Goal: Task Accomplishment & Management: Complete application form

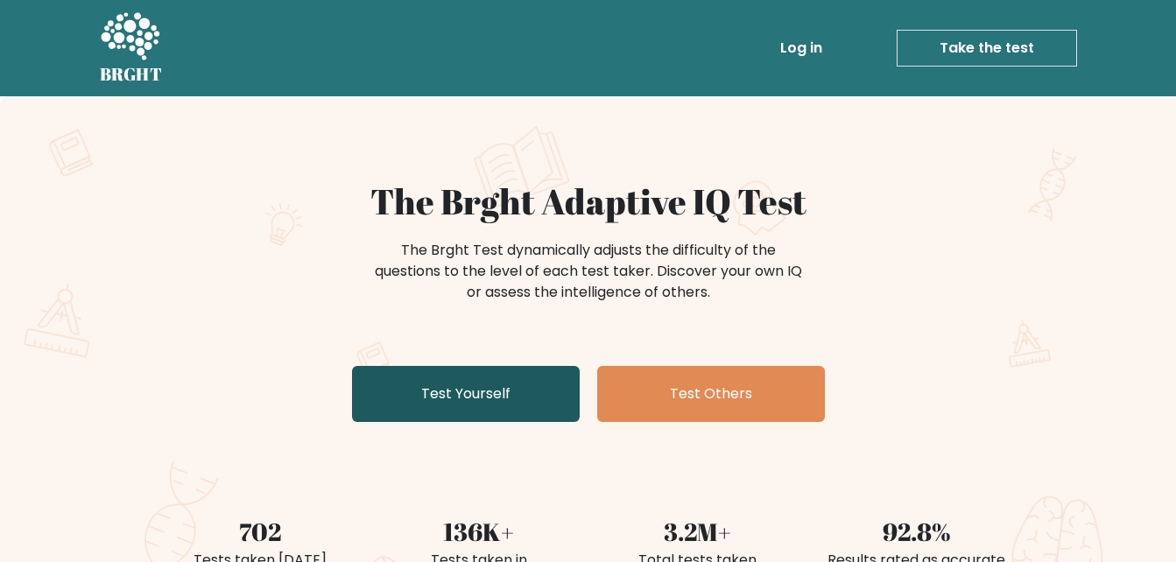
click at [466, 391] on link "Test Yourself" at bounding box center [466, 394] width 228 height 56
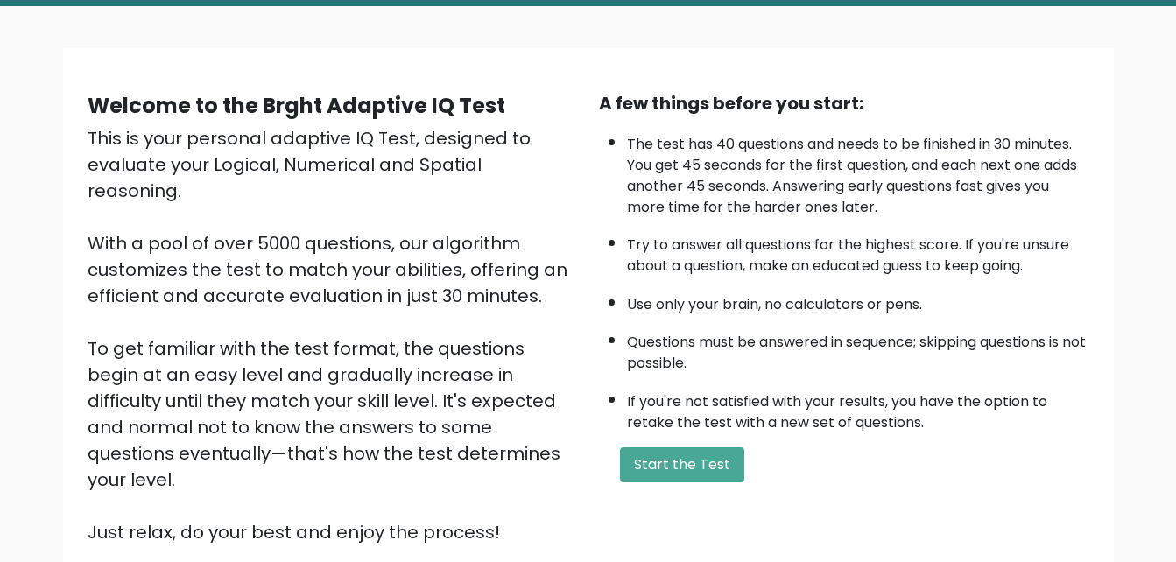
scroll to position [102, 0]
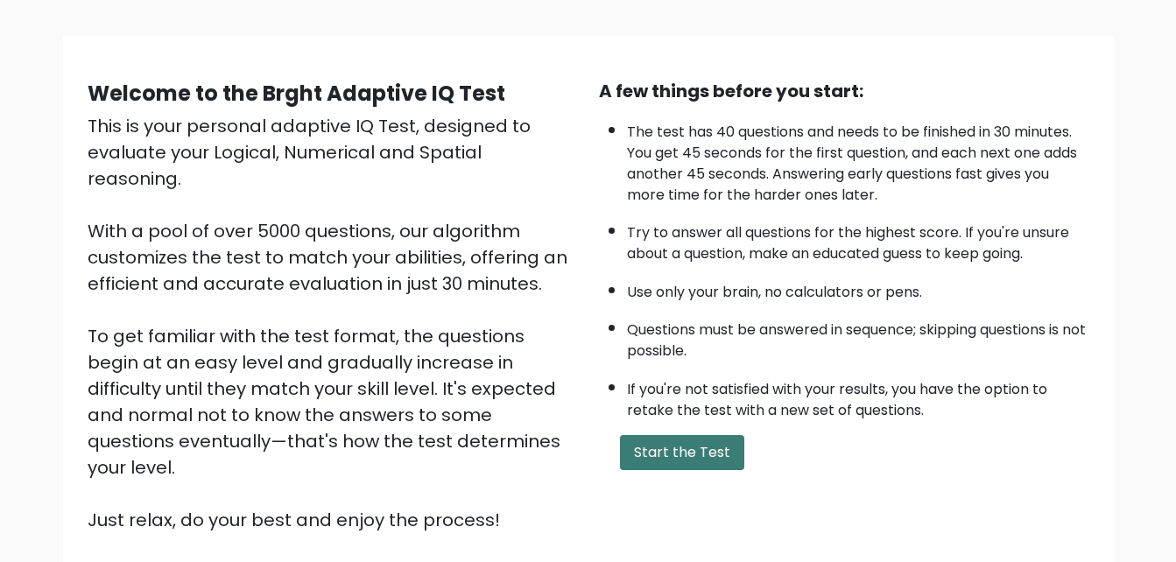
click at [708, 443] on button "Start the Test" at bounding box center [682, 452] width 124 height 35
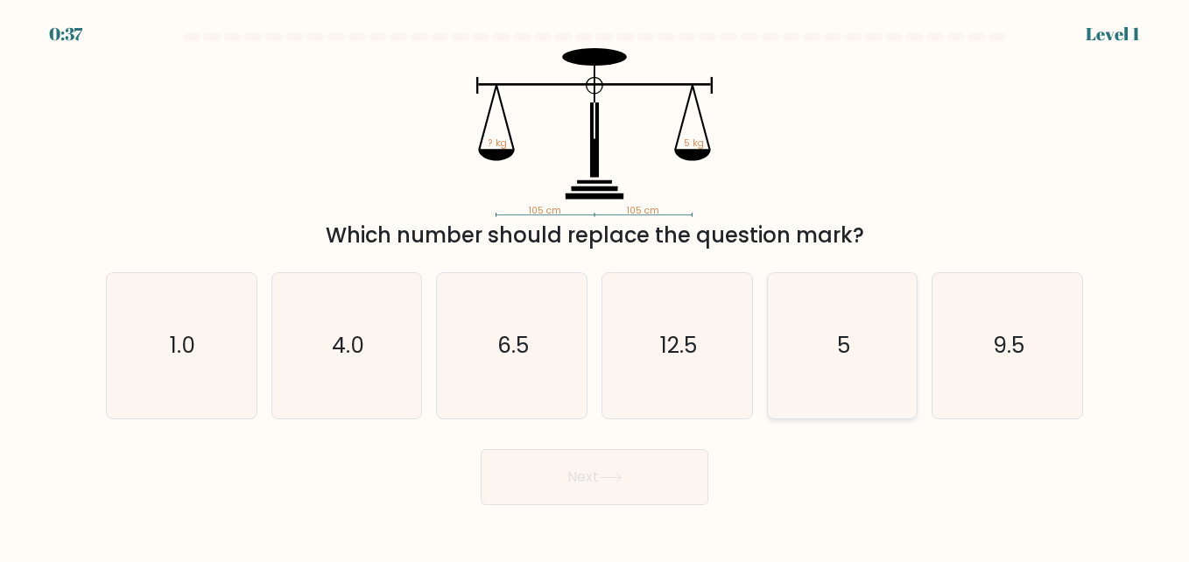
click at [853, 356] on icon "5" at bounding box center [842, 345] width 145 height 145
click at [595, 285] on input "e. 5" at bounding box center [595, 283] width 1 height 4
radio input "true"
click at [652, 490] on button "Next" at bounding box center [595, 477] width 228 height 56
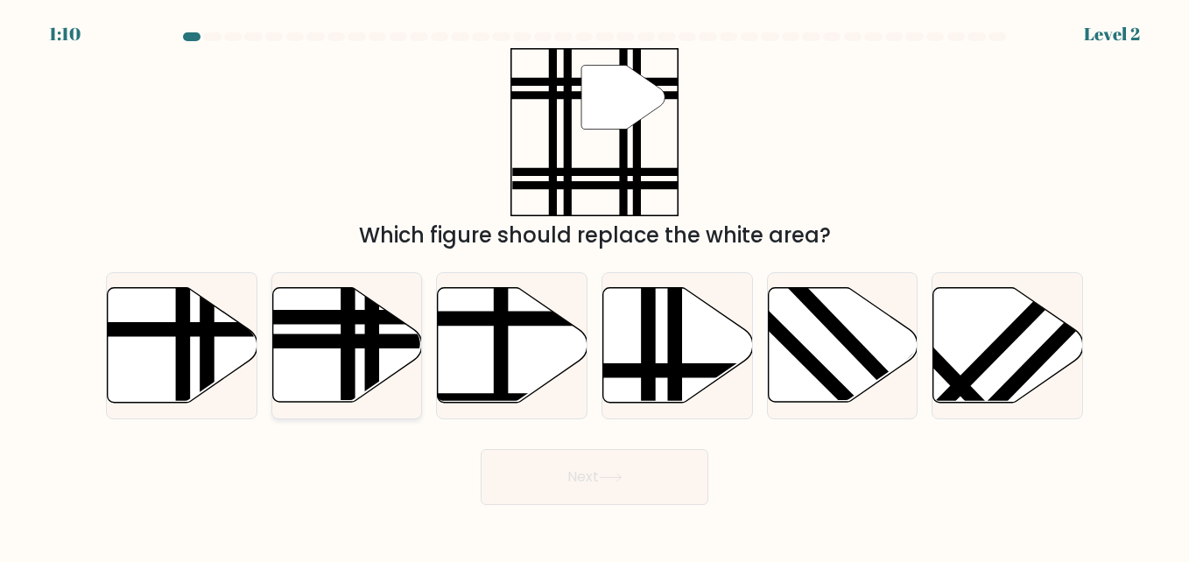
click at [348, 337] on line at bounding box center [348, 407] width 0 height 301
click at [595, 285] on input "b." at bounding box center [595, 283] width 1 height 4
radio input "true"
click at [612, 480] on icon at bounding box center [611, 478] width 24 height 10
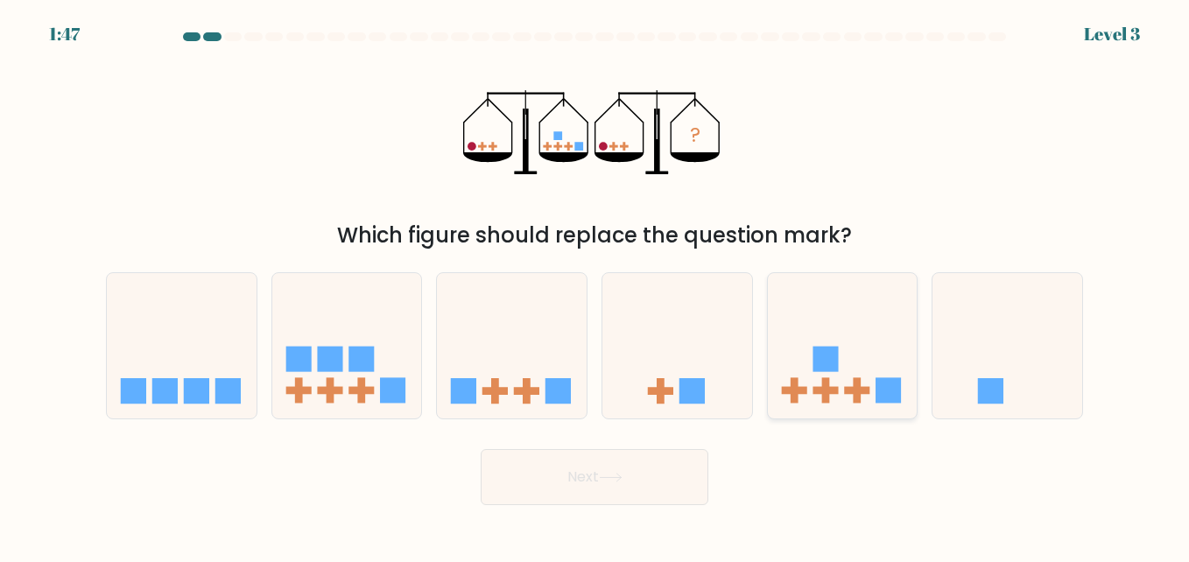
click at [815, 415] on div at bounding box center [842, 345] width 151 height 147
click at [595, 285] on input "e." at bounding box center [595, 283] width 1 height 4
radio input "true"
click at [677, 463] on button "Next" at bounding box center [595, 477] width 228 height 56
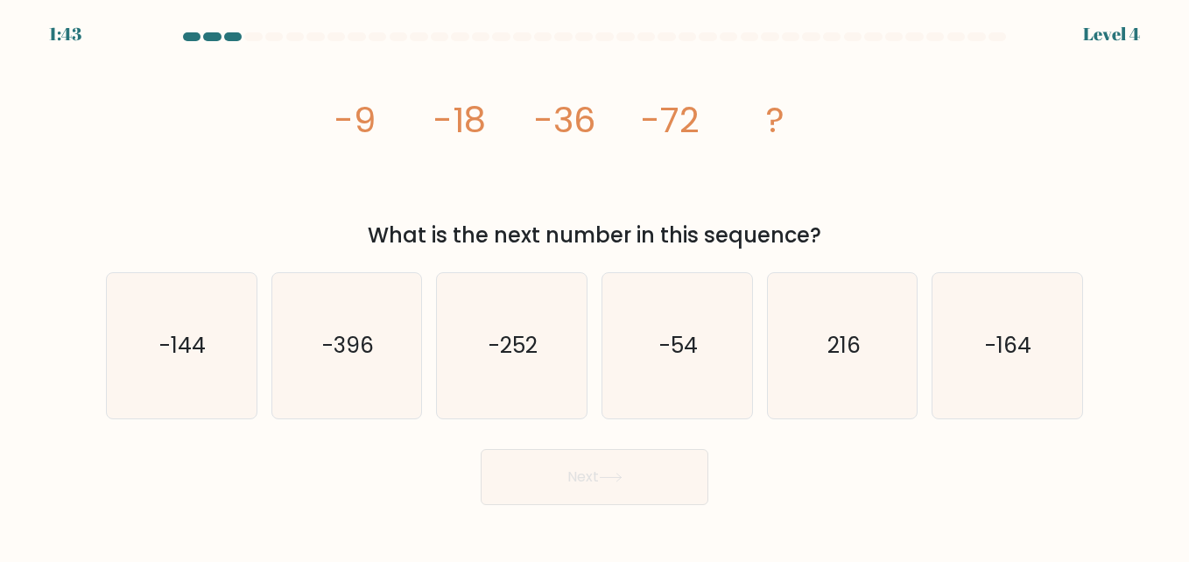
click at [677, 463] on button "Next" at bounding box center [595, 477] width 228 height 56
click at [481, 449] on button "Next" at bounding box center [595, 477] width 228 height 56
drag, startPoint x: 677, startPoint y: 463, endPoint x: 668, endPoint y: 456, distance: 11.2
drag, startPoint x: 668, startPoint y: 456, endPoint x: 1074, endPoint y: 190, distance: 485.7
click at [1074, 190] on div "image/svg+xml -9 -18 -36 -72 ? What is the next number in this sequence?" at bounding box center [594, 149] width 998 height 203
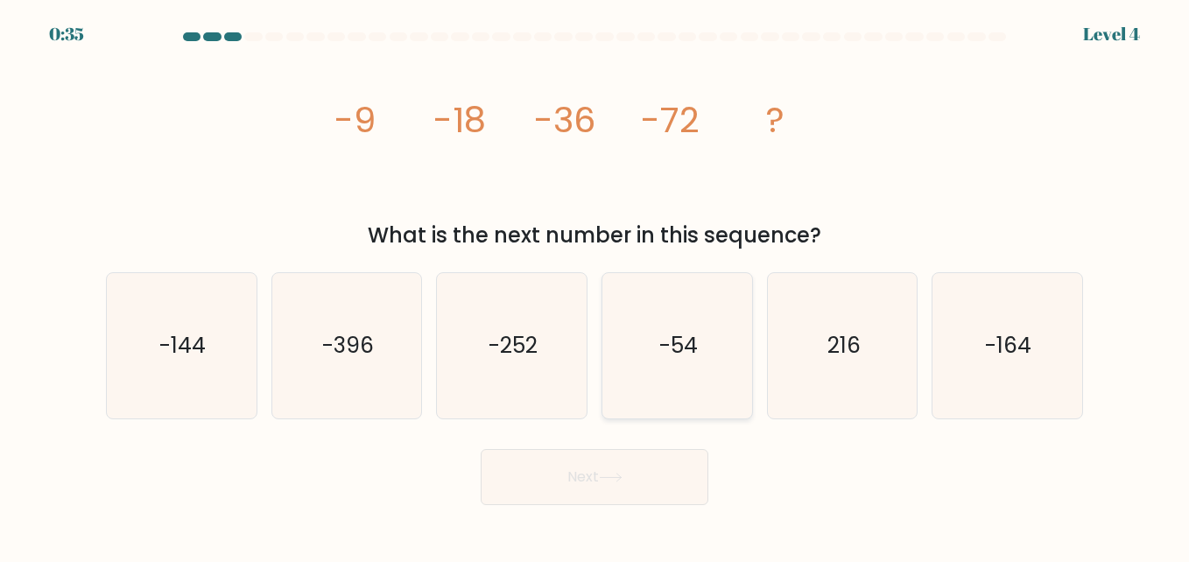
click at [709, 384] on icon "-54" at bounding box center [676, 345] width 145 height 145
click at [595, 285] on input "d. -54" at bounding box center [595, 283] width 1 height 4
radio input "true"
click at [676, 489] on button "Next" at bounding box center [595, 477] width 228 height 56
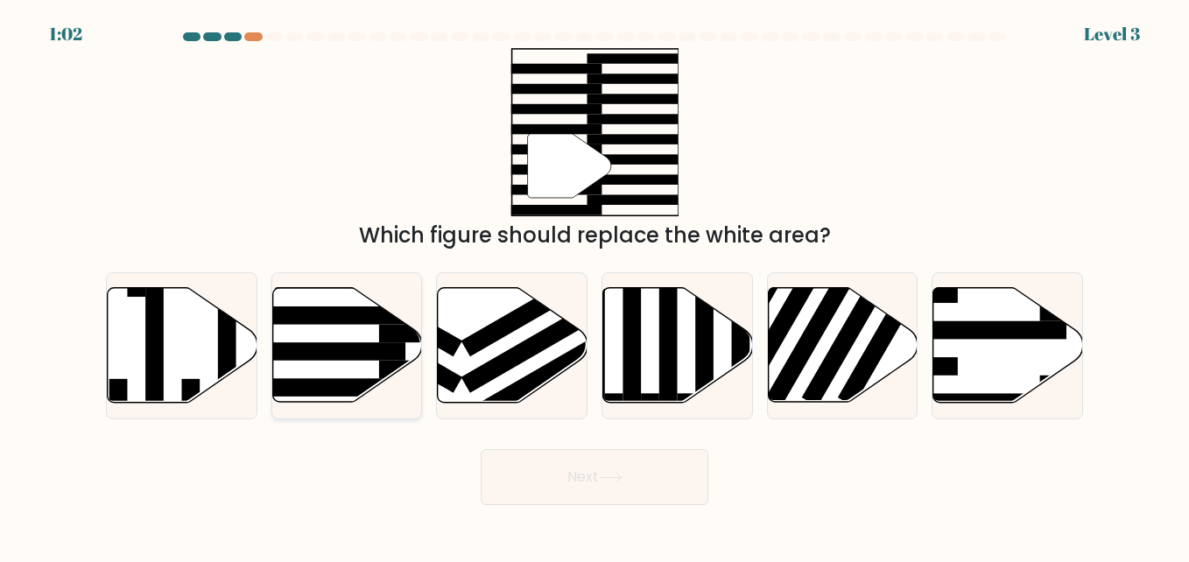
click at [374, 373] on icon at bounding box center [347, 345] width 150 height 115
click at [595, 285] on input "b." at bounding box center [595, 283] width 1 height 4
radio input "true"
click at [620, 461] on button "Next" at bounding box center [595, 477] width 228 height 56
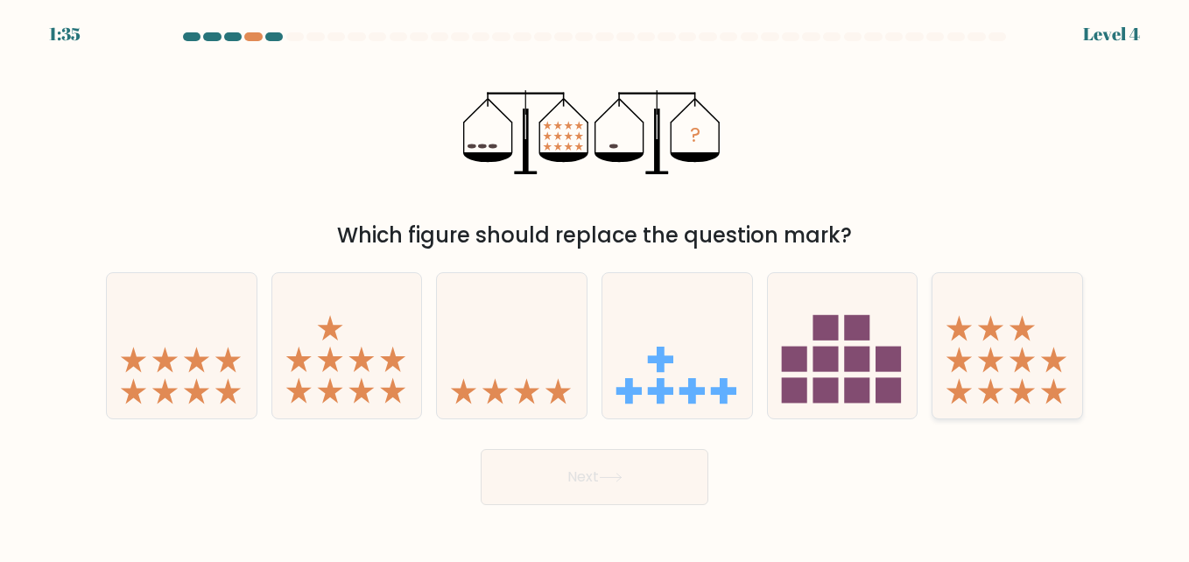
click at [1028, 322] on icon at bounding box center [1008, 345] width 150 height 123
click at [595, 285] on input "f." at bounding box center [595, 283] width 1 height 4
radio input "true"
click at [661, 476] on button "Next" at bounding box center [595, 477] width 228 height 56
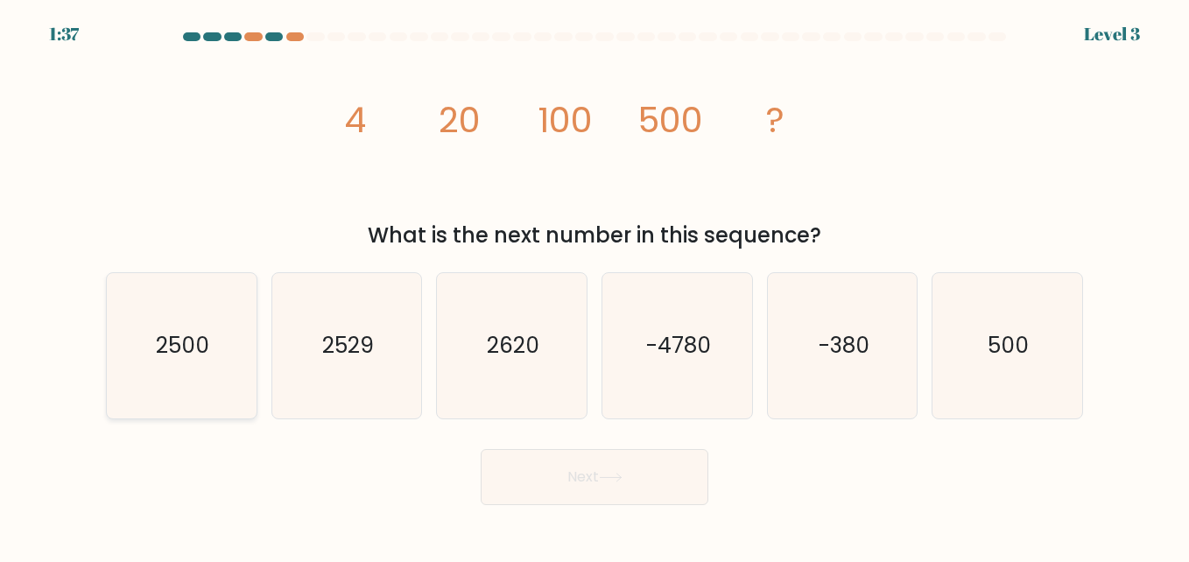
click at [244, 389] on icon "2500" at bounding box center [181, 345] width 145 height 145
click at [595, 285] on input "a. 2500" at bounding box center [595, 283] width 1 height 4
radio input "true"
click at [685, 482] on button "Next" at bounding box center [595, 477] width 228 height 56
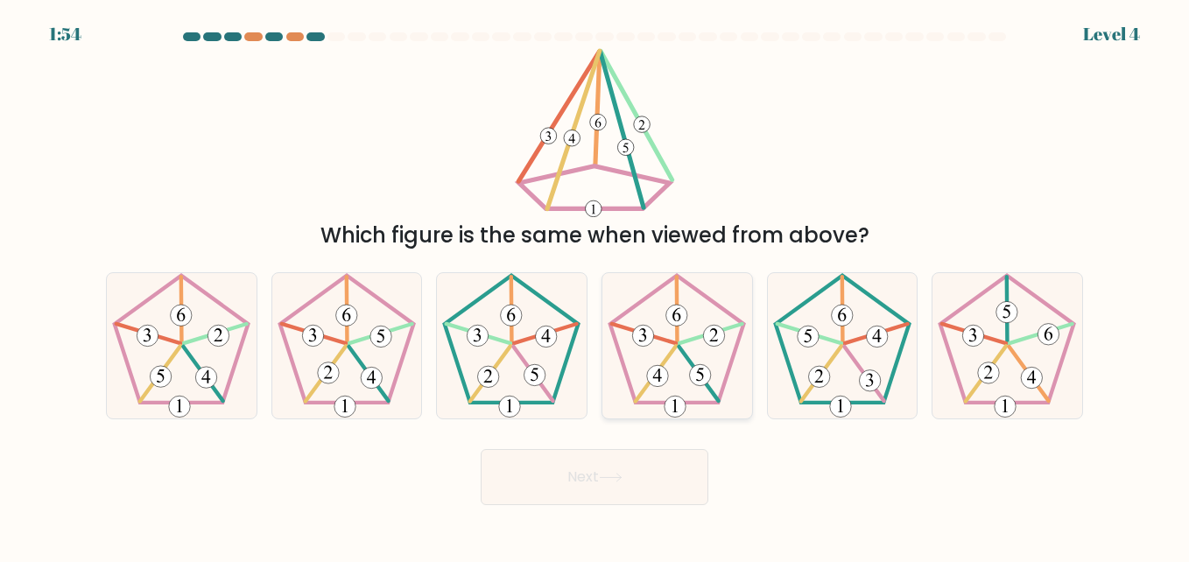
click at [683, 327] on icon at bounding box center [676, 345] width 145 height 145
click at [595, 285] on input "d." at bounding box center [595, 283] width 1 height 4
radio input "true"
click at [649, 488] on button "Next" at bounding box center [595, 477] width 228 height 56
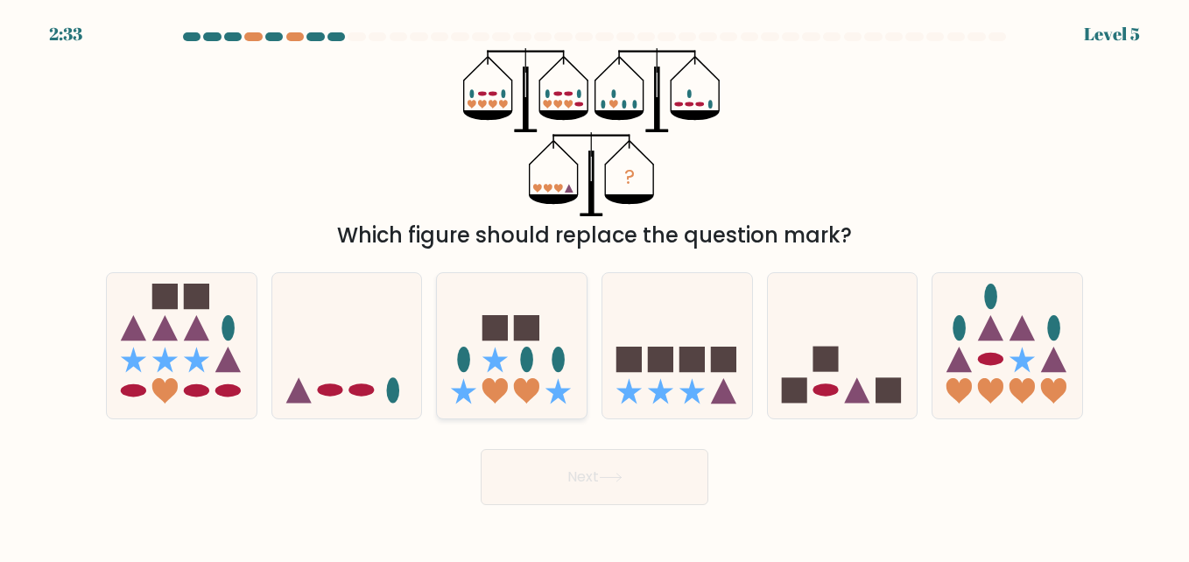
click at [552, 377] on icon at bounding box center [512, 345] width 150 height 123
click at [595, 285] on input "c." at bounding box center [595, 283] width 1 height 4
radio input "true"
click at [630, 483] on button "Next" at bounding box center [595, 477] width 228 height 56
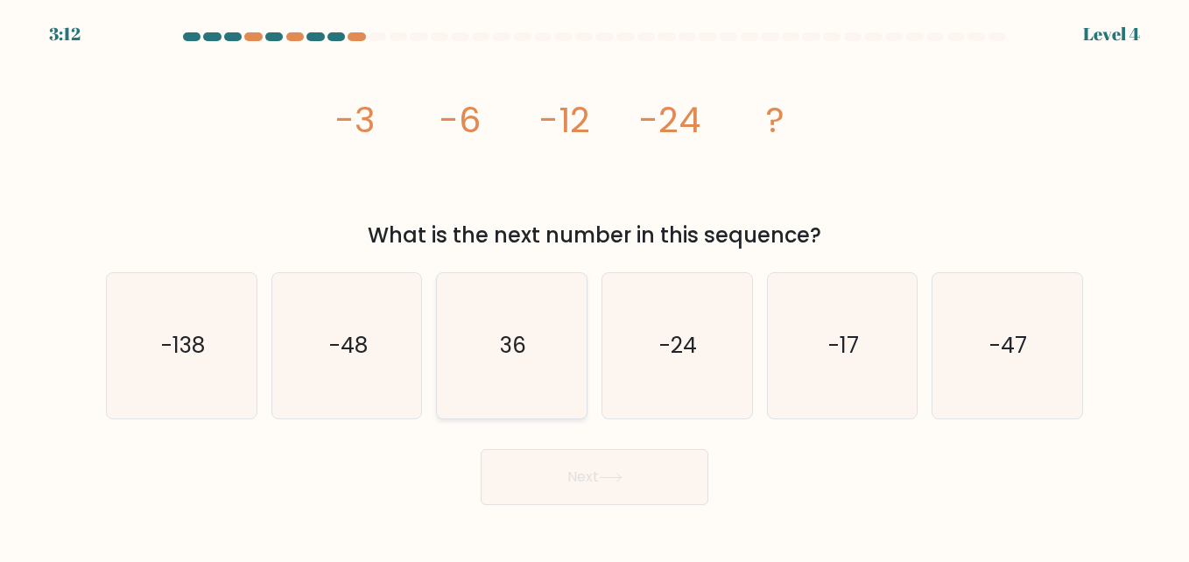
click at [509, 371] on icon "36" at bounding box center [511, 345] width 145 height 145
click at [595, 285] on input "c. 36" at bounding box center [595, 283] width 1 height 4
radio input "true"
click at [597, 471] on button "Next" at bounding box center [595, 477] width 228 height 56
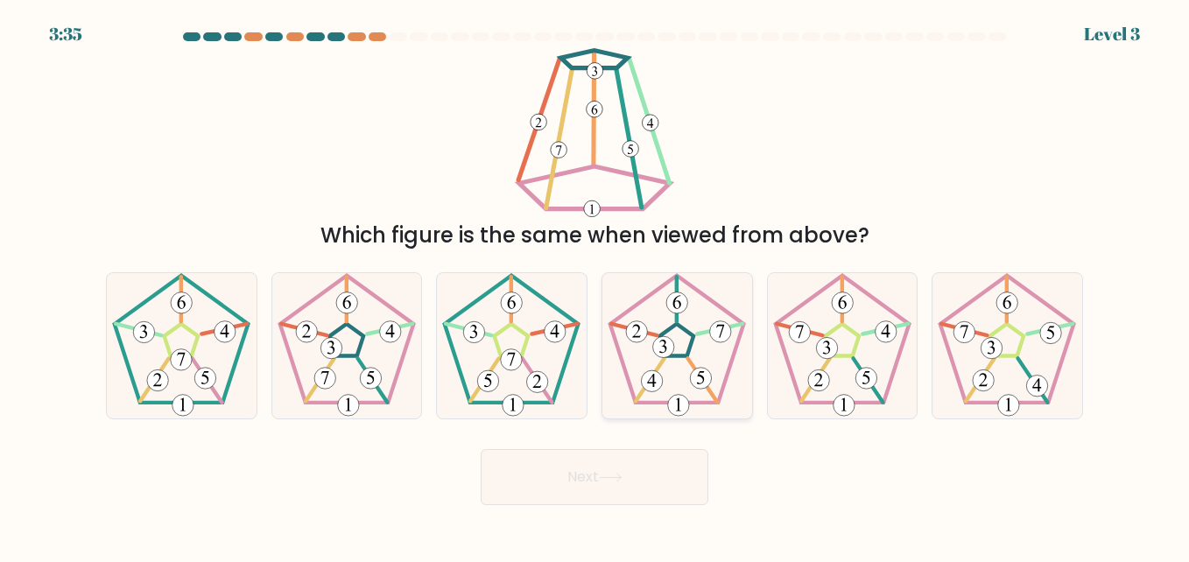
click at [695, 302] on icon at bounding box center [676, 345] width 145 height 145
click at [595, 285] on input "d." at bounding box center [595, 283] width 1 height 4
radio input "true"
click at [365, 388] on icon at bounding box center [346, 345] width 145 height 145
click at [595, 285] on input "b." at bounding box center [595, 283] width 1 height 4
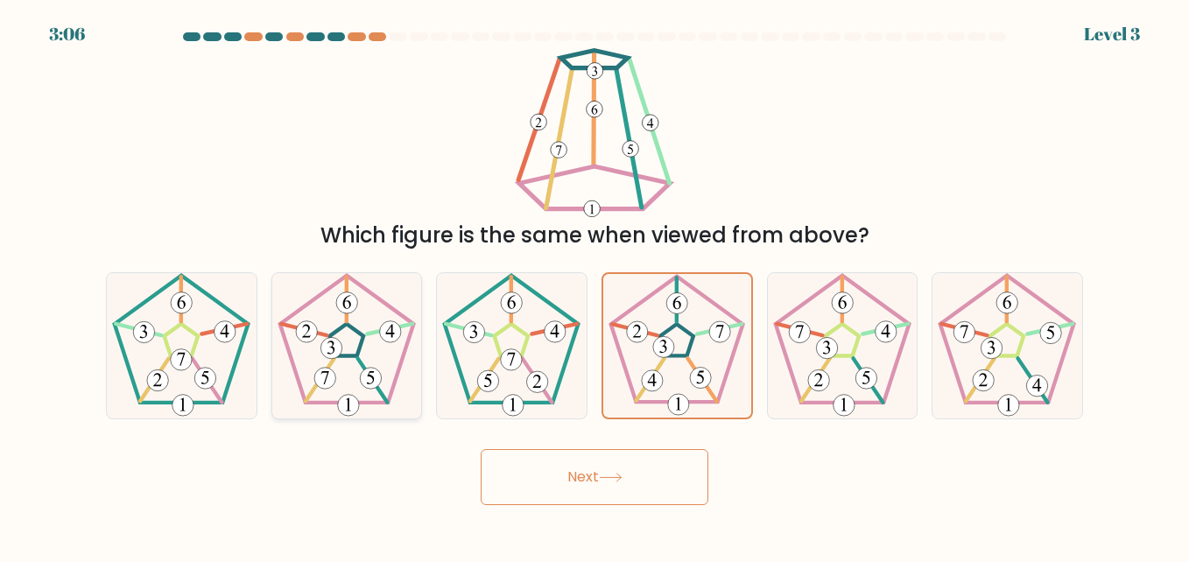
radio input "true"
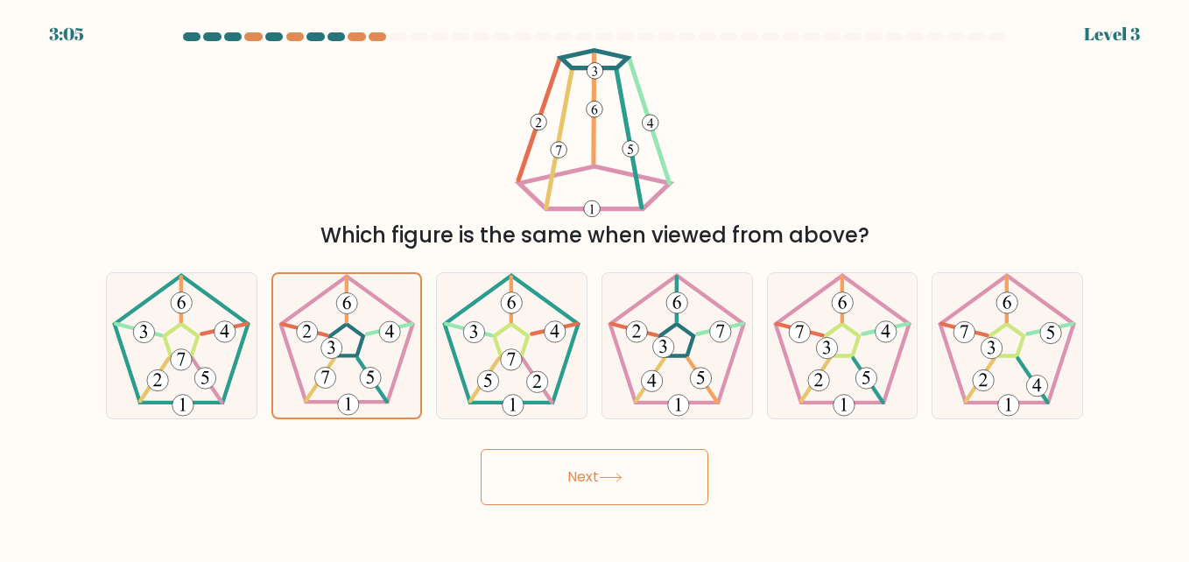
click at [544, 475] on button "Next" at bounding box center [595, 477] width 228 height 56
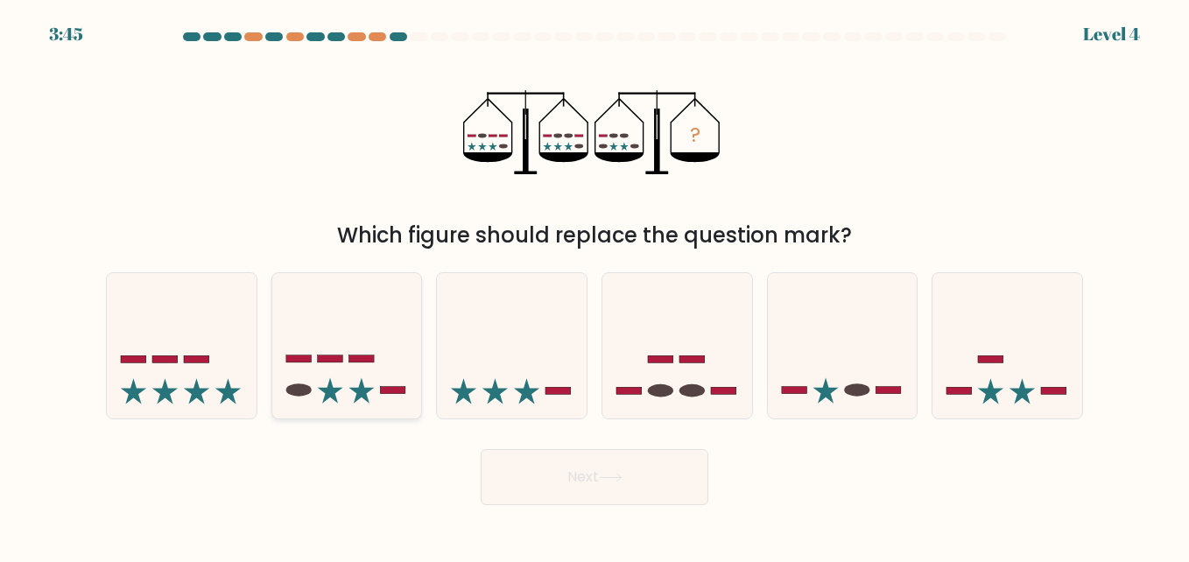
click at [389, 330] on icon at bounding box center [347, 345] width 150 height 123
click at [595, 285] on input "b." at bounding box center [595, 283] width 1 height 4
radio input "true"
click at [570, 483] on button "Next" at bounding box center [595, 477] width 228 height 56
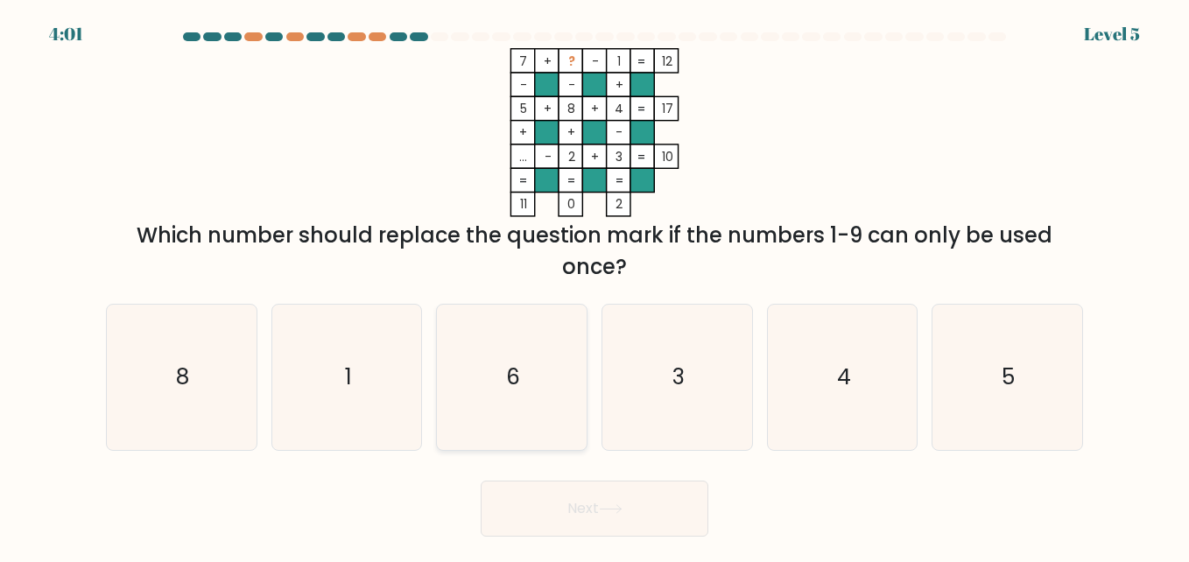
click at [528, 400] on icon "6" at bounding box center [511, 377] width 145 height 145
click at [595, 285] on input "c. 6" at bounding box center [595, 283] width 1 height 4
radio input "true"
click at [570, 496] on button "Next" at bounding box center [595, 509] width 228 height 56
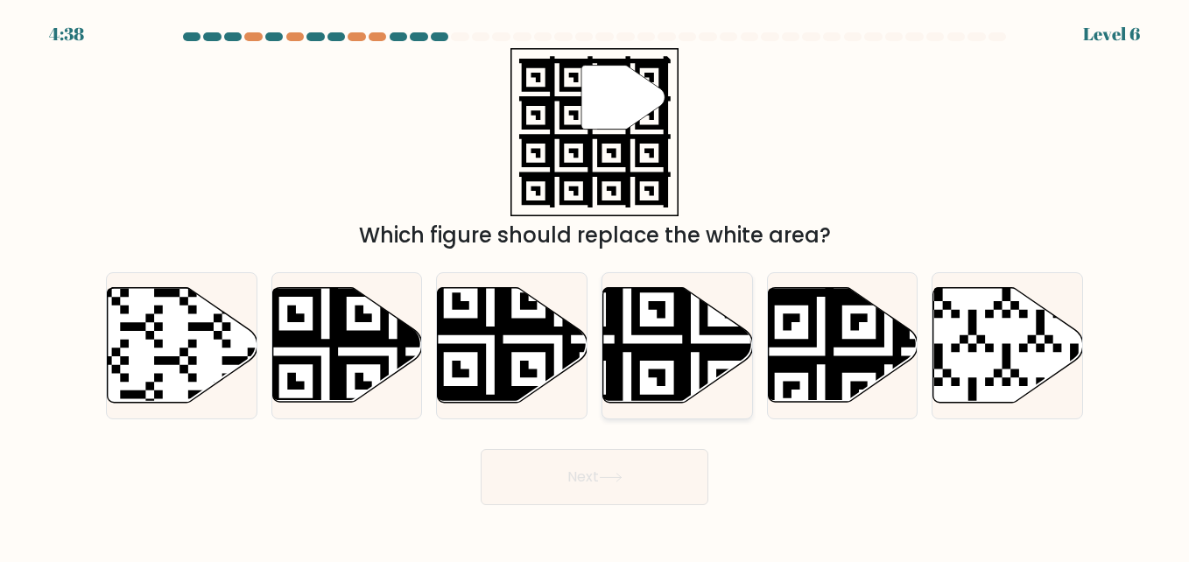
click at [628, 333] on icon at bounding box center [678, 345] width 150 height 115
click at [595, 285] on input "d." at bounding box center [595, 283] width 1 height 4
radio input "true"
click at [626, 494] on button "Next" at bounding box center [595, 477] width 228 height 56
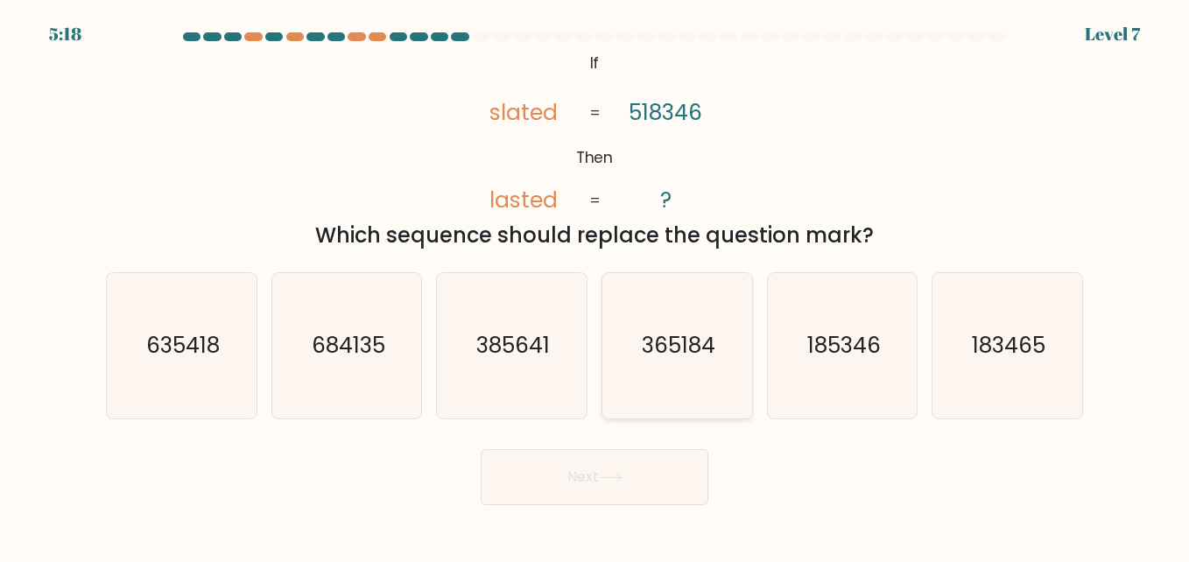
click at [619, 322] on icon "365184" at bounding box center [676, 345] width 145 height 145
click at [595, 285] on input "d. 365184" at bounding box center [595, 283] width 1 height 4
radio input "true"
click at [624, 472] on button "Next" at bounding box center [595, 477] width 228 height 56
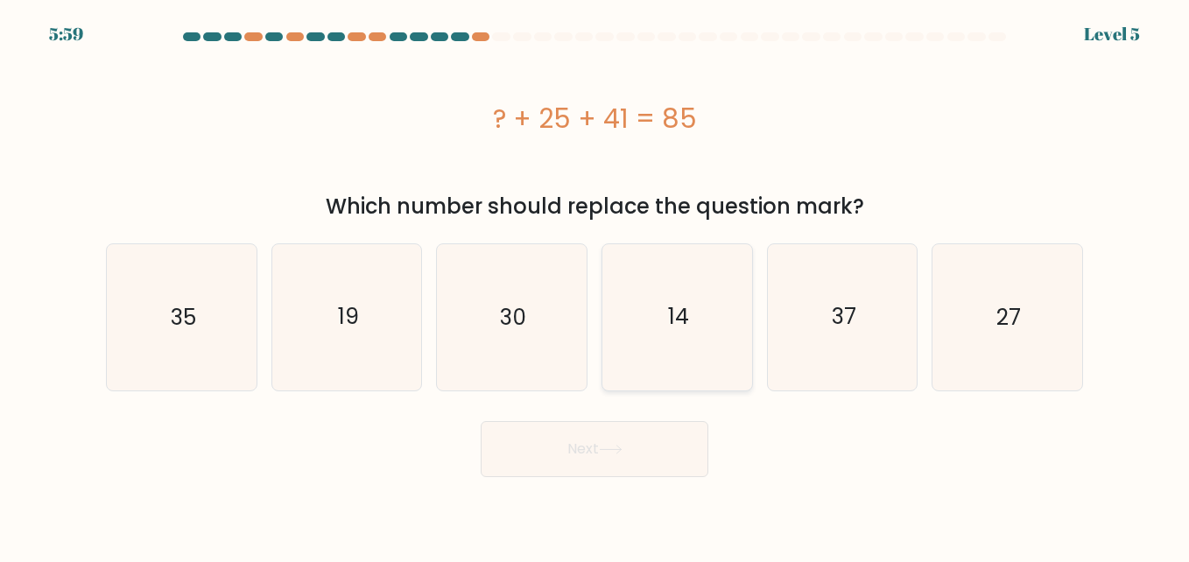
click at [636, 299] on icon "14" at bounding box center [676, 316] width 145 height 145
click at [595, 285] on input "d. 14" at bounding box center [595, 283] width 1 height 4
radio input "true"
click at [633, 436] on button "Next" at bounding box center [595, 449] width 228 height 56
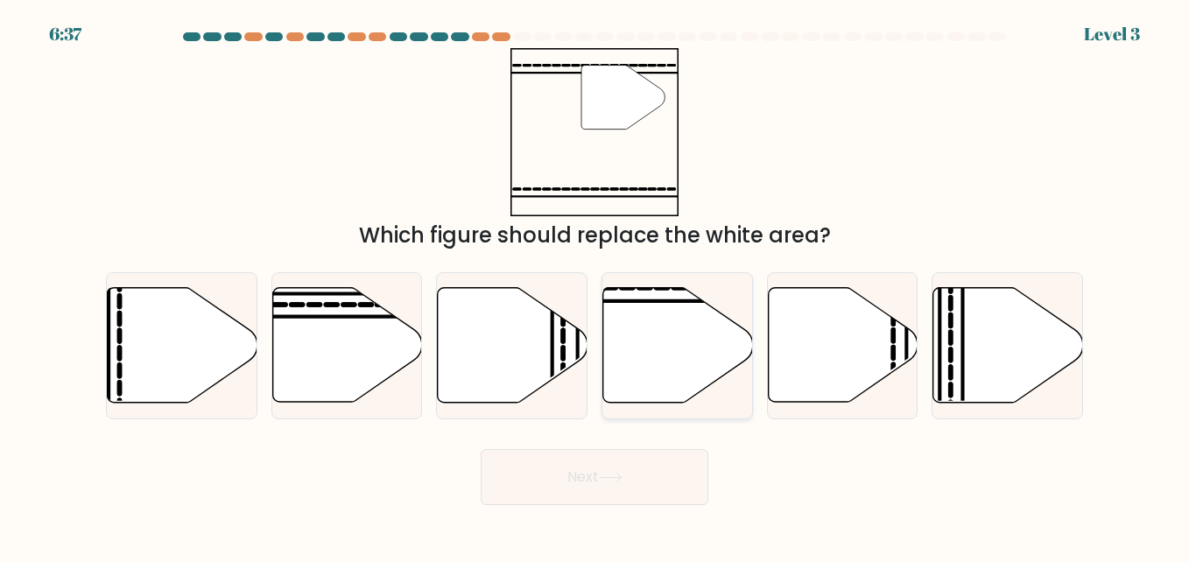
click at [646, 386] on icon at bounding box center [678, 345] width 150 height 115
click at [595, 285] on input "d." at bounding box center [595, 283] width 1 height 4
radio input "true"
click at [648, 489] on button "Next" at bounding box center [595, 477] width 228 height 56
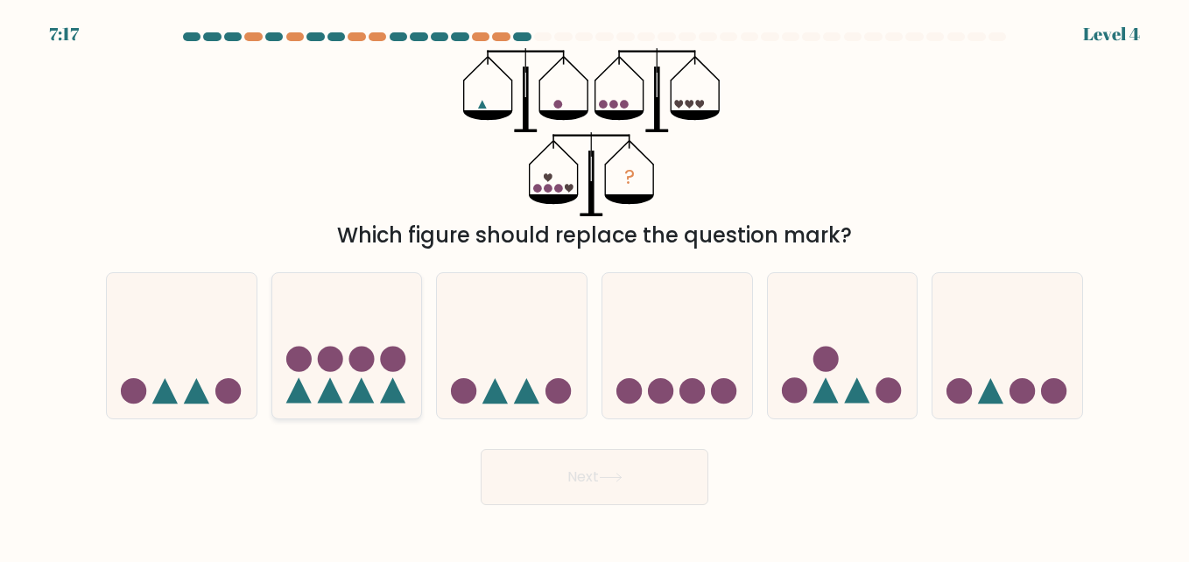
click at [380, 351] on icon at bounding box center [347, 345] width 150 height 123
click at [595, 285] on input "b." at bounding box center [595, 283] width 1 height 4
radio input "true"
click at [558, 496] on button "Next" at bounding box center [595, 477] width 228 height 56
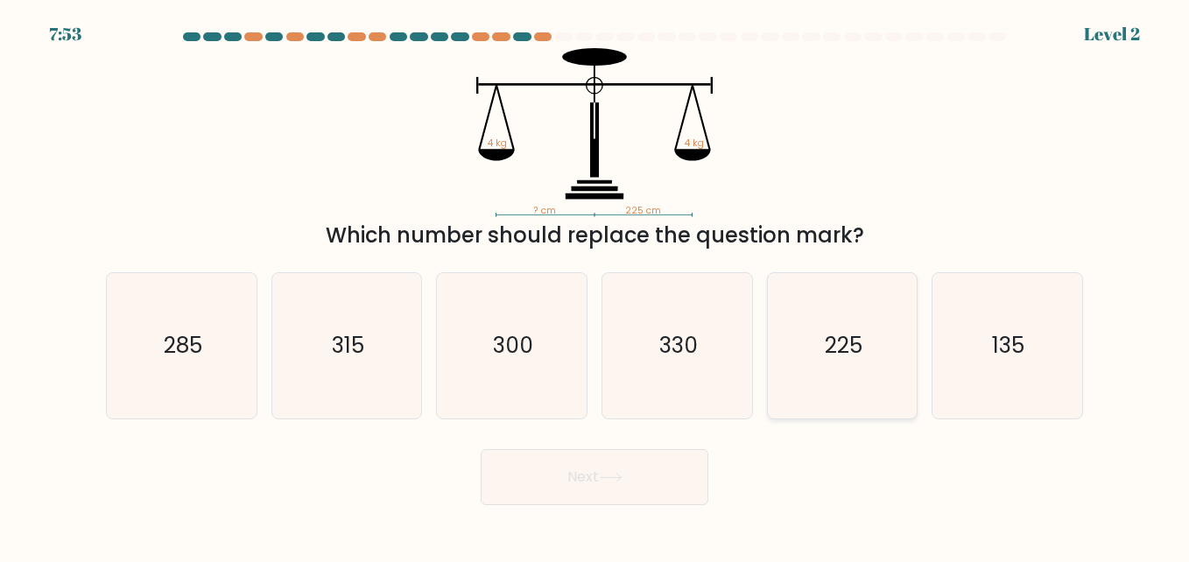
drag, startPoint x: 558, startPoint y: 496, endPoint x: 813, endPoint y: 351, distance: 293.7
click at [813, 351] on form at bounding box center [594, 268] width 1189 height 473
click at [813, 351] on icon "225" at bounding box center [842, 345] width 145 height 145
click at [595, 285] on input "e. 225" at bounding box center [595, 283] width 1 height 4
radio input "true"
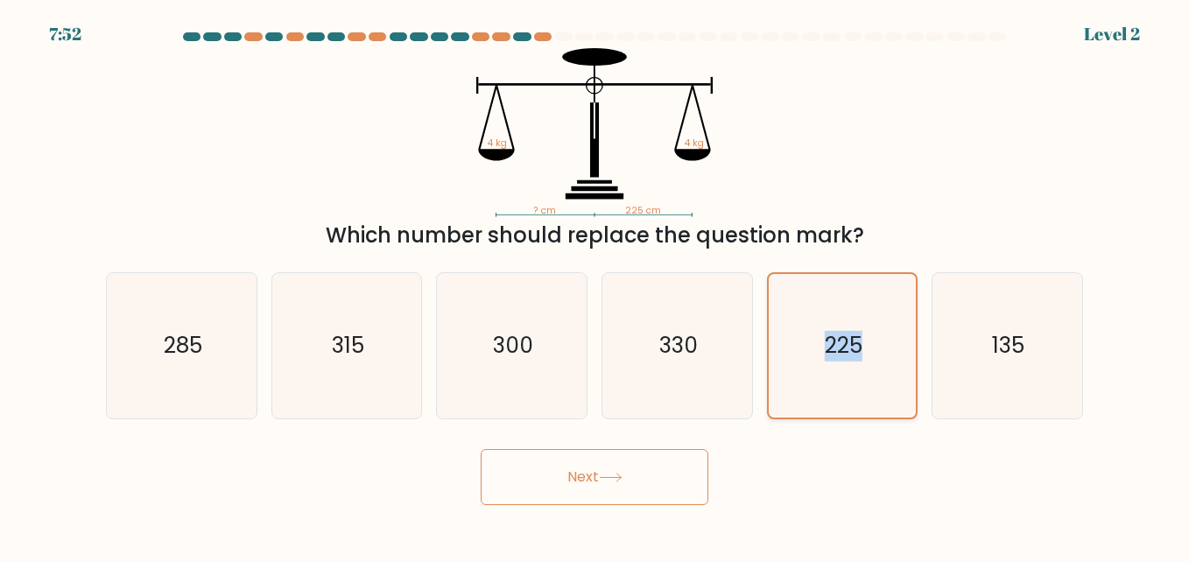
click at [813, 351] on icon "225" at bounding box center [843, 346] width 144 height 144
click at [595, 285] on input "e. 225" at bounding box center [595, 283] width 1 height 4
click at [605, 469] on button "Next" at bounding box center [595, 477] width 228 height 56
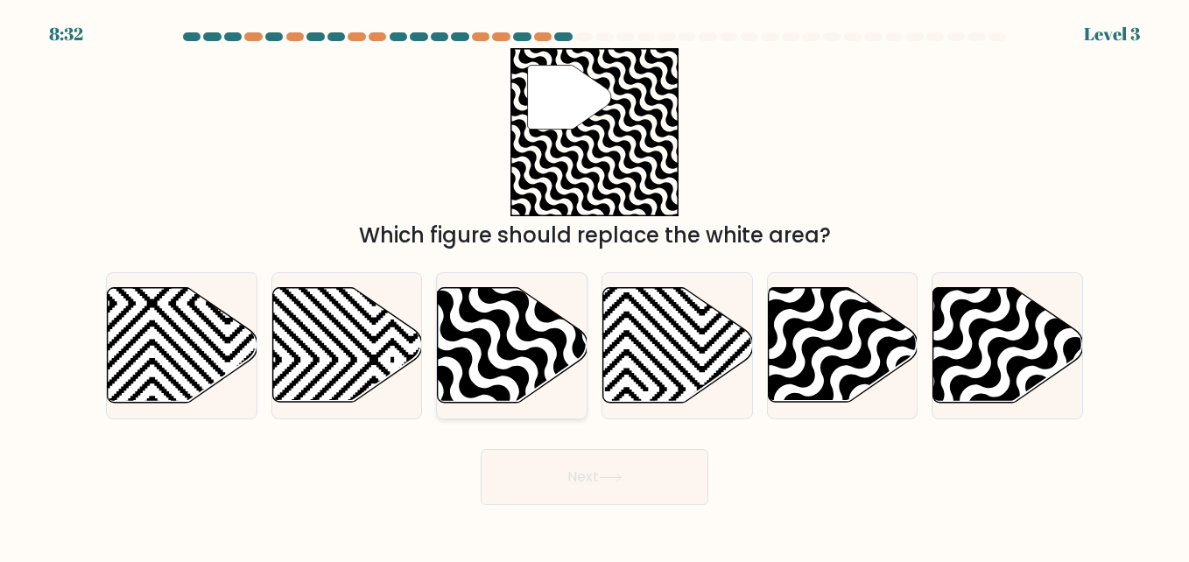
click at [515, 371] on icon at bounding box center [557, 407] width 301 height 301
click at [595, 285] on input "c." at bounding box center [595, 283] width 1 height 4
radio input "true"
click at [602, 480] on button "Next" at bounding box center [595, 477] width 228 height 56
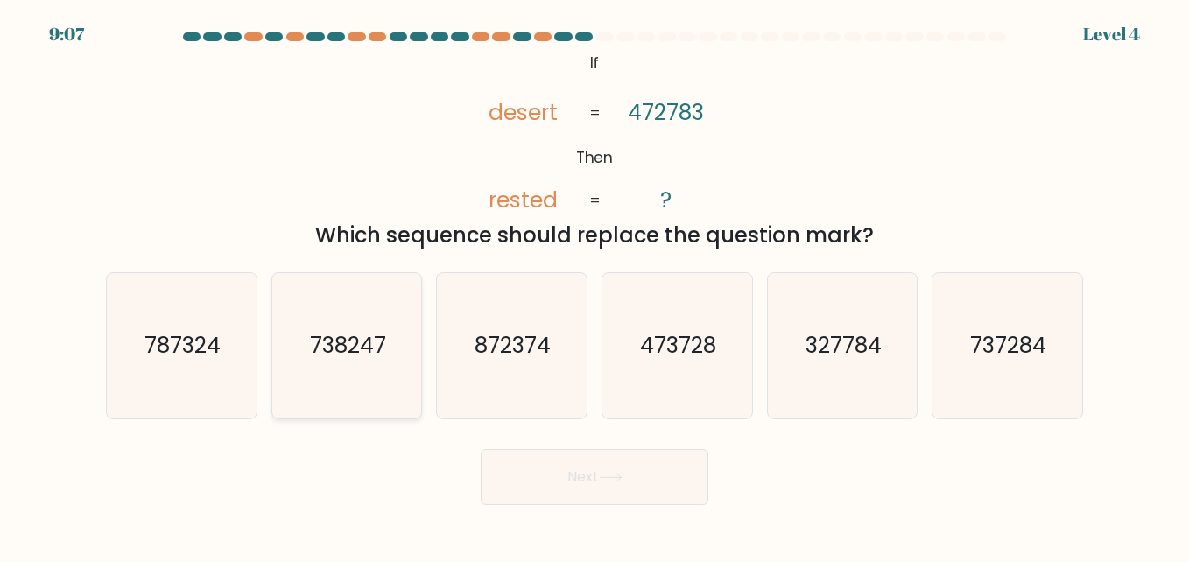
click at [325, 356] on text "738247" at bounding box center [348, 345] width 76 height 31
click at [595, 285] on input "b. 738247" at bounding box center [595, 283] width 1 height 4
radio input "true"
click at [554, 491] on button "Next" at bounding box center [595, 477] width 228 height 56
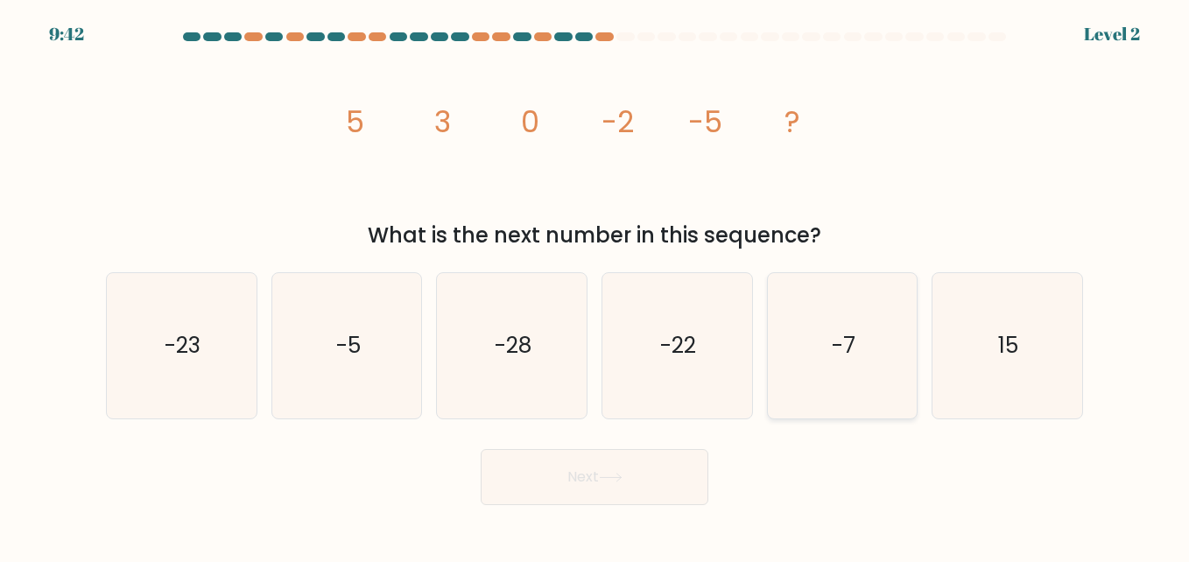
click at [860, 322] on icon "-7" at bounding box center [842, 345] width 145 height 145
click at [595, 285] on input "e. -7" at bounding box center [595, 283] width 1 height 4
radio input "true"
click at [660, 478] on button "Next" at bounding box center [595, 477] width 228 height 56
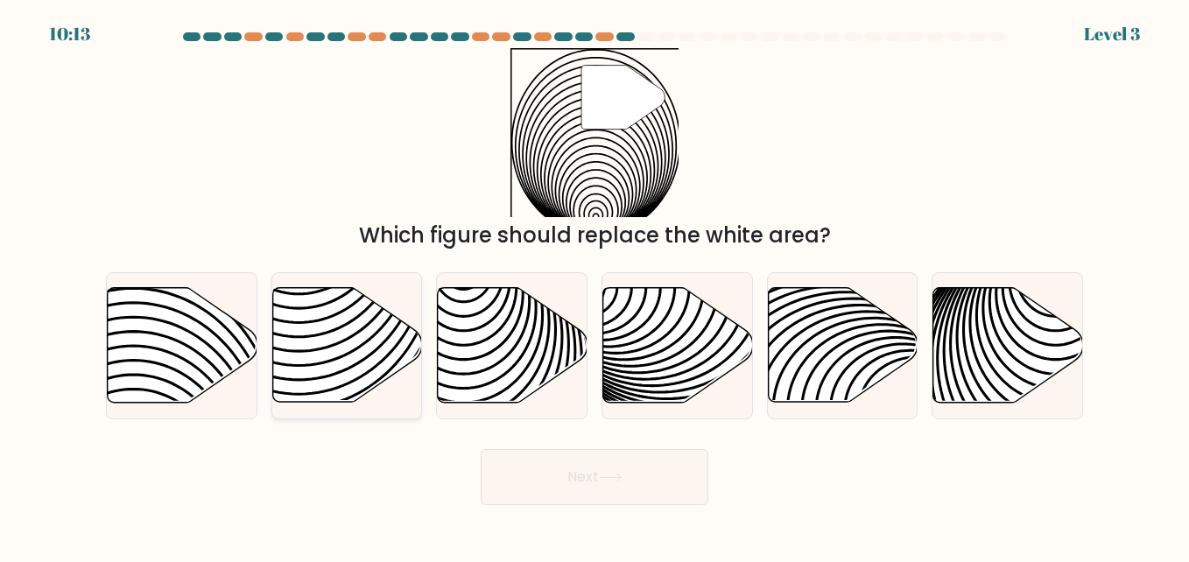
click at [347, 390] on icon at bounding box center [347, 345] width 150 height 115
click at [595, 285] on input "b." at bounding box center [595, 283] width 1 height 4
radio input "true"
click at [525, 487] on button "Next" at bounding box center [595, 477] width 228 height 56
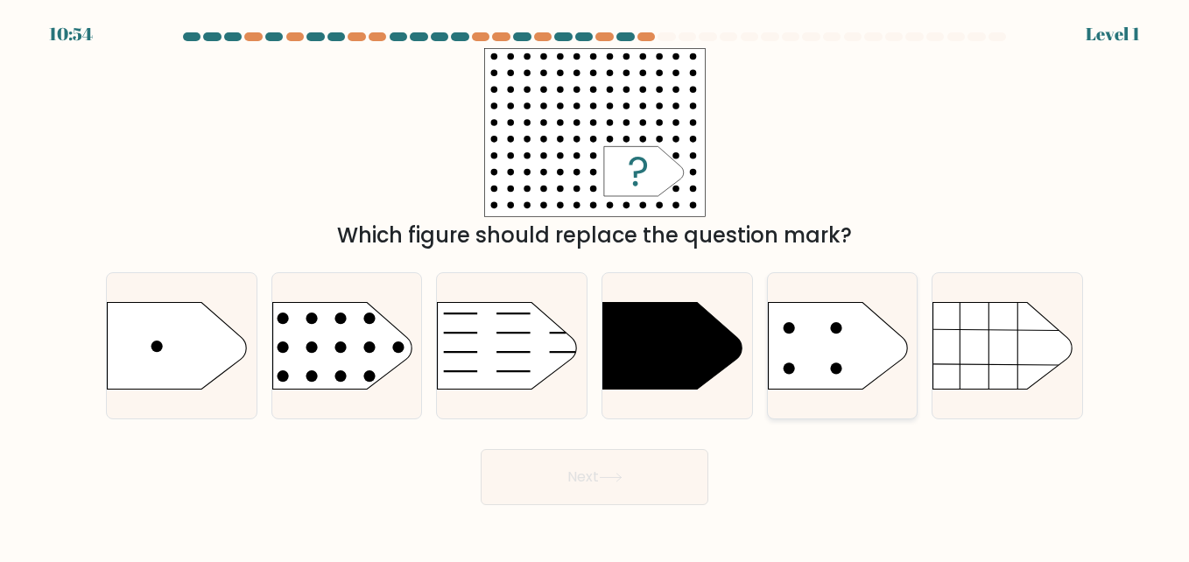
click at [786, 384] on icon at bounding box center [838, 346] width 140 height 88
click at [595, 285] on input "e." at bounding box center [595, 283] width 1 height 4
radio input "true"
click at [654, 496] on button "Next" at bounding box center [595, 477] width 228 height 56
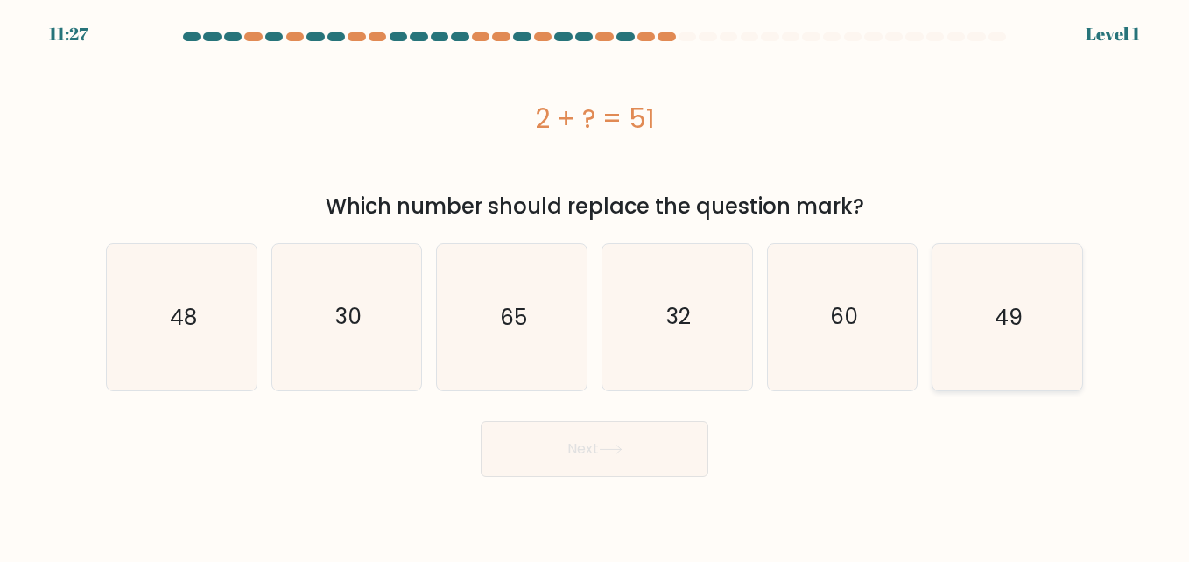
click at [1019, 356] on icon "49" at bounding box center [1006, 316] width 145 height 145
click at [595, 285] on input "f. 49" at bounding box center [595, 283] width 1 height 4
radio input "true"
click at [567, 463] on button "Next" at bounding box center [595, 449] width 228 height 56
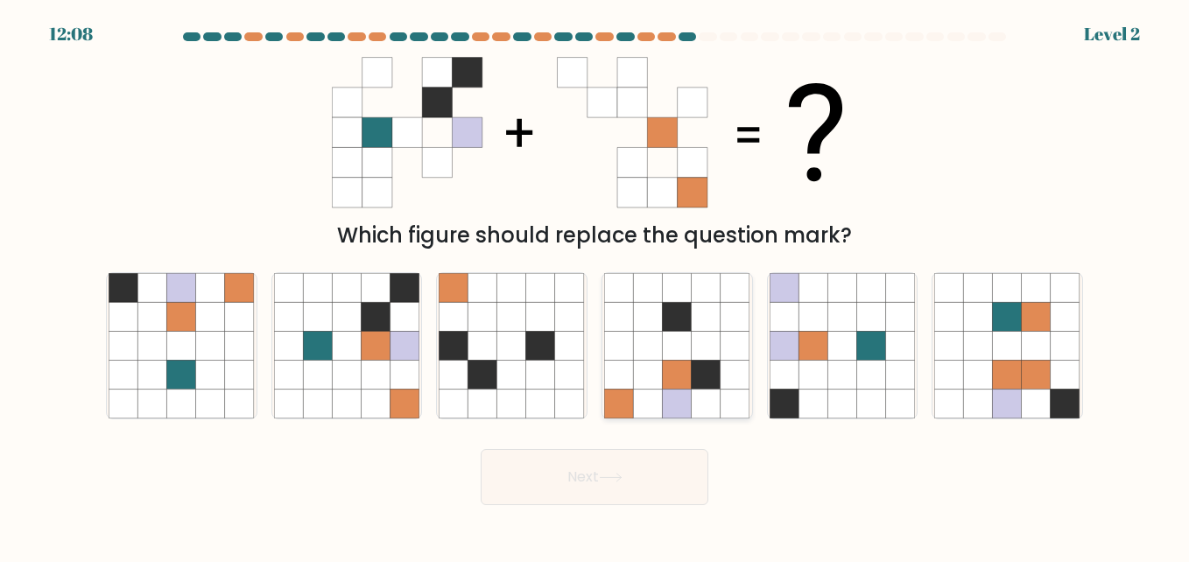
click at [623, 312] on icon at bounding box center [618, 316] width 29 height 29
click at [595, 285] on input "d." at bounding box center [595, 283] width 1 height 4
radio input "true"
click at [622, 471] on button "Next" at bounding box center [595, 477] width 228 height 56
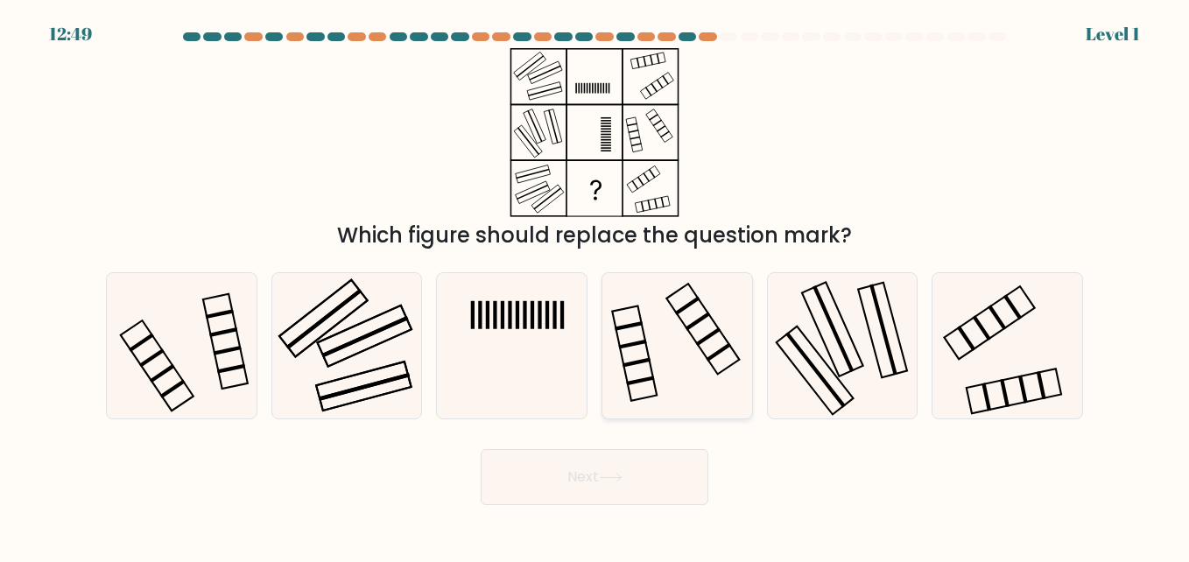
click at [637, 373] on icon at bounding box center [676, 345] width 145 height 145
click at [595, 285] on input "d." at bounding box center [595, 283] width 1 height 4
radio input "true"
click at [624, 501] on button "Next" at bounding box center [595, 477] width 228 height 56
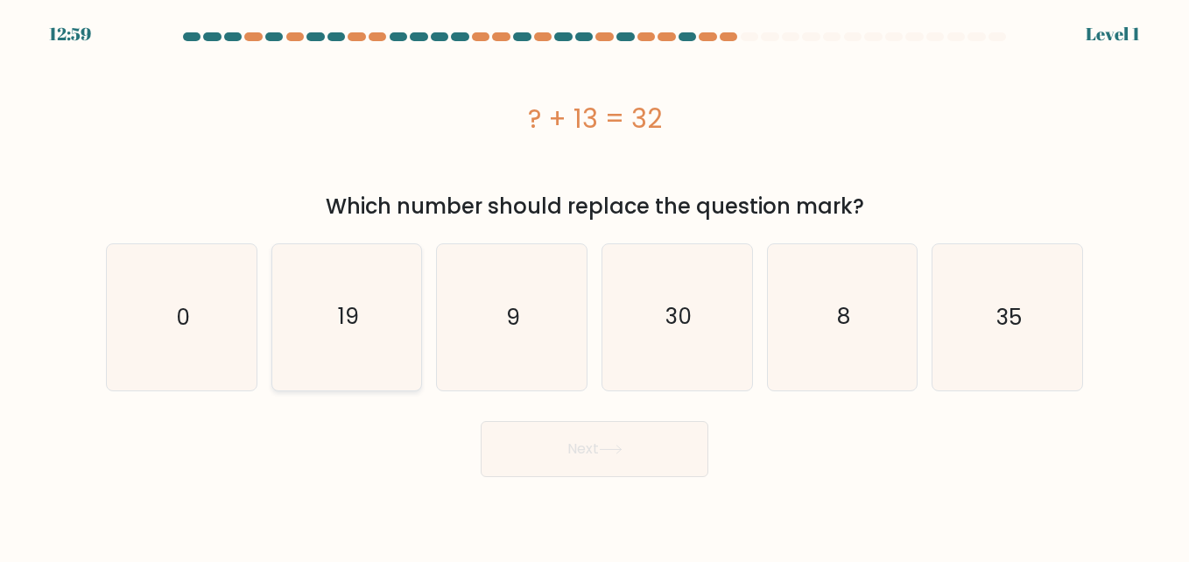
click at [396, 334] on icon "19" at bounding box center [346, 316] width 145 height 145
click at [595, 285] on input "b. 19" at bounding box center [595, 283] width 1 height 4
radio input "true"
click at [650, 457] on button "Next" at bounding box center [595, 449] width 228 height 56
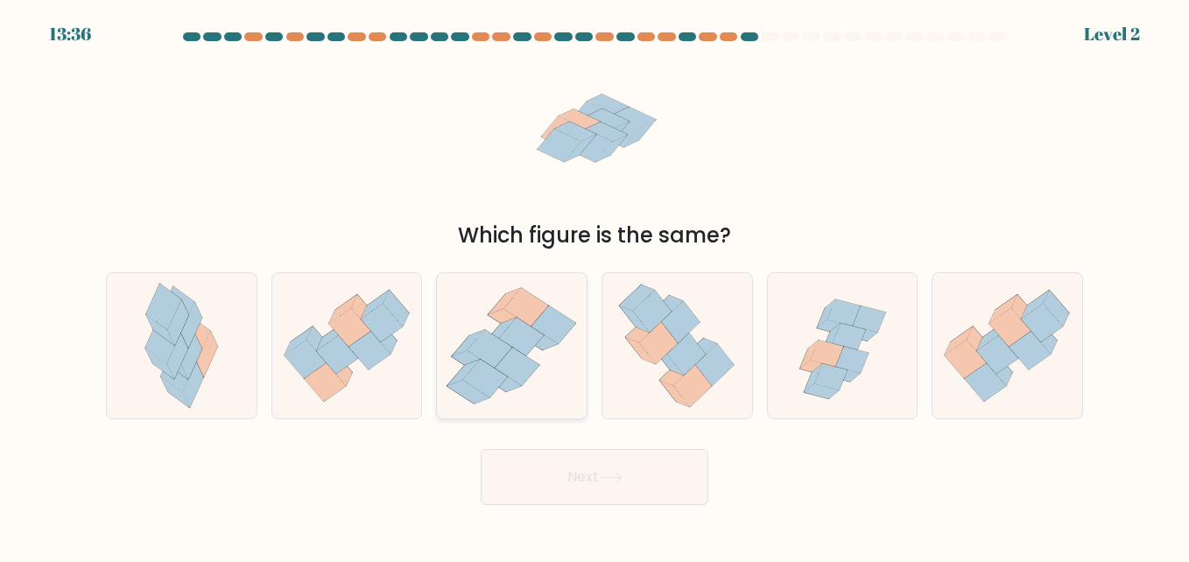
click at [542, 324] on icon at bounding box center [554, 325] width 45 height 39
click at [595, 285] on input "c." at bounding box center [595, 283] width 1 height 4
radio input "true"
click at [660, 492] on button "Next" at bounding box center [595, 477] width 228 height 56
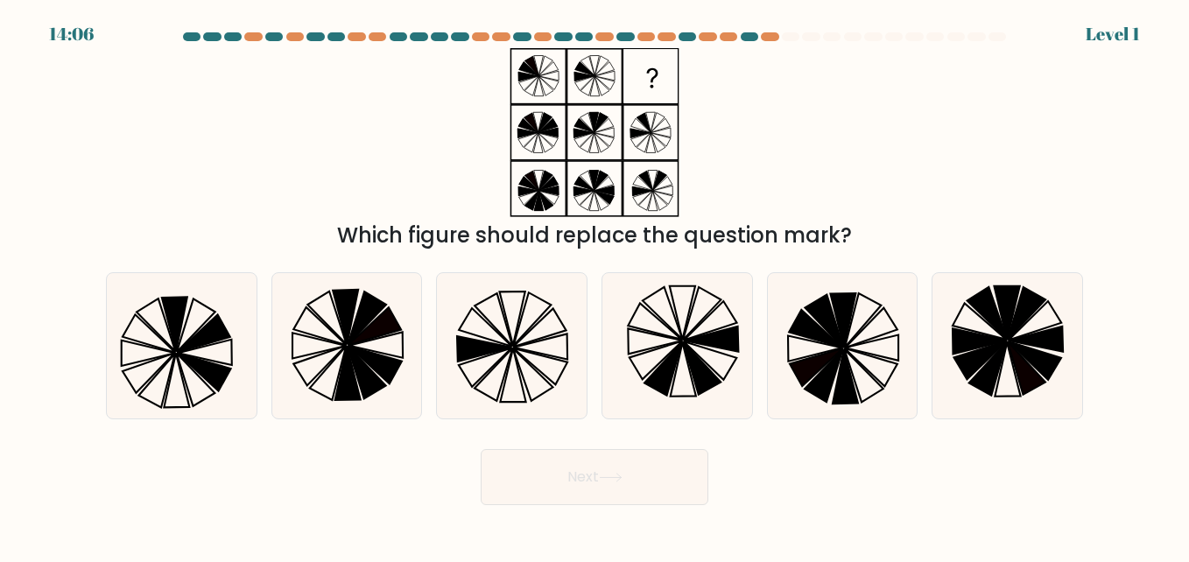
click at [815, 463] on div "Next" at bounding box center [594, 472] width 998 height 65
click at [468, 346] on icon at bounding box center [484, 348] width 54 height 25
click at [595, 285] on input "c." at bounding box center [595, 283] width 1 height 4
radio input "true"
click at [587, 481] on button "Next" at bounding box center [595, 477] width 228 height 56
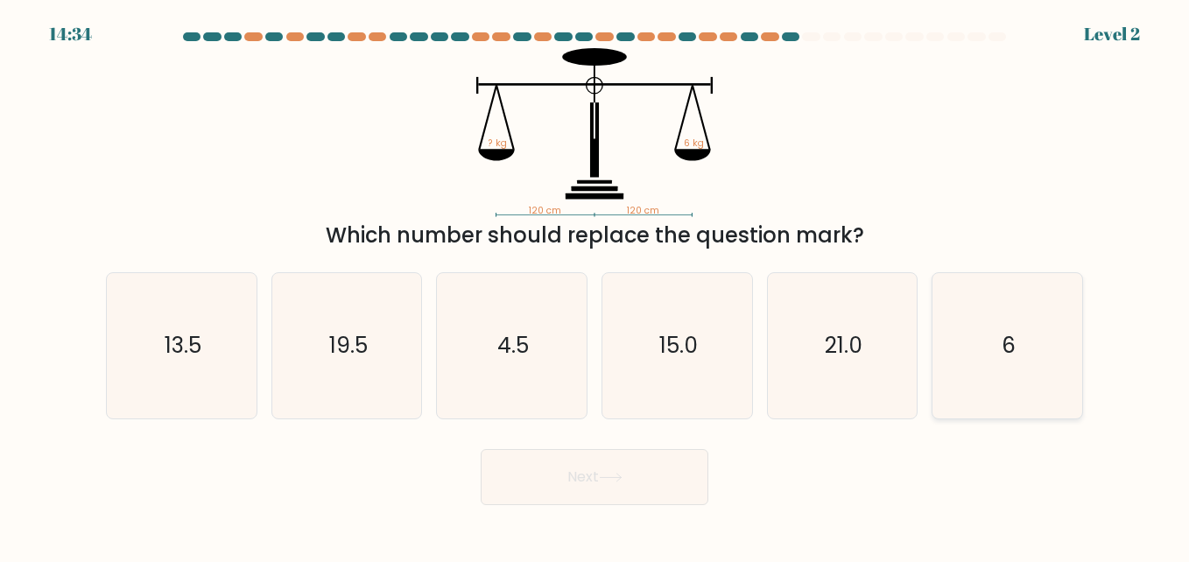
click at [1038, 367] on icon "6" at bounding box center [1006, 345] width 145 height 145
click at [595, 285] on input "f. 6" at bounding box center [595, 283] width 1 height 4
radio input "true"
click at [620, 472] on button "Next" at bounding box center [595, 477] width 228 height 56
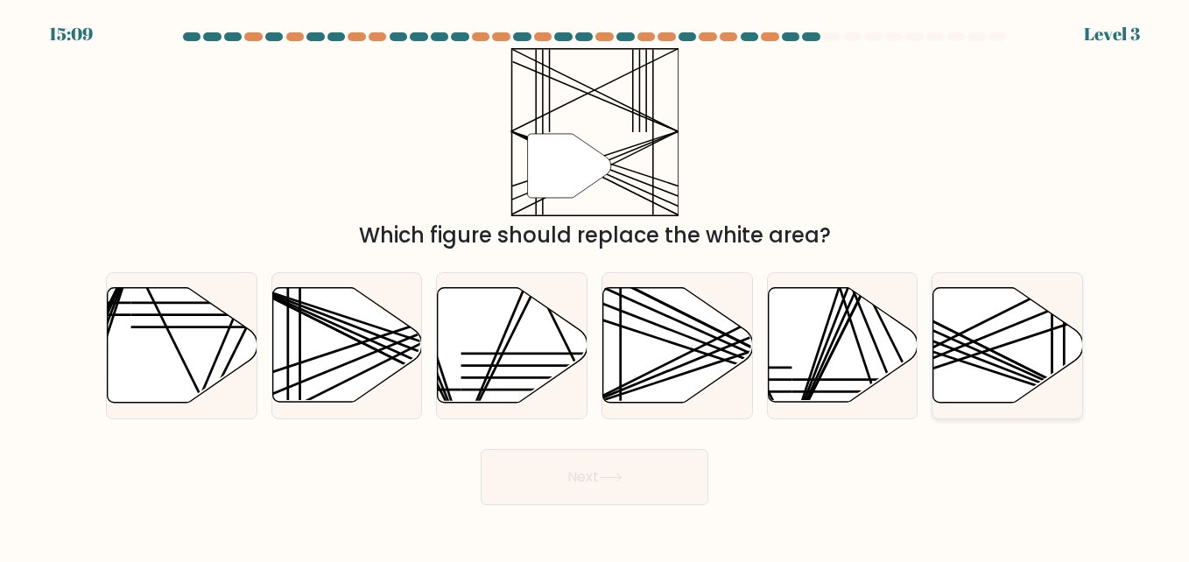
click at [973, 366] on line at bounding box center [959, 360] width 299 height 97
click at [595, 285] on input "f." at bounding box center [595, 283] width 1 height 4
radio input "true"
click at [685, 480] on button "Next" at bounding box center [595, 477] width 228 height 56
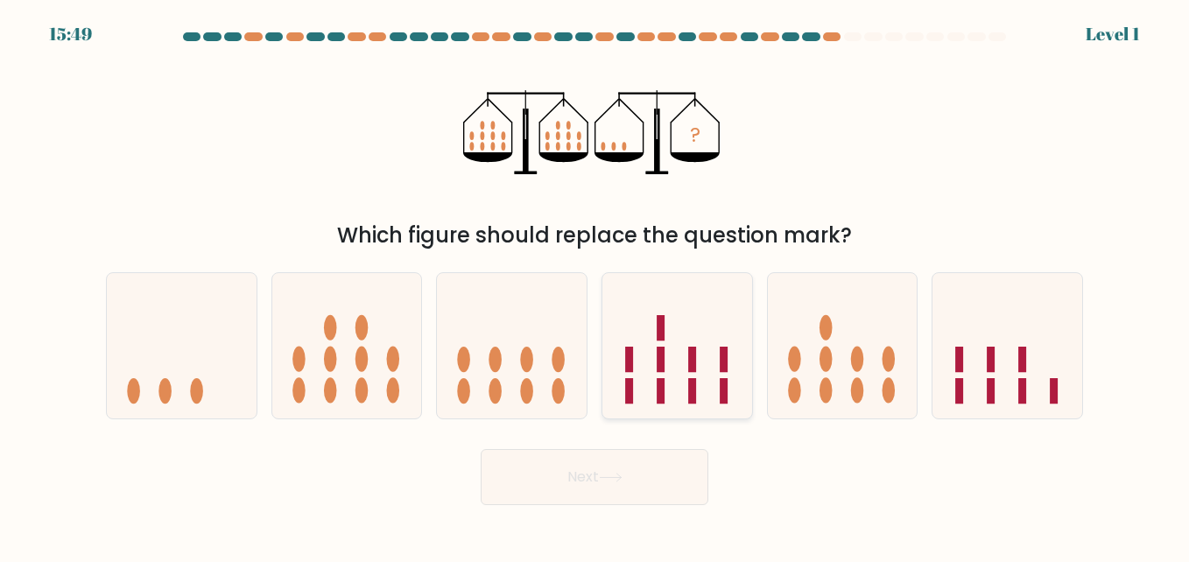
click at [642, 392] on icon at bounding box center [677, 345] width 150 height 123
click at [595, 285] on input "d." at bounding box center [595, 283] width 1 height 4
radio input "true"
click at [634, 488] on button "Next" at bounding box center [595, 477] width 228 height 56
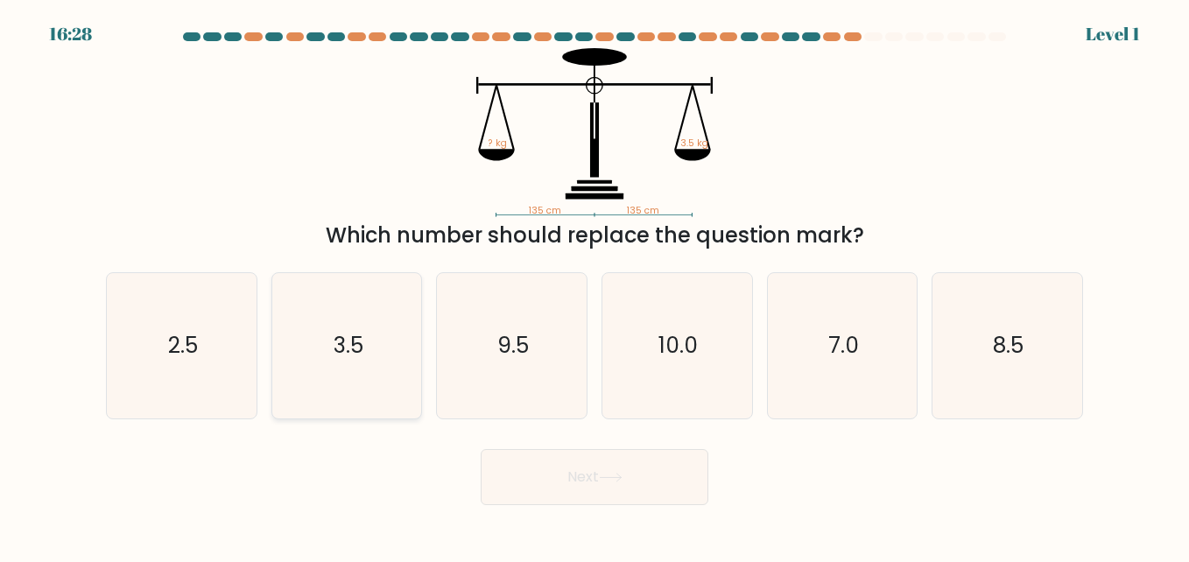
click at [319, 334] on icon "3.5" at bounding box center [346, 345] width 145 height 145
click at [595, 285] on input "b. 3.5" at bounding box center [595, 283] width 1 height 4
radio input "true"
click at [534, 452] on button "Next" at bounding box center [595, 477] width 228 height 56
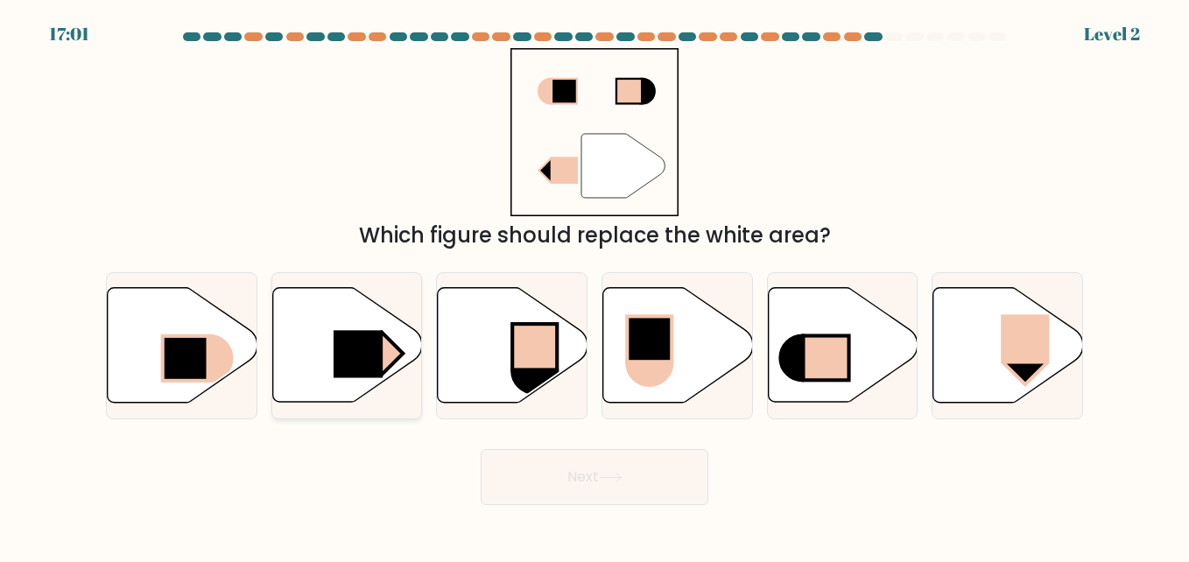
click at [336, 363] on rect at bounding box center [358, 354] width 49 height 47
click at [595, 285] on input "b." at bounding box center [595, 283] width 1 height 4
radio input "true"
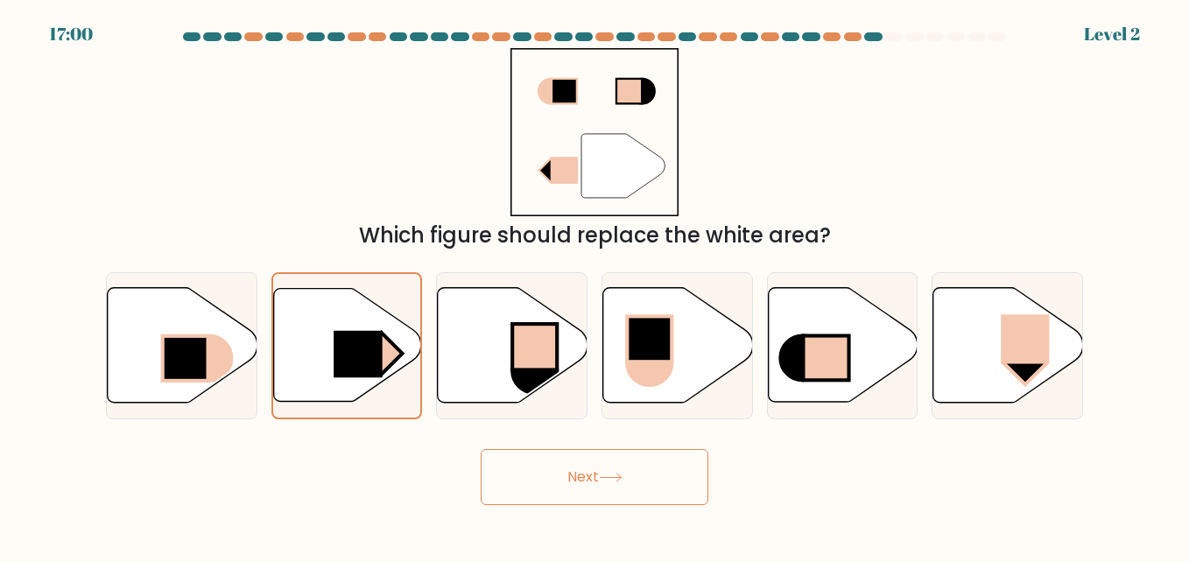
click at [563, 504] on button "Next" at bounding box center [595, 477] width 228 height 56
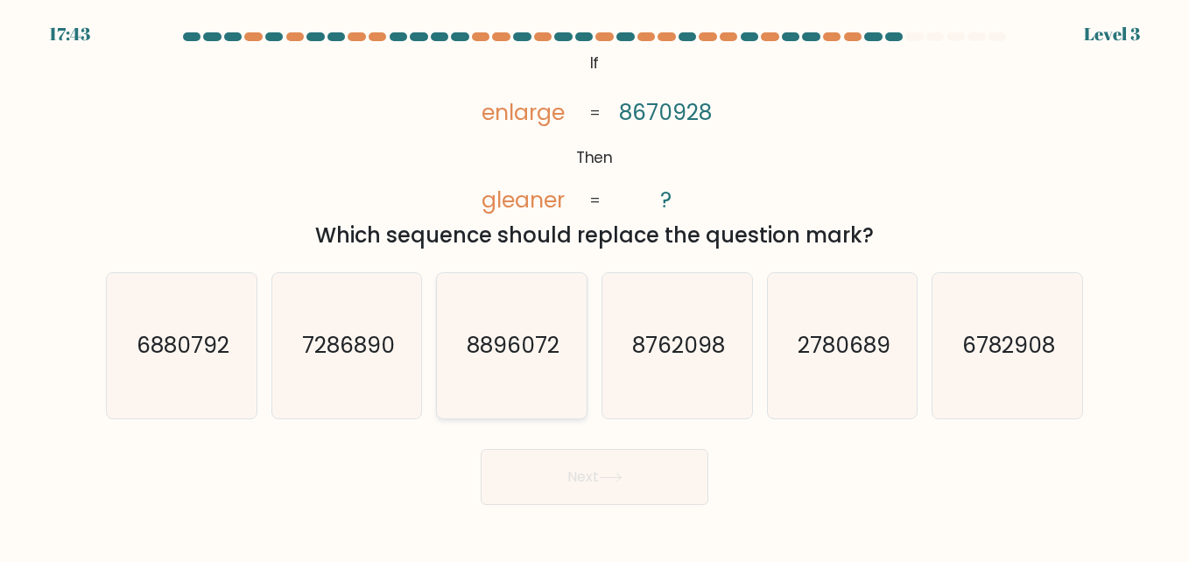
click at [494, 341] on text "8896072" at bounding box center [513, 345] width 93 height 31
click at [595, 285] on input "c. 8896072" at bounding box center [595, 283] width 1 height 4
radio input "true"
click at [595, 465] on button "Next" at bounding box center [595, 477] width 228 height 56
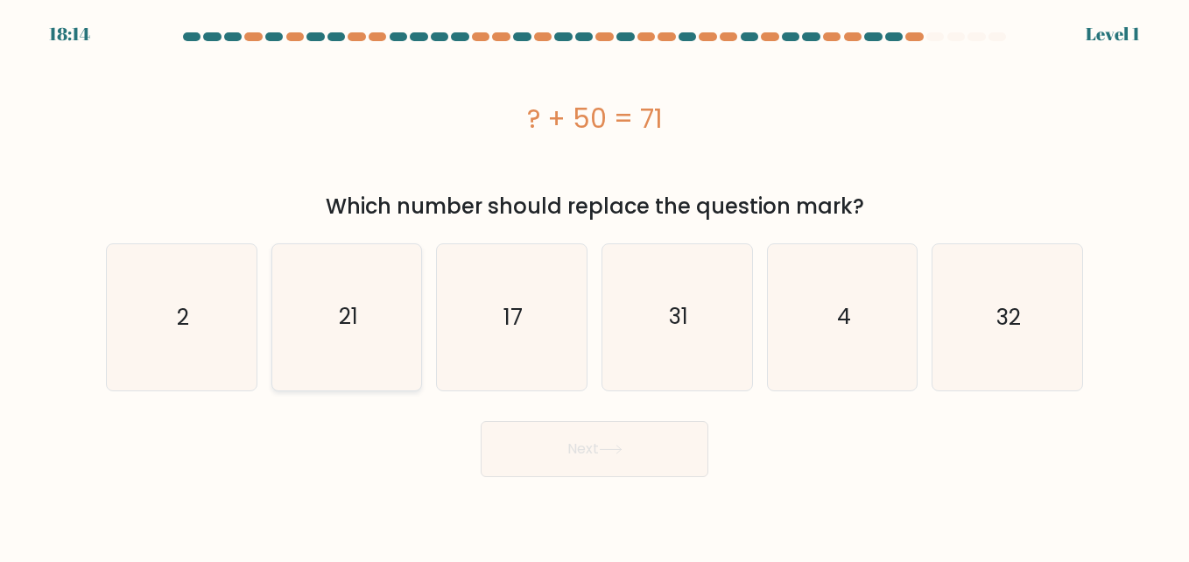
click at [393, 354] on icon "21" at bounding box center [346, 316] width 145 height 145
click at [595, 285] on input "b. 21" at bounding box center [595, 283] width 1 height 4
radio input "true"
click at [574, 471] on button "Next" at bounding box center [595, 449] width 228 height 56
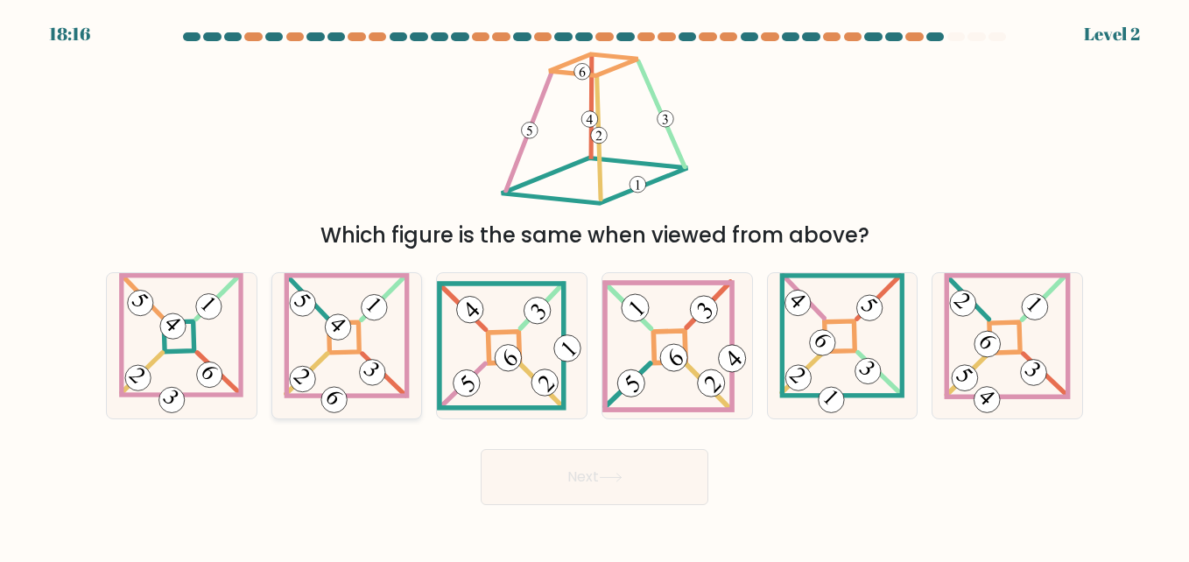
click at [292, 327] on icon at bounding box center [347, 345] width 126 height 145
click at [595, 285] on input "b." at bounding box center [595, 283] width 1 height 4
radio input "true"
click at [567, 473] on button "Next" at bounding box center [595, 477] width 228 height 56
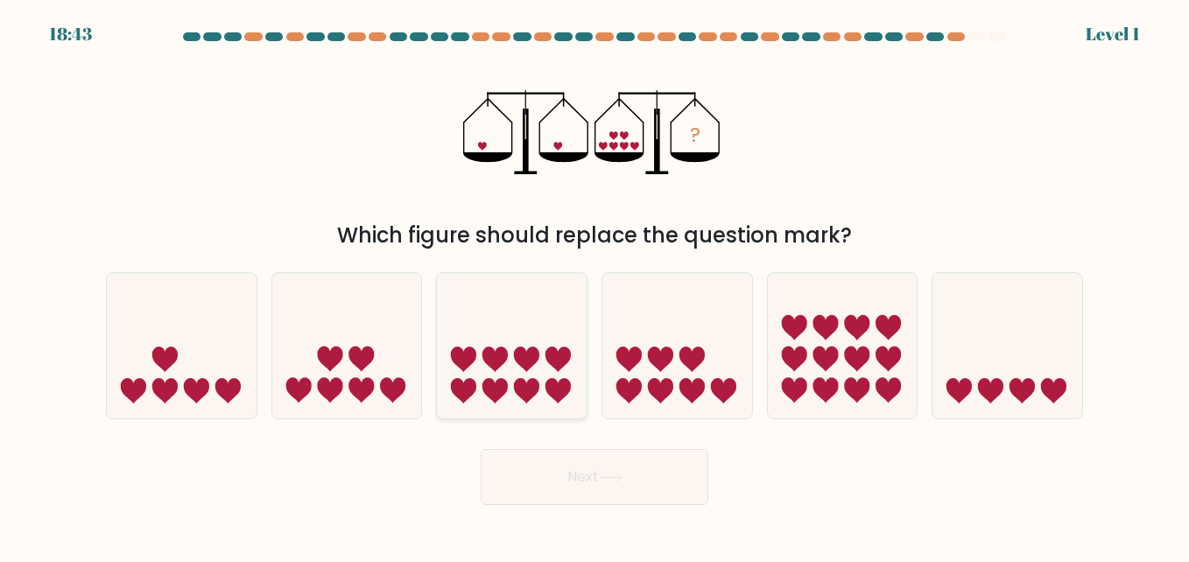
click at [542, 369] on icon at bounding box center [512, 345] width 150 height 123
click at [595, 285] on input "c." at bounding box center [595, 283] width 1 height 4
radio input "true"
click at [619, 475] on icon at bounding box center [611, 478] width 24 height 10
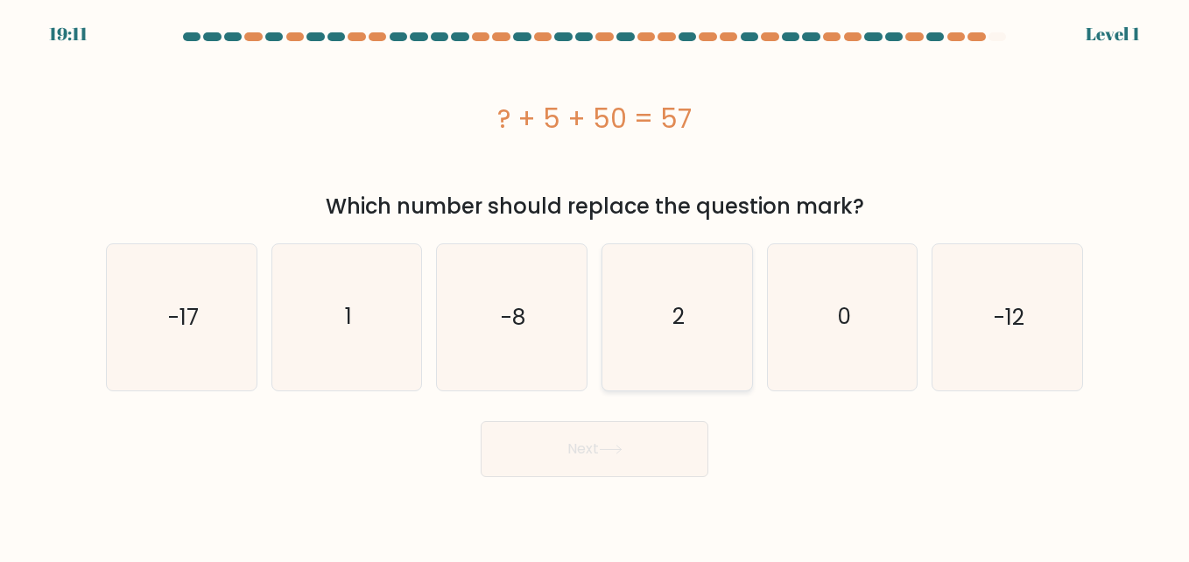
click at [675, 370] on icon "2" at bounding box center [676, 316] width 145 height 145
click at [595, 285] on input "d. 2" at bounding box center [595, 283] width 1 height 4
radio input "true"
click at [631, 443] on button "Next" at bounding box center [595, 449] width 228 height 56
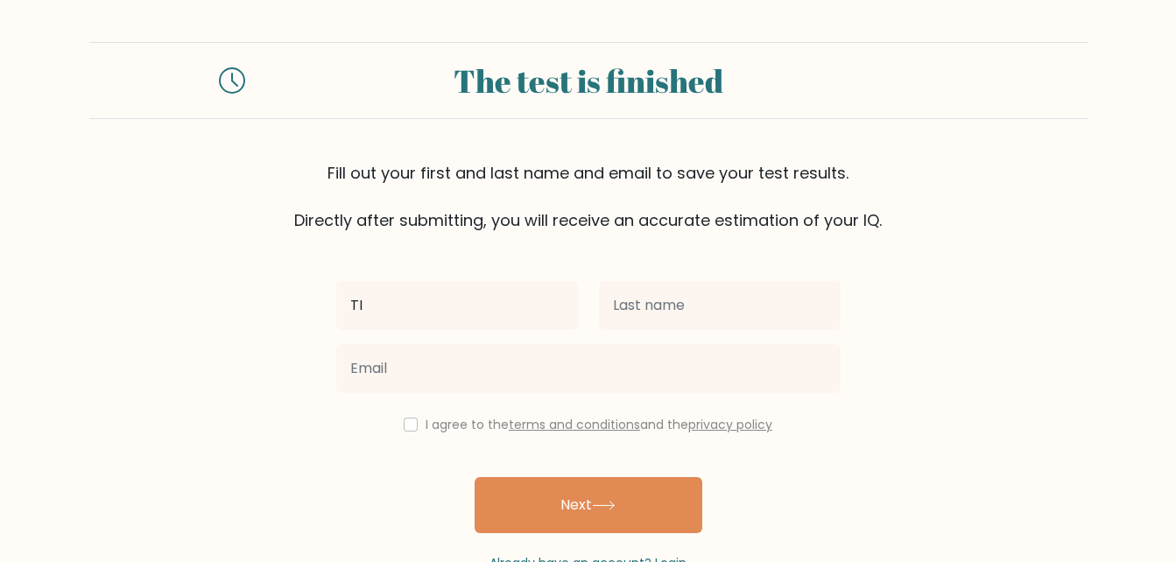
type input "TI"
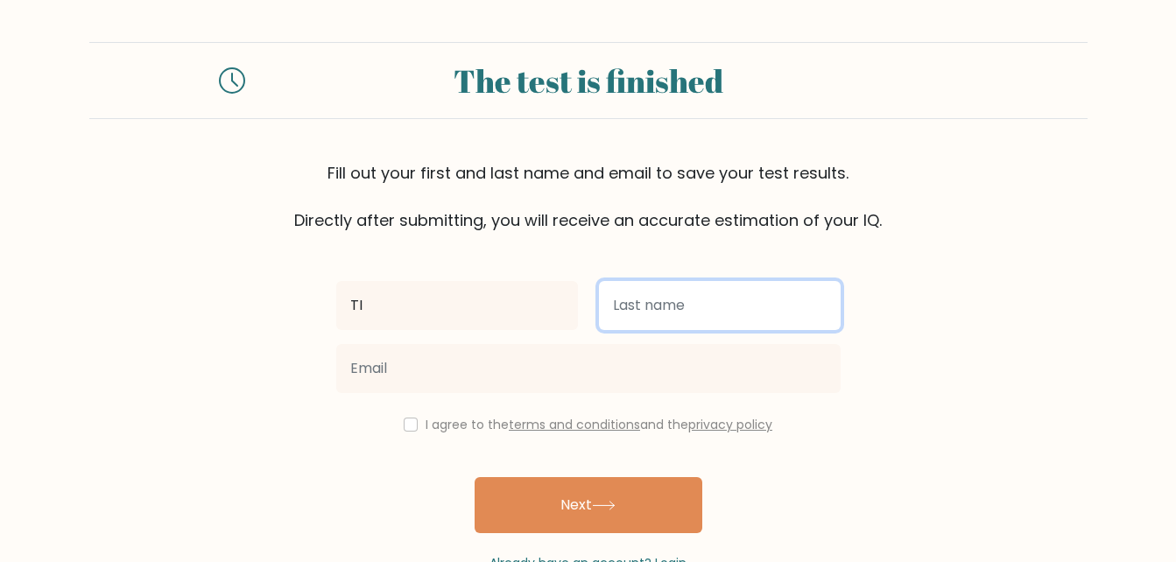
click at [711, 312] on input "text" at bounding box center [720, 305] width 242 height 49
type input "BAKER"
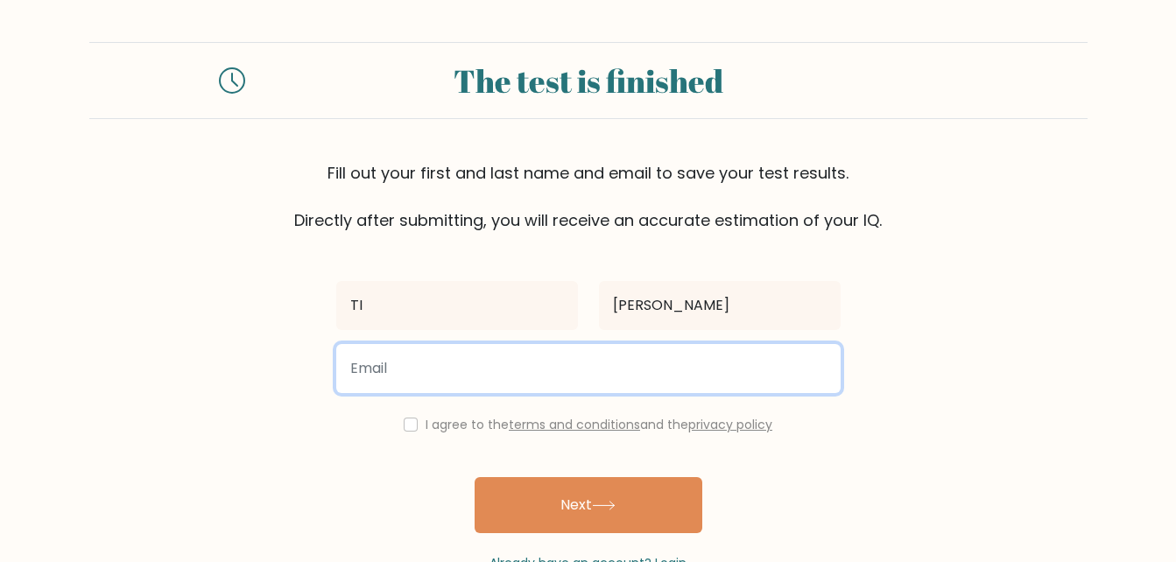
click at [604, 388] on input "email" at bounding box center [588, 368] width 504 height 49
type input "addysmom2050@gmail.com"
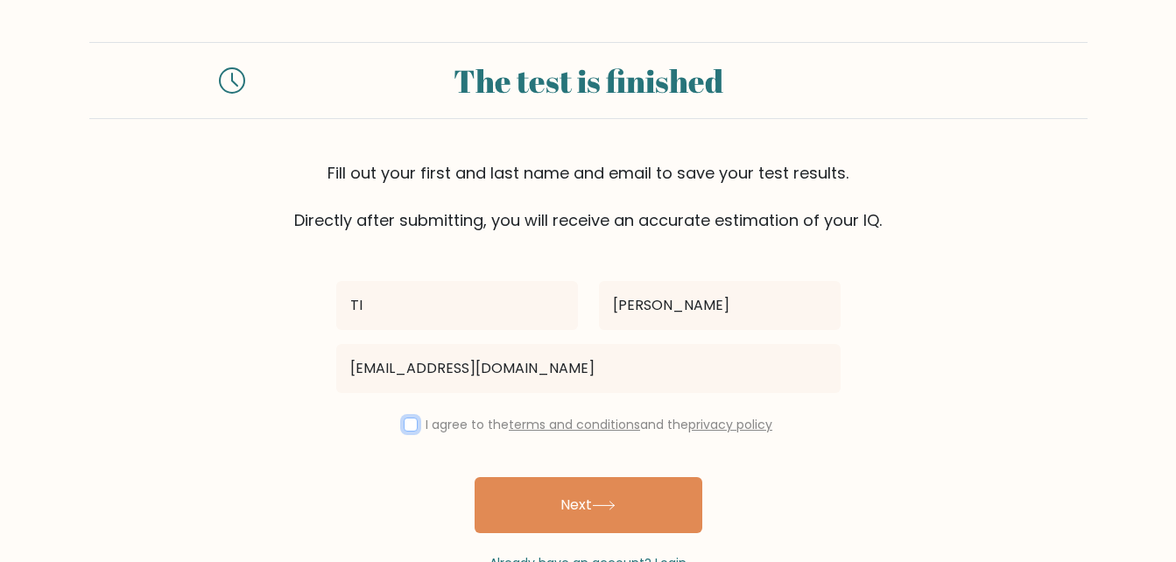
click at [412, 421] on input "checkbox" at bounding box center [411, 425] width 14 height 14
checkbox input "true"
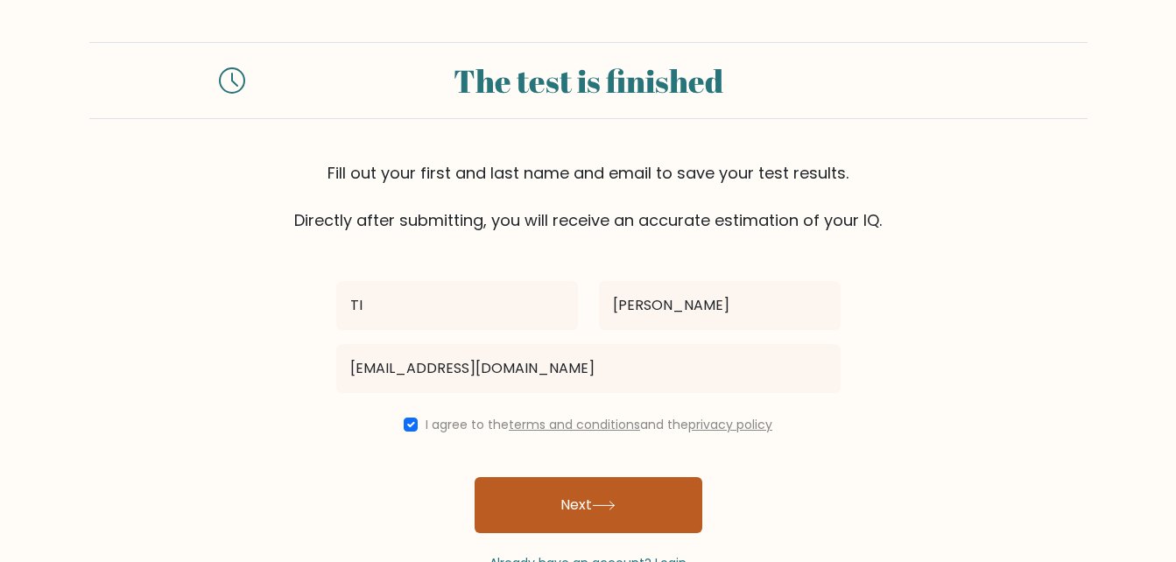
click at [578, 510] on button "Next" at bounding box center [589, 505] width 228 height 56
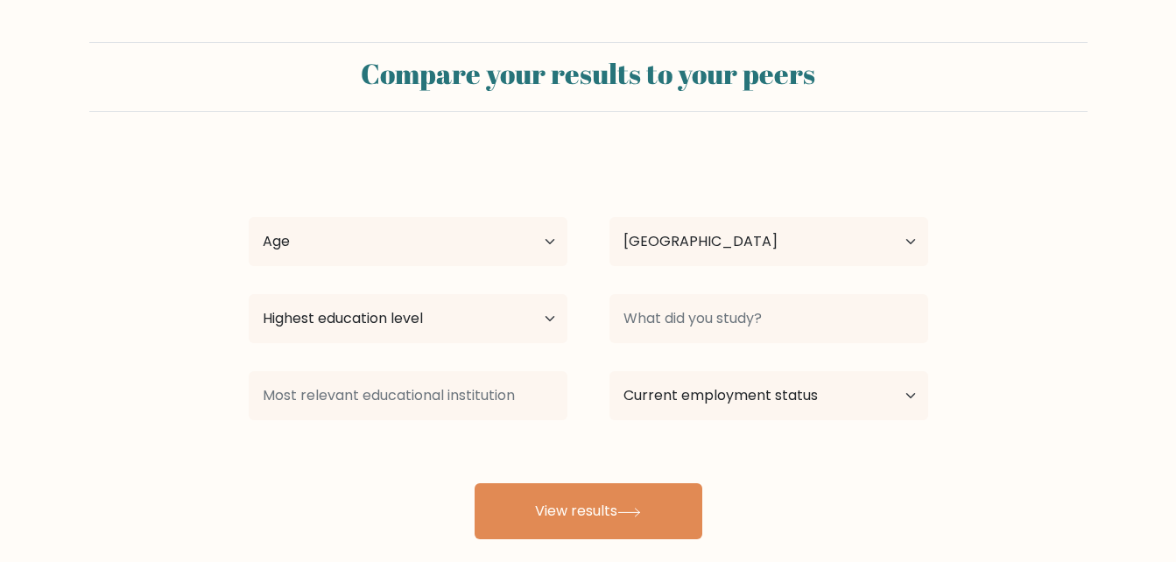
select select "US"
click at [480, 247] on select "Age Under [DEMOGRAPHIC_DATA] [DEMOGRAPHIC_DATA] [DEMOGRAPHIC_DATA] [DEMOGRAPHIC…" at bounding box center [408, 241] width 319 height 49
select select "35_44"
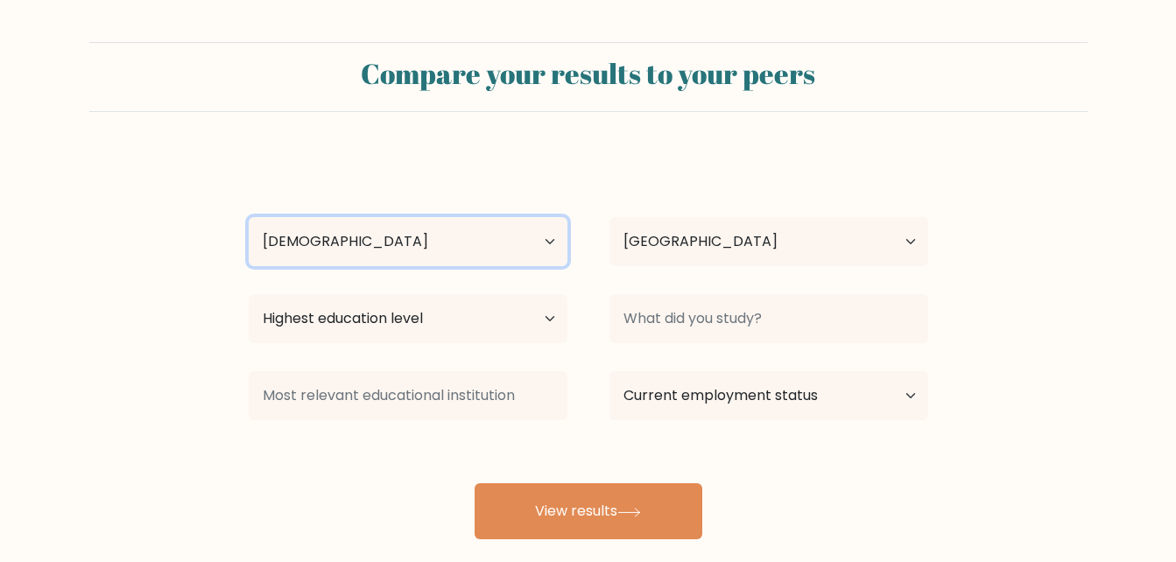
click at [249, 217] on select "Age Under [DEMOGRAPHIC_DATA] [DEMOGRAPHIC_DATA] [DEMOGRAPHIC_DATA] [DEMOGRAPHIC…" at bounding box center [408, 241] width 319 height 49
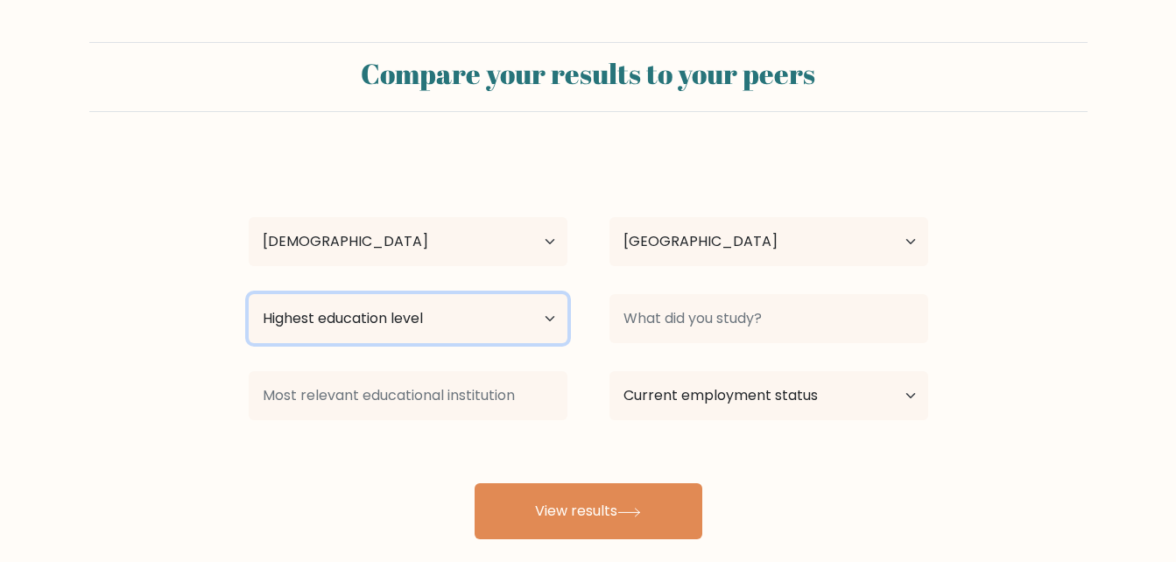
click at [484, 332] on select "Highest education level No schooling Primary Lower Secondary Upper Secondary Oc…" at bounding box center [408, 318] width 319 height 49
select select "lower_secondary"
click at [249, 294] on select "Highest education level No schooling Primary Lower Secondary Upper Secondary Oc…" at bounding box center [408, 318] width 319 height 49
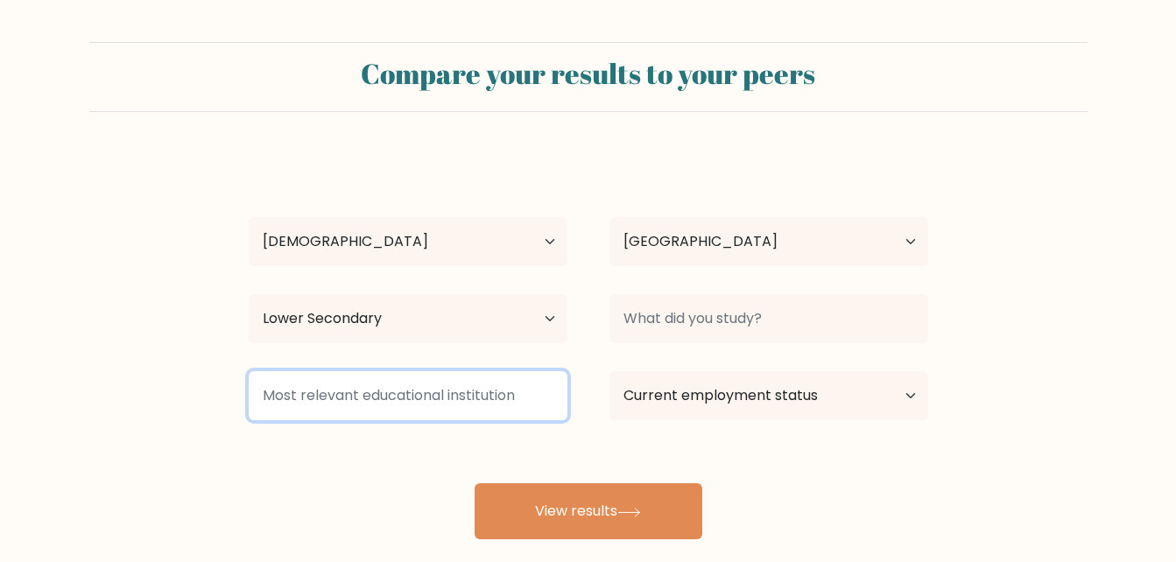
click at [538, 398] on input at bounding box center [408, 395] width 319 height 49
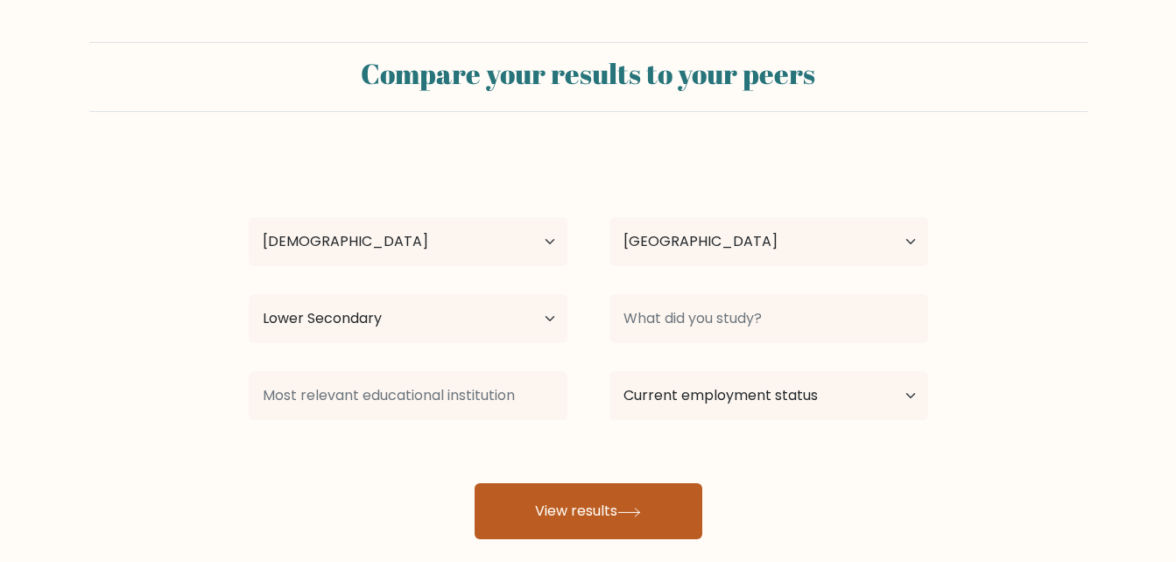
click at [629, 501] on button "View results" at bounding box center [589, 511] width 228 height 56
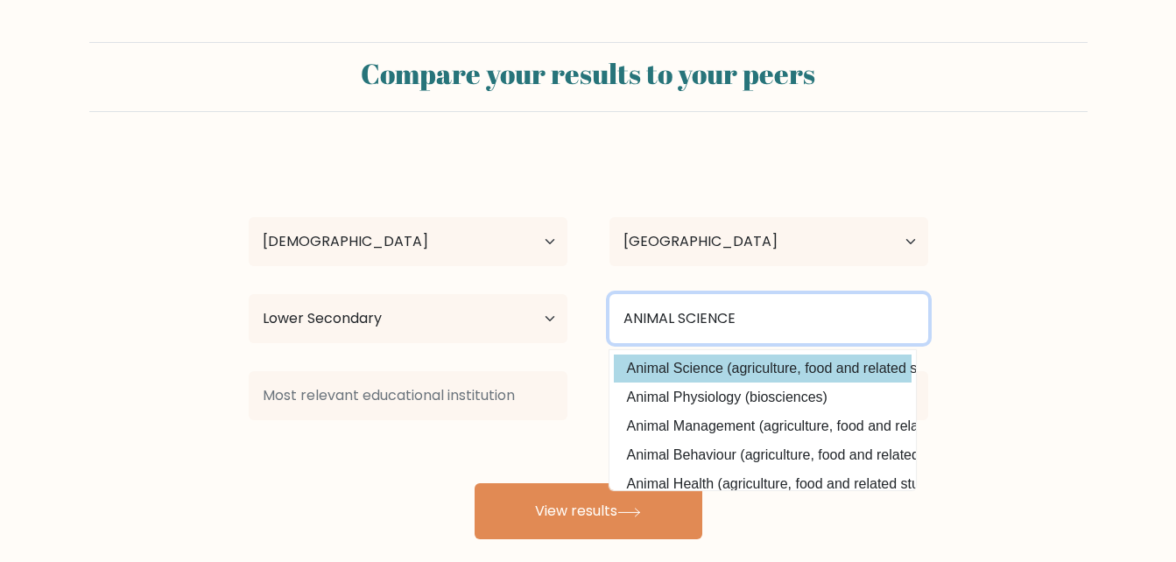
type input "ANIMAL SCIENCE"
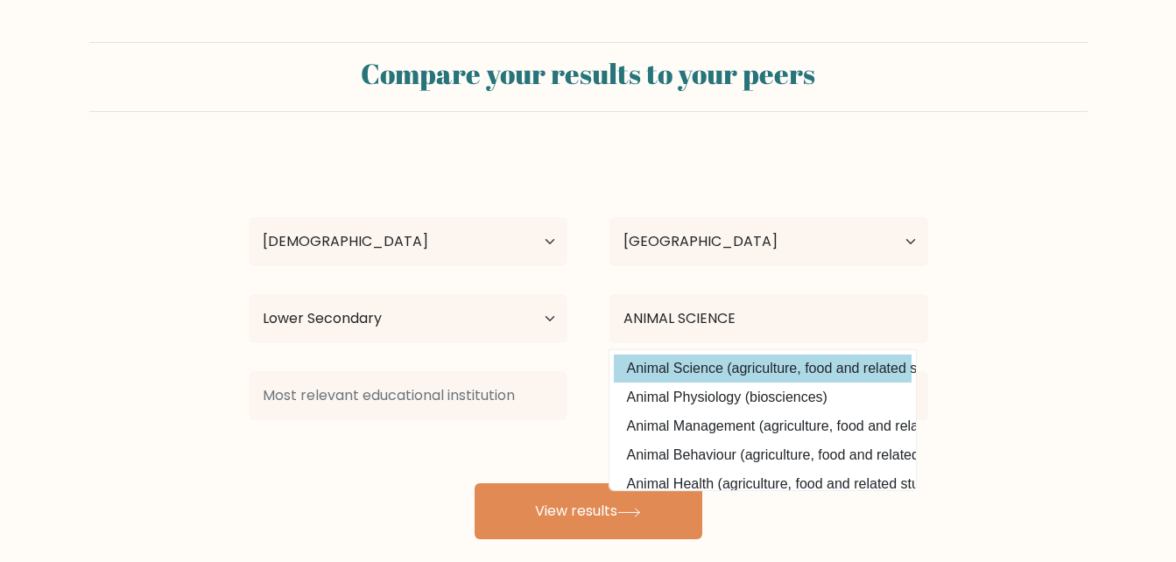
click at [714, 373] on div "TI BAKER Age Under 18 years old 18-24 years old 25-34 years old 35-44 years old…" at bounding box center [588, 346] width 701 height 385
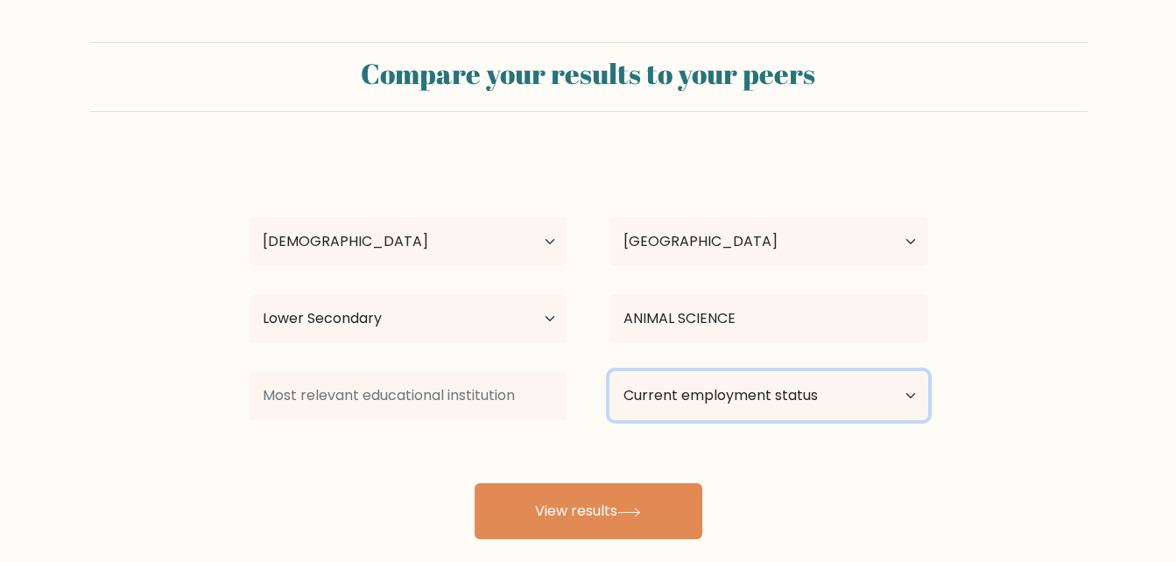
click at [764, 407] on select "Current employment status Employed Student Retired Other / prefer not to answer" at bounding box center [768, 395] width 319 height 49
select select "student"
click at [609, 371] on select "Current employment status Employed Student Retired Other / prefer not to answer" at bounding box center [768, 395] width 319 height 49
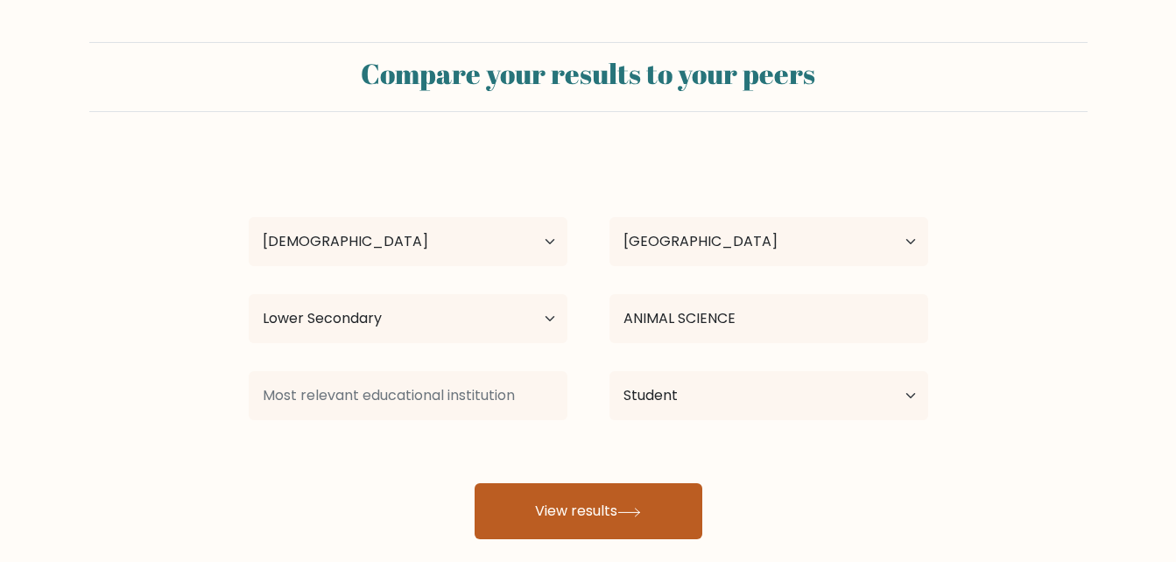
click at [642, 496] on button "View results" at bounding box center [589, 511] width 228 height 56
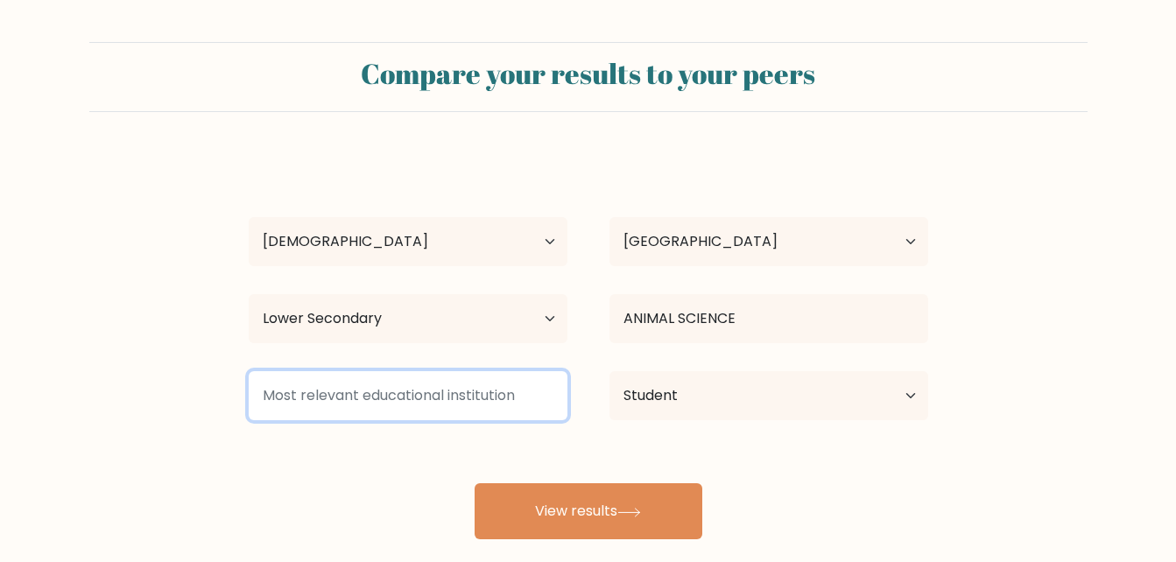
click at [392, 410] on input at bounding box center [408, 395] width 319 height 49
type input "U"
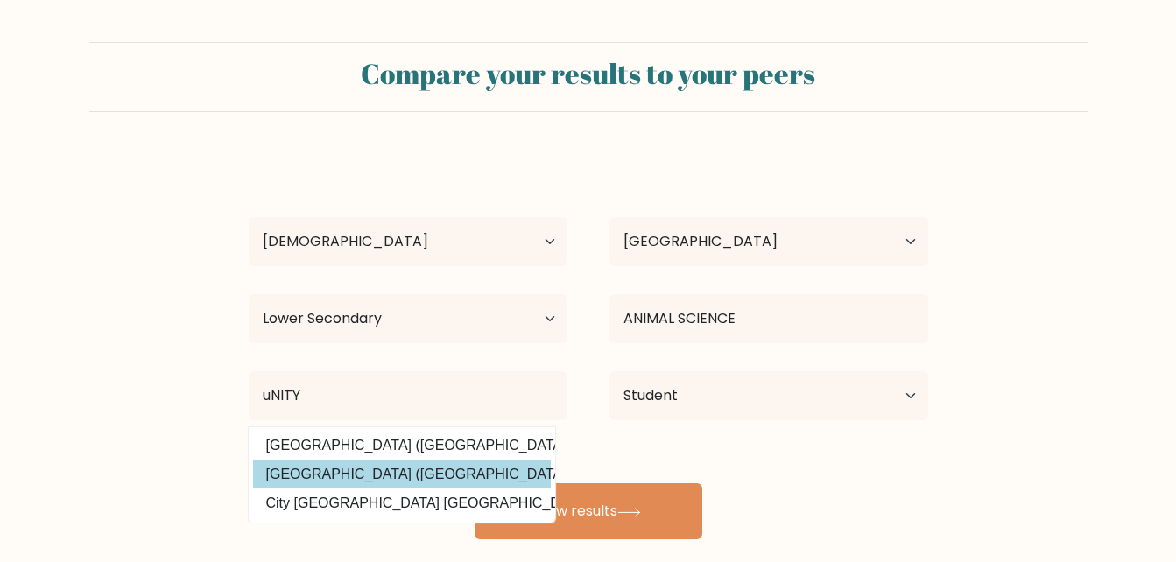
click at [410, 463] on div "TI BAKER Age Under 18 years old 18-24 years old 25-34 years old 35-44 years old…" at bounding box center [588, 346] width 701 height 385
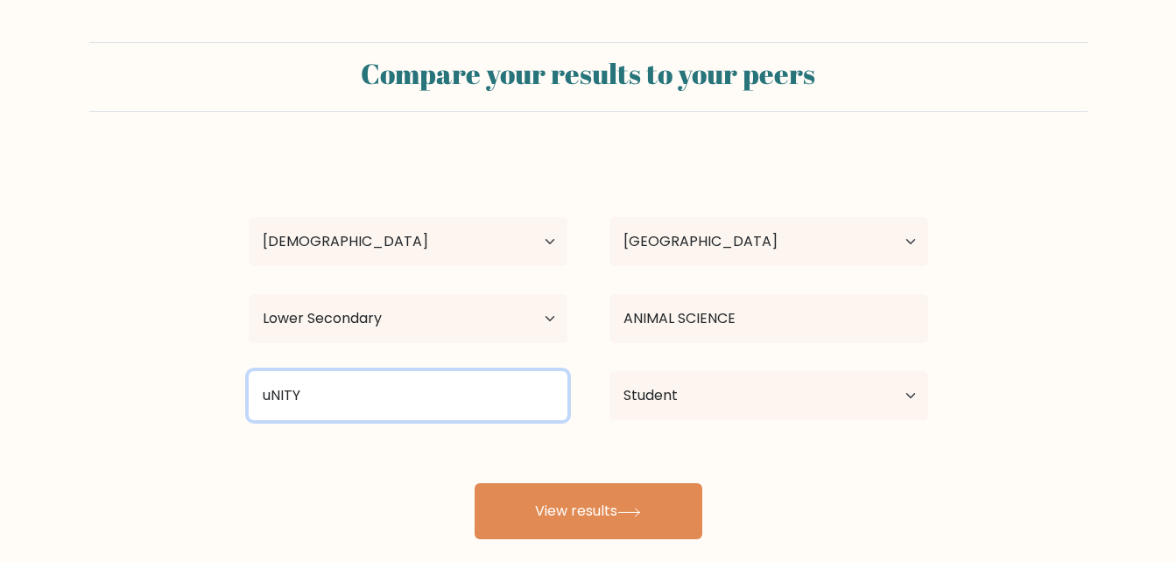
click at [418, 397] on input "uNITY" at bounding box center [408, 395] width 319 height 49
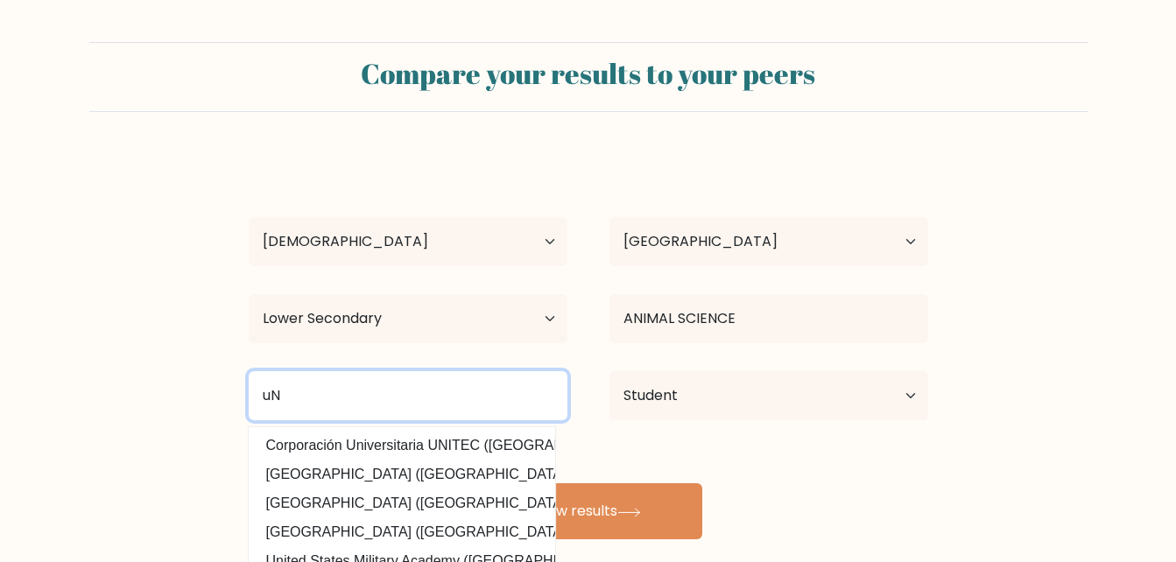
type input "u"
click at [418, 397] on input "uNI" at bounding box center [408, 395] width 319 height 49
type input "u"
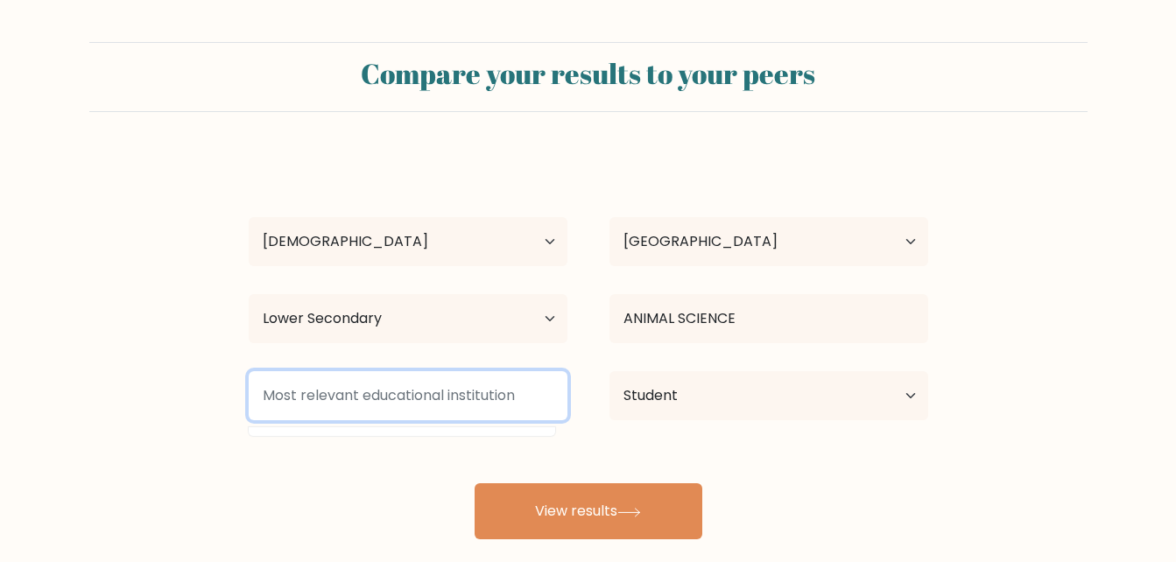
type input "u"
type input "U"
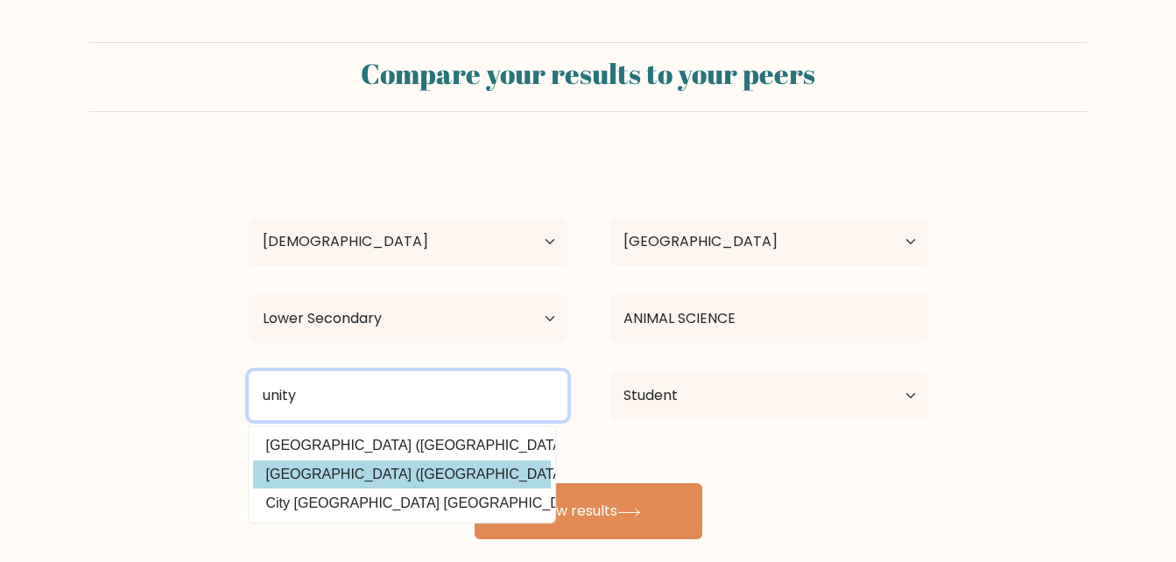
type input "unity"
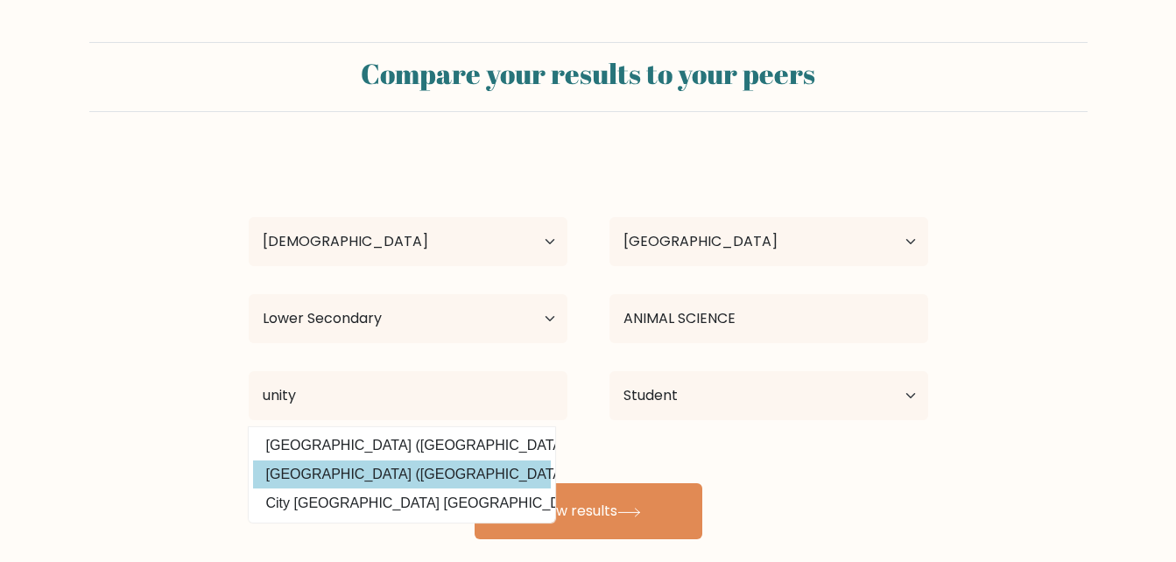
click at [419, 485] on div "TI BAKER Age Under 18 years old 18-24 years old 25-34 years old 35-44 years old…" at bounding box center [588, 346] width 701 height 385
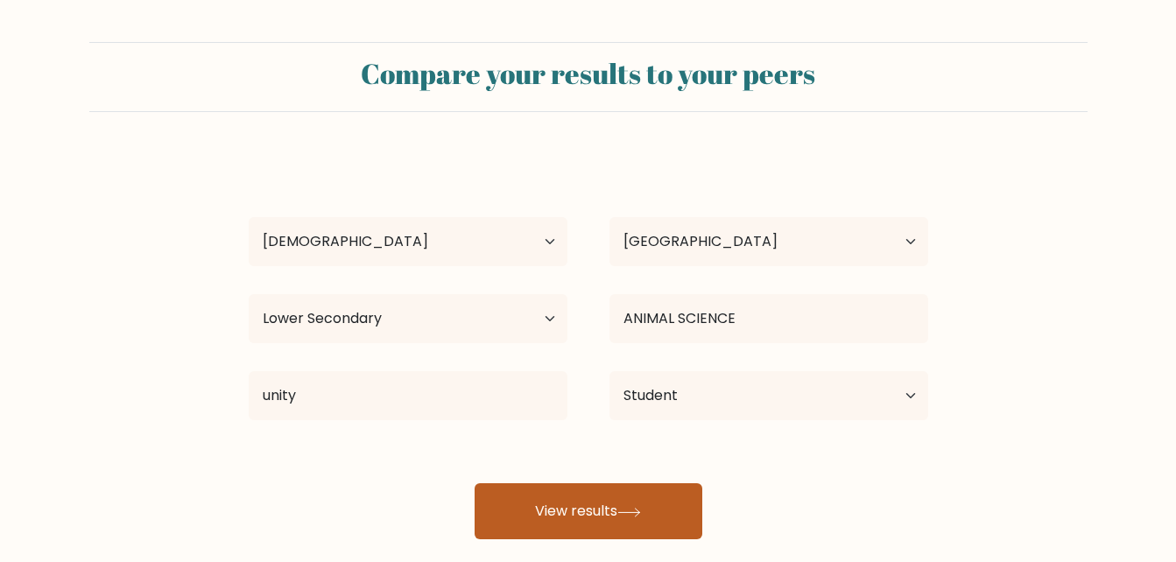
click at [554, 522] on button "View results" at bounding box center [589, 511] width 228 height 56
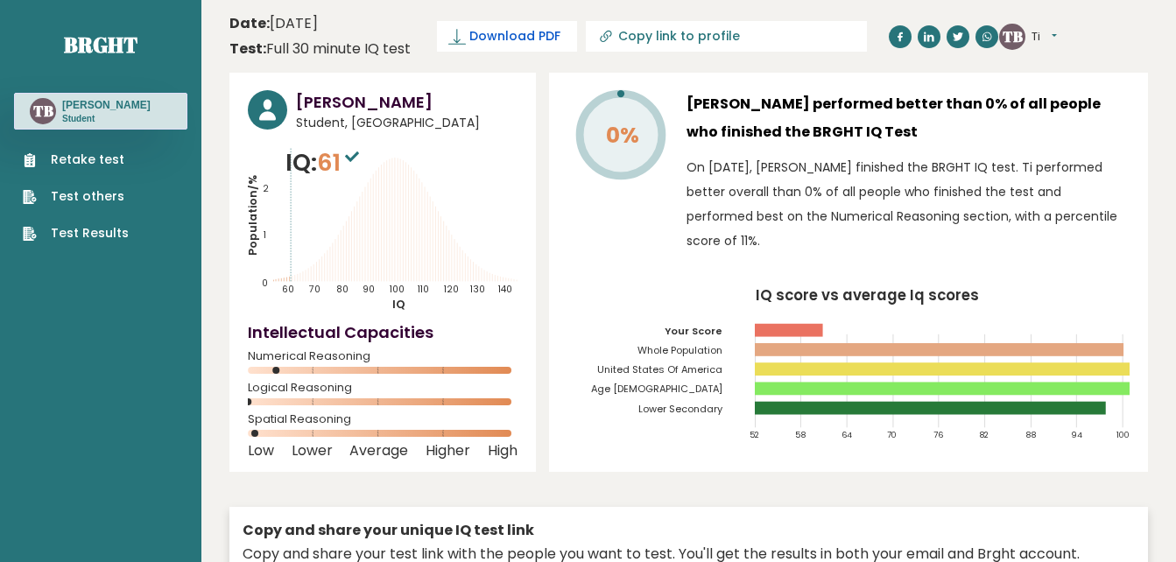
click at [465, 44] on rect at bounding box center [457, 43] width 18 height 1
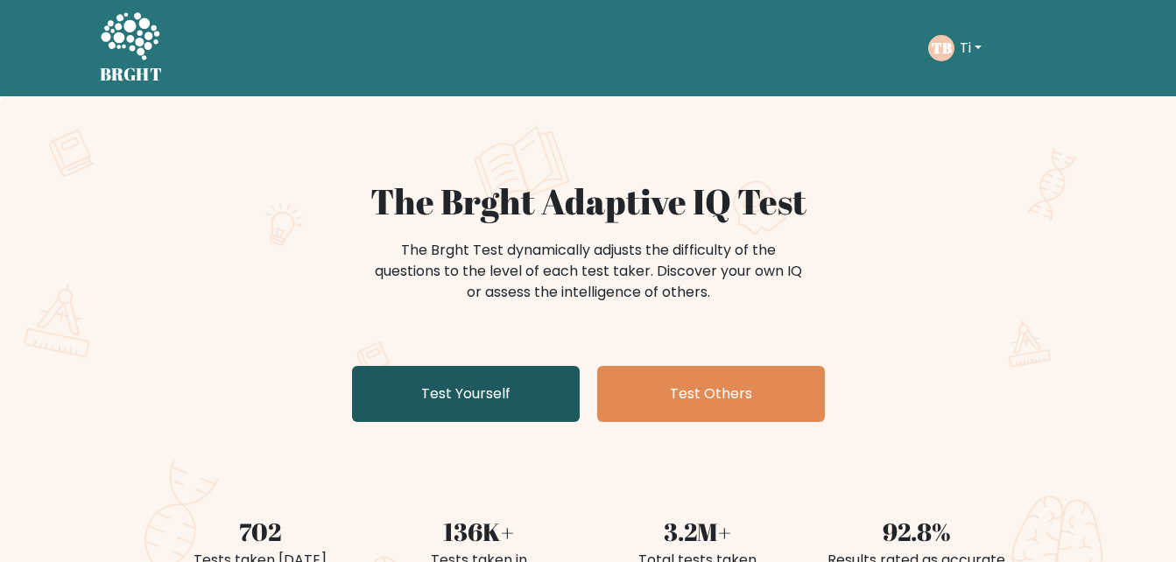
click at [504, 414] on link "Test Yourself" at bounding box center [466, 394] width 228 height 56
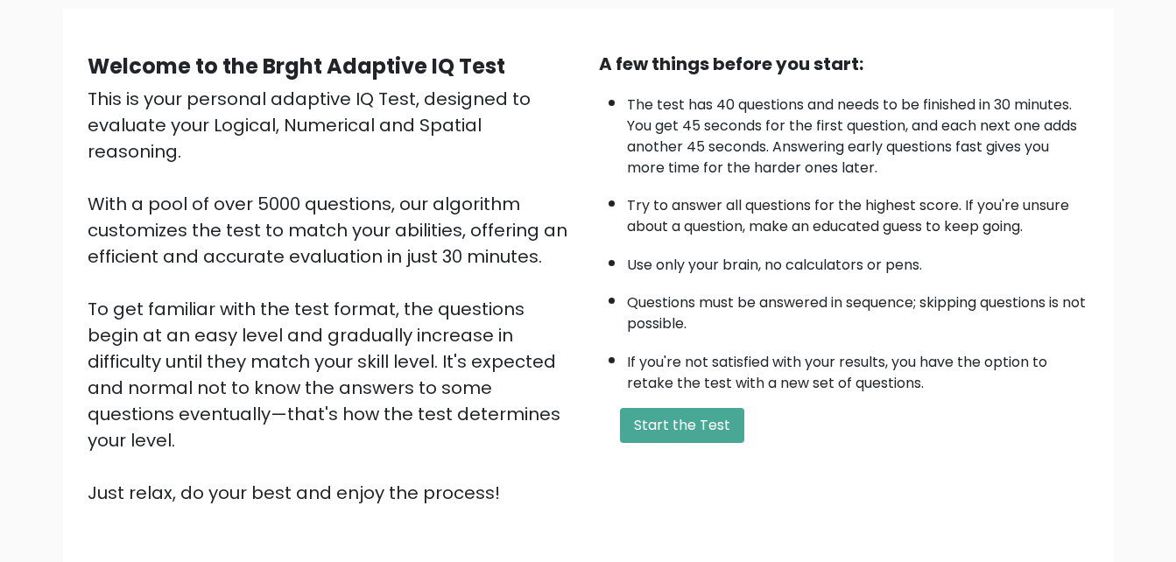
scroll to position [130, 0]
click at [715, 429] on button "Start the Test" at bounding box center [682, 424] width 124 height 35
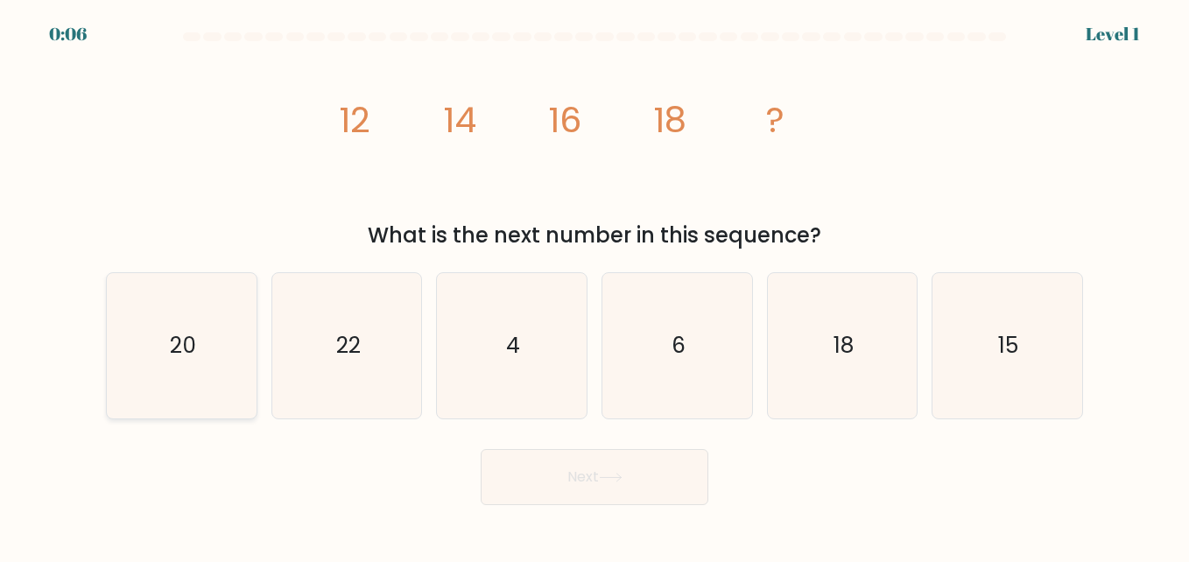
click at [219, 367] on icon "20" at bounding box center [181, 345] width 145 height 145
click at [595, 285] on input "a. 20" at bounding box center [595, 283] width 1 height 4
radio input "true"
click at [637, 457] on button "Next" at bounding box center [595, 477] width 228 height 56
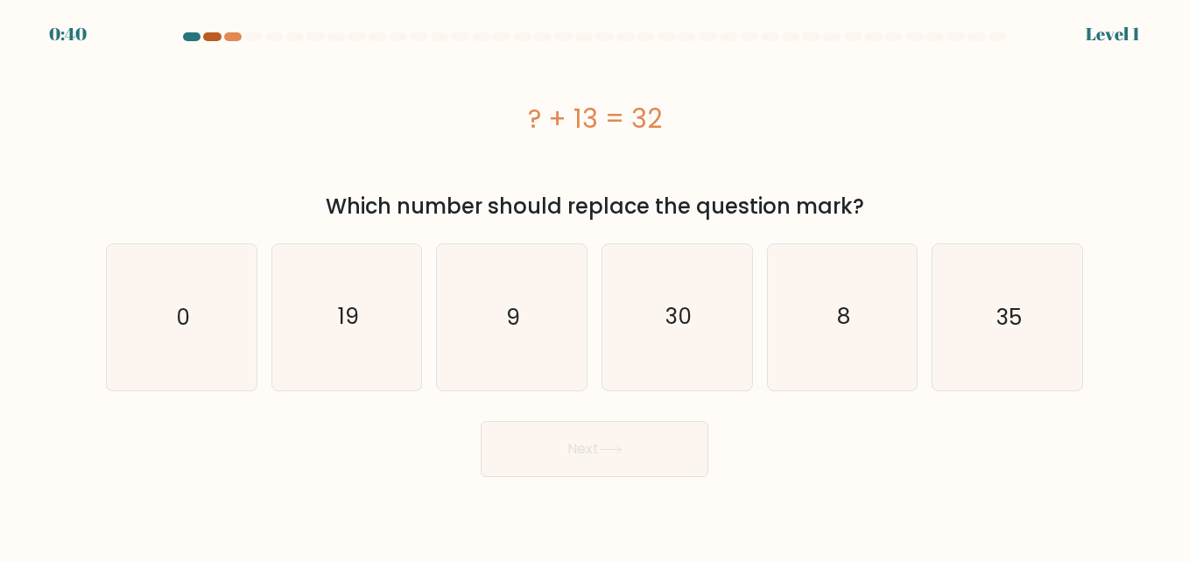
click at [208, 35] on div at bounding box center [212, 36] width 18 height 9
click at [480, 124] on div "? + 13 = 32" at bounding box center [594, 118] width 977 height 39
click at [363, 350] on icon "19" at bounding box center [346, 316] width 145 height 145
click at [595, 285] on input "b. 19" at bounding box center [595, 283] width 1 height 4
radio input "true"
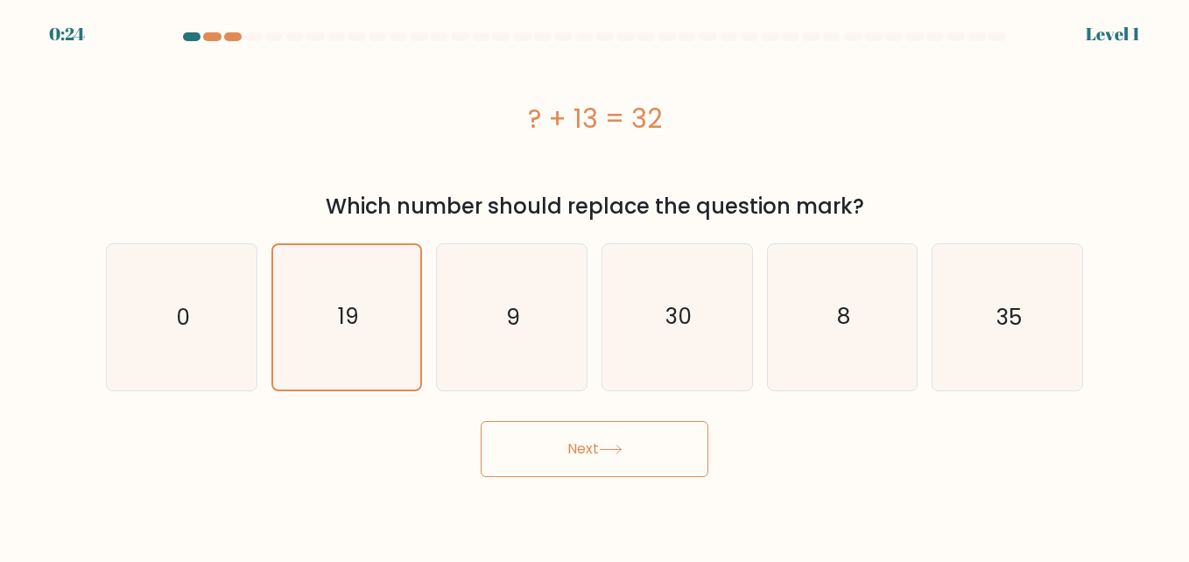
click at [559, 440] on button "Next" at bounding box center [595, 449] width 228 height 56
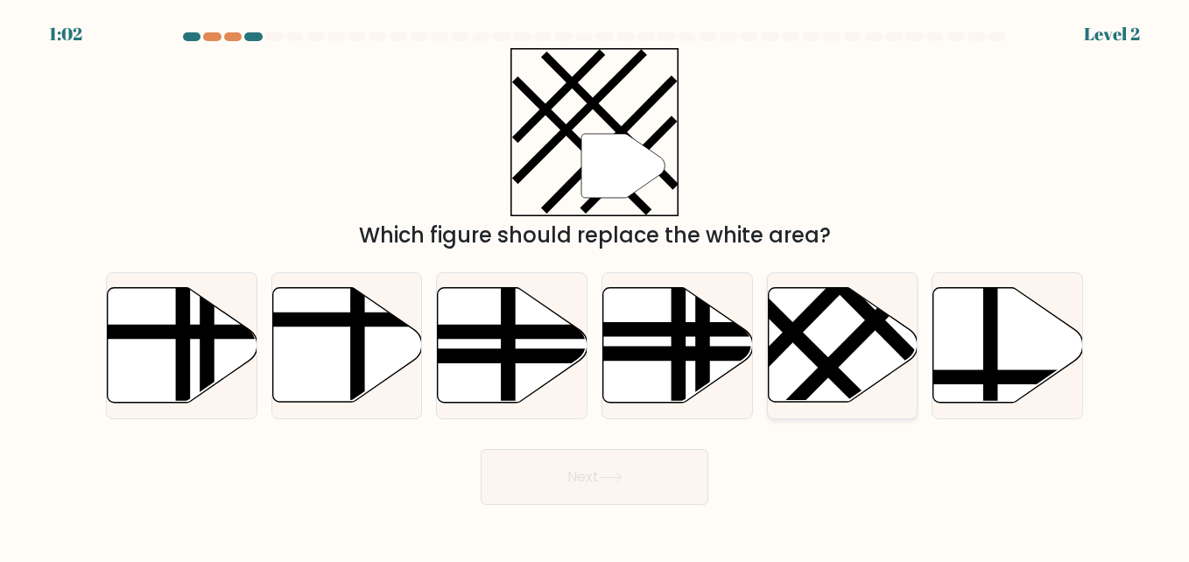
click at [774, 369] on icon at bounding box center [843, 345] width 150 height 115
click at [595, 285] on input "e." at bounding box center [595, 283] width 1 height 4
radio input "true"
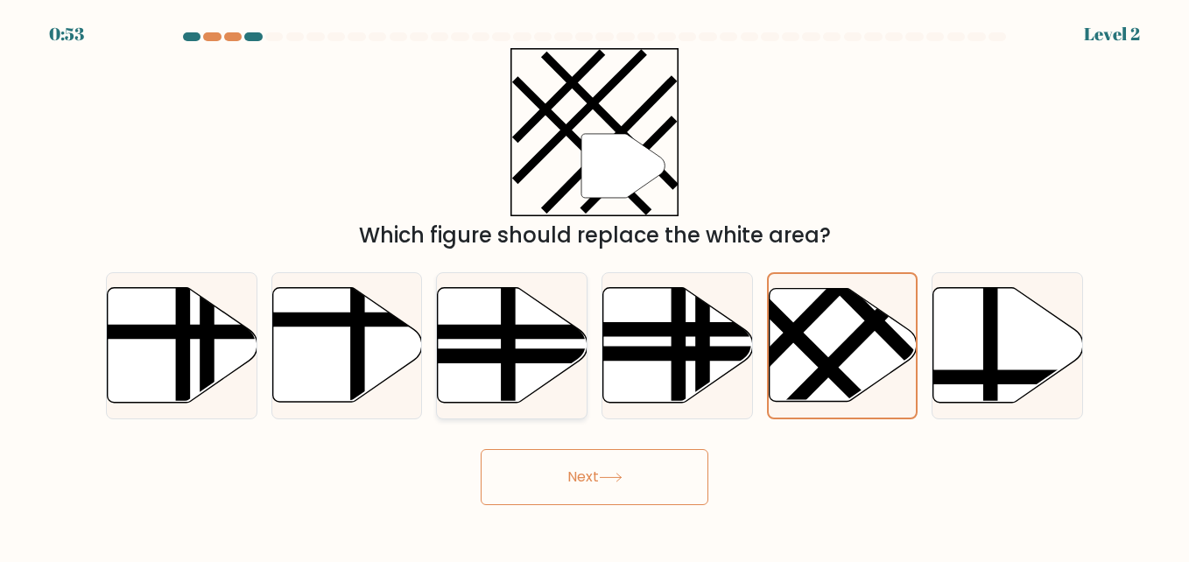
click at [476, 332] on line at bounding box center [461, 332] width 301 height 0
click at [595, 285] on input "c." at bounding box center [595, 283] width 1 height 4
radio input "true"
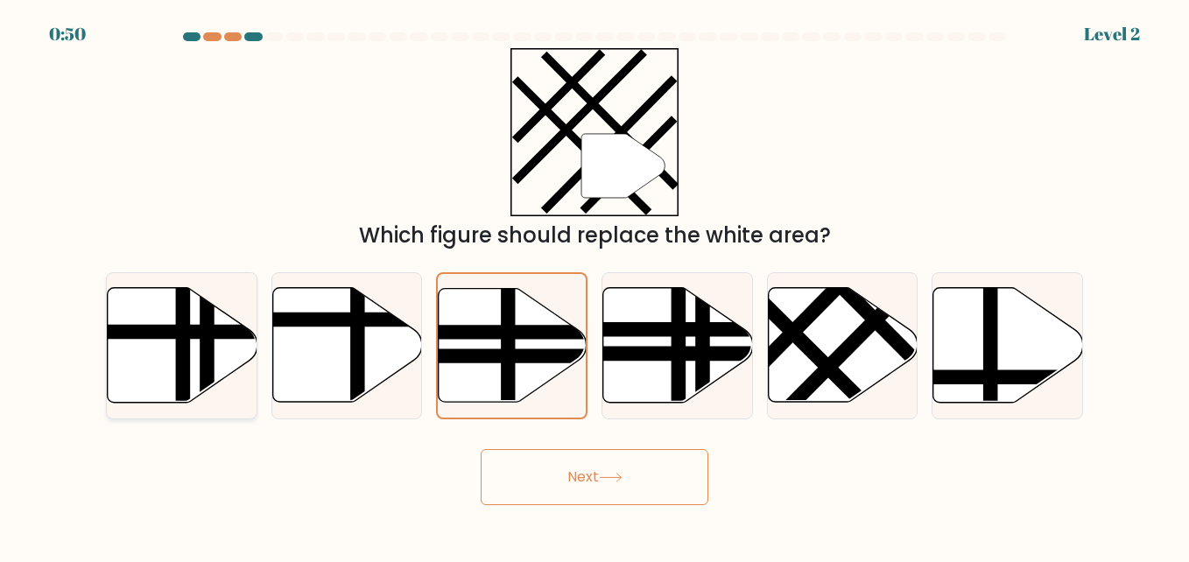
click at [229, 349] on icon at bounding box center [183, 345] width 150 height 115
click at [595, 285] on input "a." at bounding box center [595, 283] width 1 height 4
radio input "true"
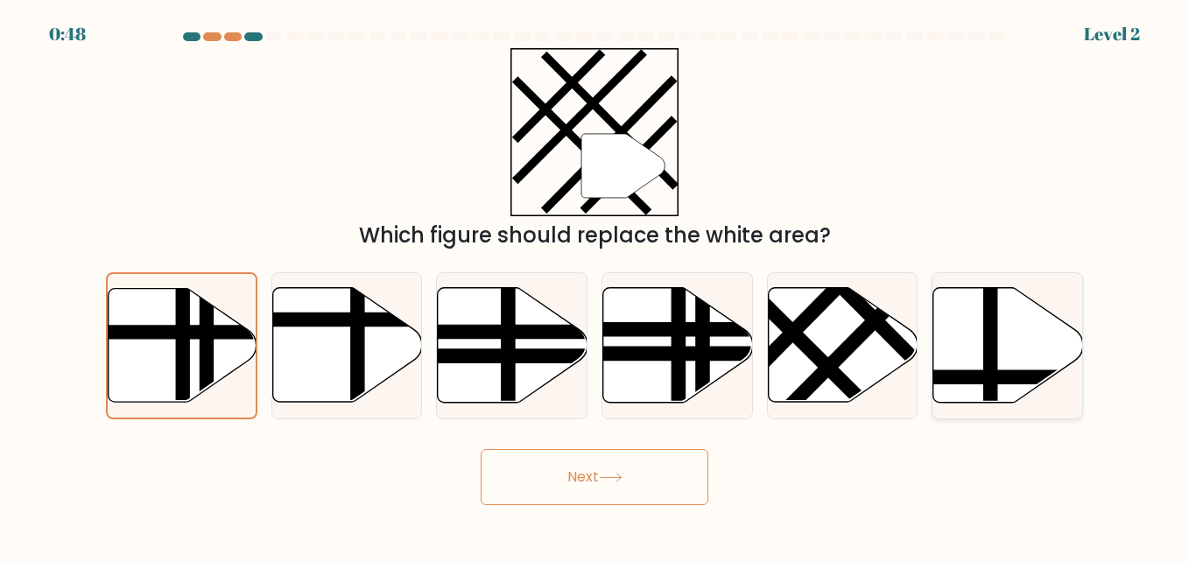
click at [1033, 320] on icon at bounding box center [1008, 345] width 150 height 115
click at [595, 285] on input "f." at bounding box center [595, 283] width 1 height 4
radio input "true"
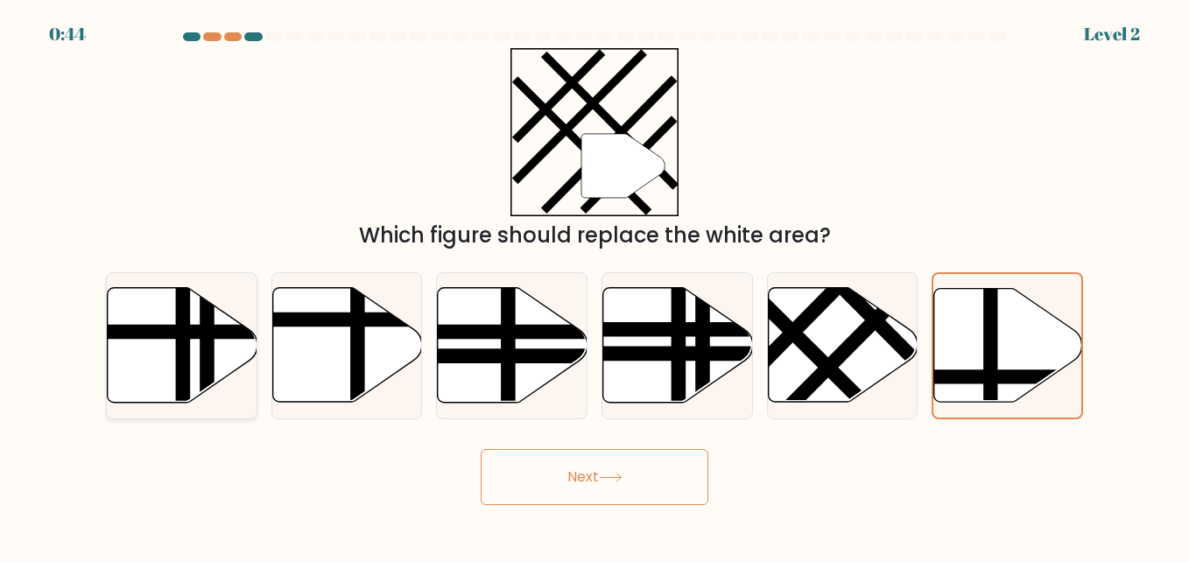
click at [116, 341] on icon at bounding box center [183, 345] width 150 height 115
click at [595, 285] on input "a." at bounding box center [595, 283] width 1 height 4
radio input "true"
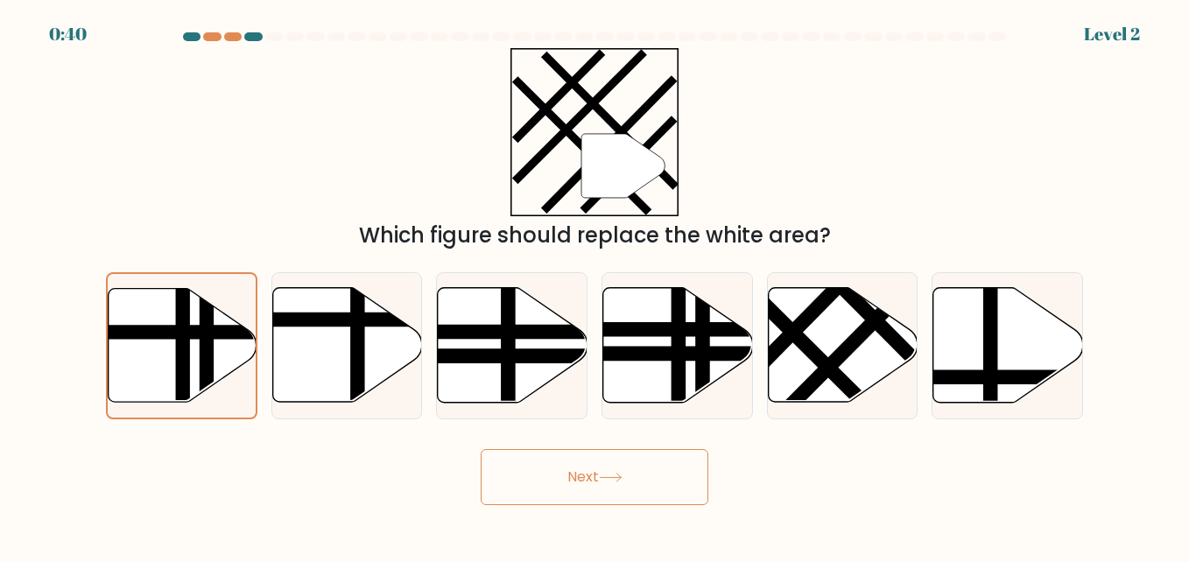
click at [496, 469] on button "Next" at bounding box center [595, 477] width 228 height 56
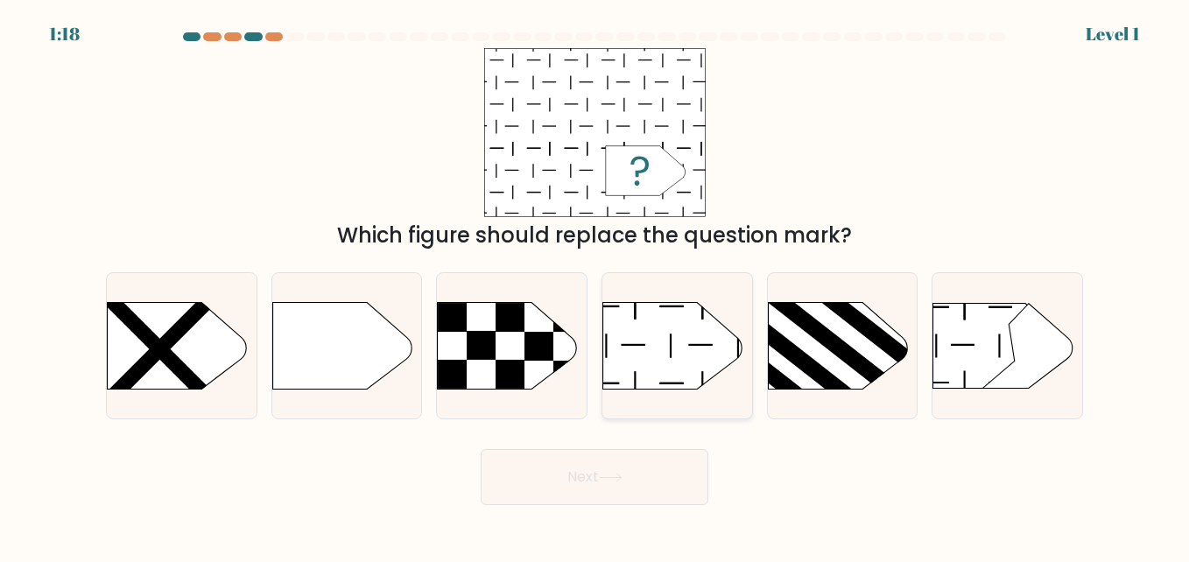
click at [668, 370] on icon at bounding box center [673, 346] width 140 height 88
click at [595, 285] on input "d." at bounding box center [595, 283] width 1 height 4
radio input "true"
click at [647, 481] on button "Next" at bounding box center [595, 477] width 228 height 56
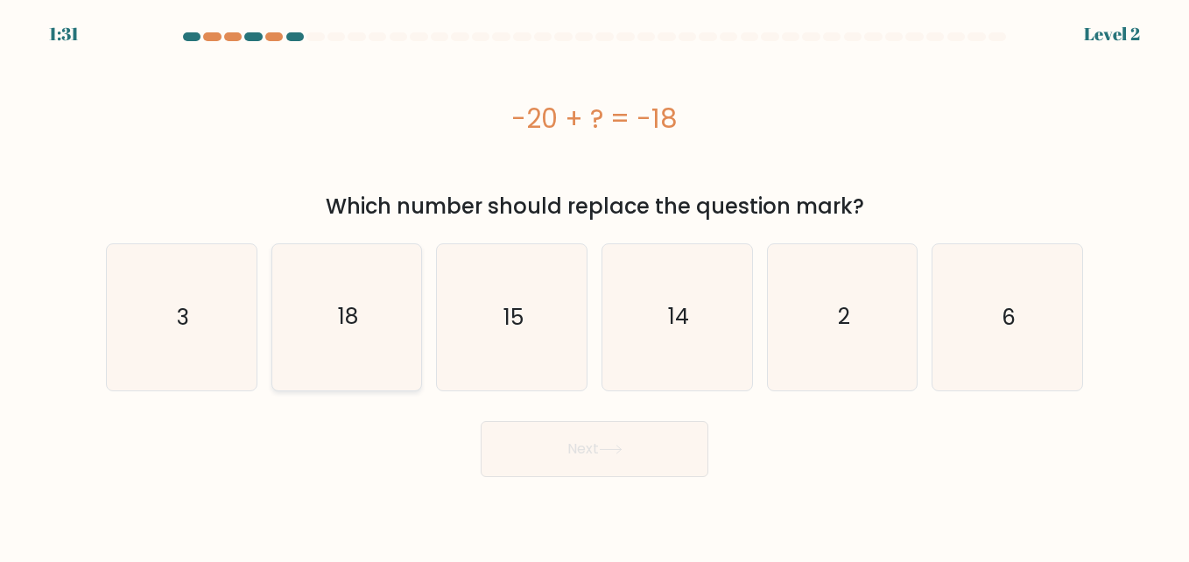
click at [406, 377] on icon "18" at bounding box center [346, 316] width 145 height 145
click at [595, 285] on input "b. 18" at bounding box center [595, 283] width 1 height 4
radio input "true"
click at [877, 287] on icon "2" at bounding box center [842, 316] width 145 height 145
click at [595, 285] on input "e. 2" at bounding box center [595, 283] width 1 height 4
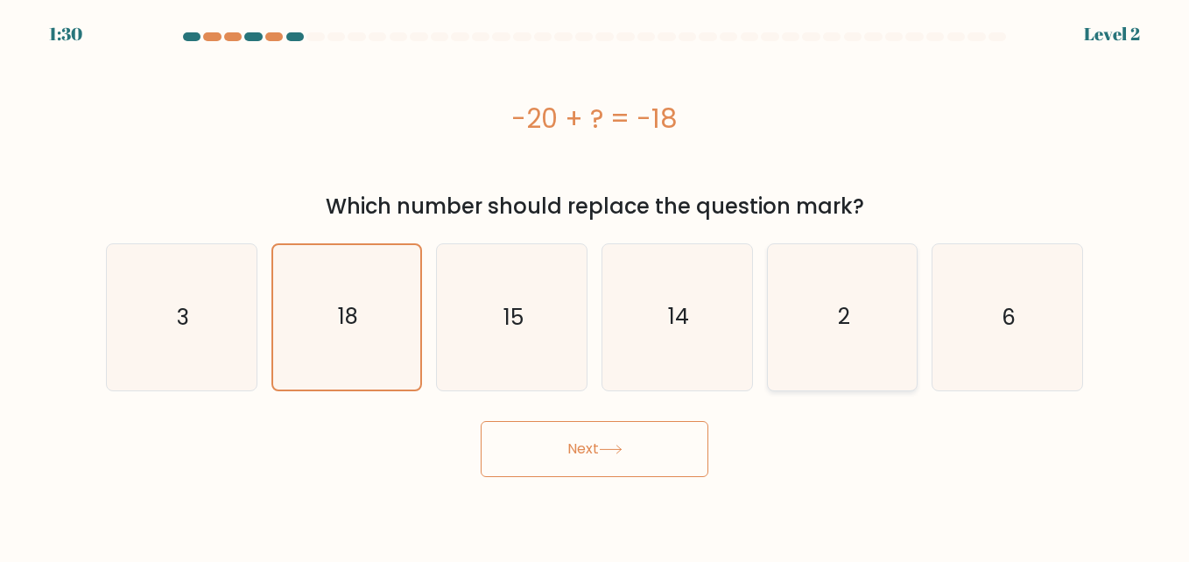
radio input "true"
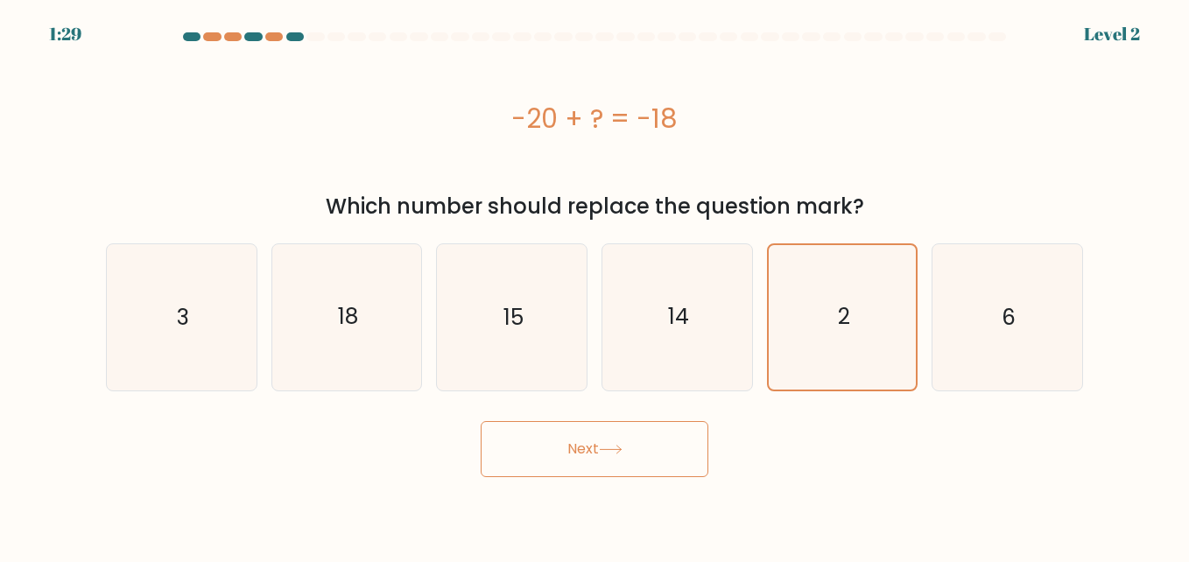
click at [636, 472] on button "Next" at bounding box center [595, 449] width 228 height 56
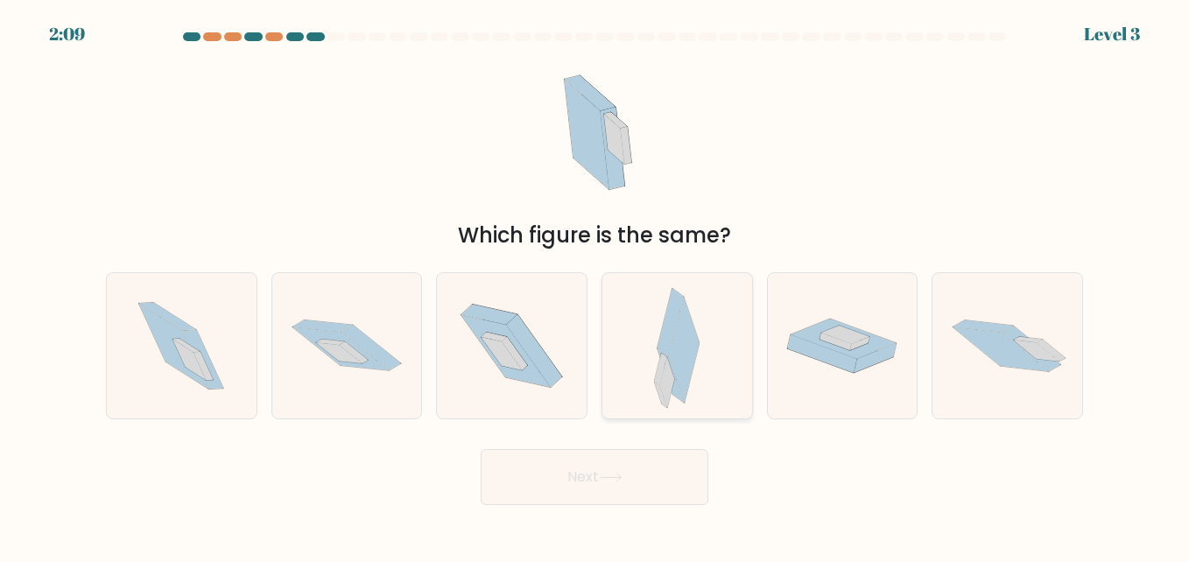
click at [607, 329] on div at bounding box center [677, 345] width 151 height 147
click at [595, 285] on input "d." at bounding box center [595, 283] width 1 height 4
radio input "true"
click at [620, 460] on button "Next" at bounding box center [595, 477] width 228 height 56
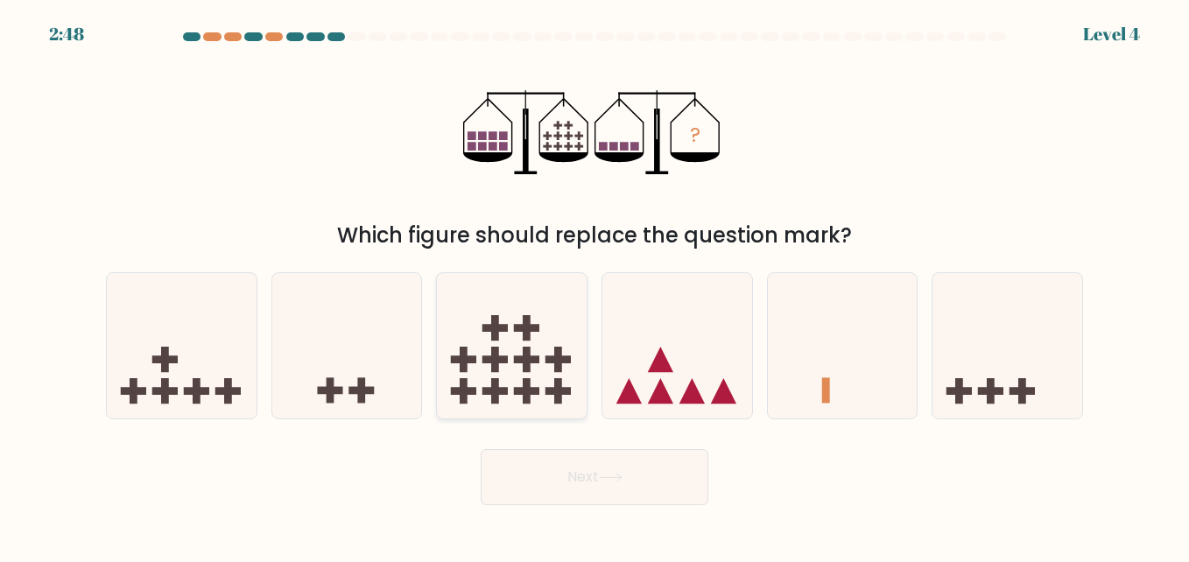
click at [554, 399] on icon at bounding box center [512, 345] width 150 height 123
click at [595, 285] on input "c." at bounding box center [595, 283] width 1 height 4
radio input "true"
click at [656, 502] on button "Next" at bounding box center [595, 477] width 228 height 56
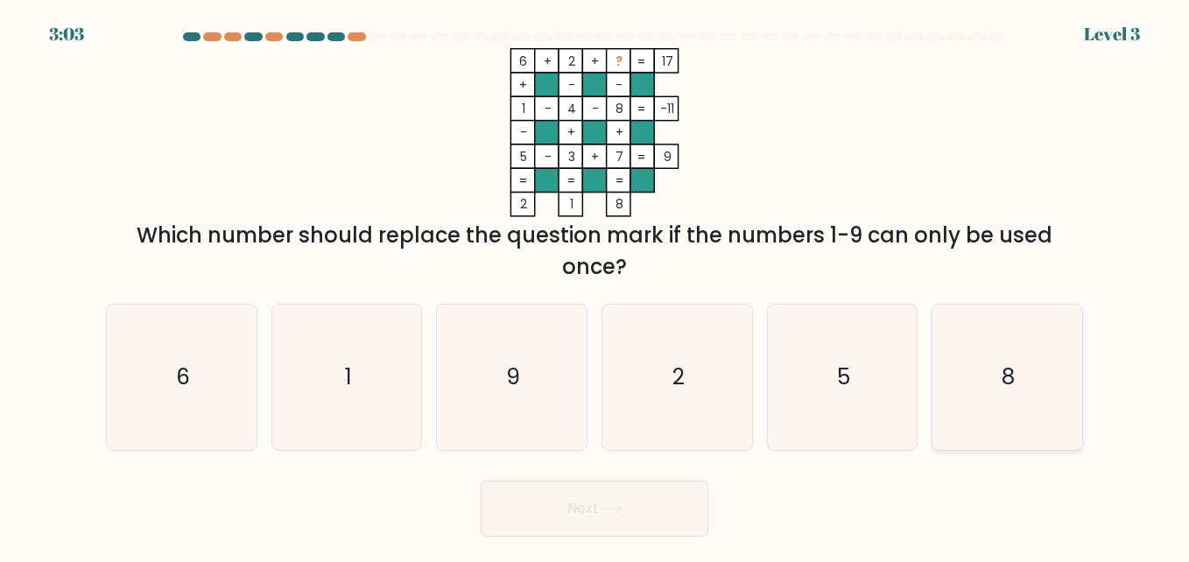
click at [959, 366] on icon "8" at bounding box center [1006, 377] width 145 height 145
click at [595, 285] on input "f. 8" at bounding box center [595, 283] width 1 height 4
radio input "true"
click at [660, 510] on button "Next" at bounding box center [595, 509] width 228 height 56
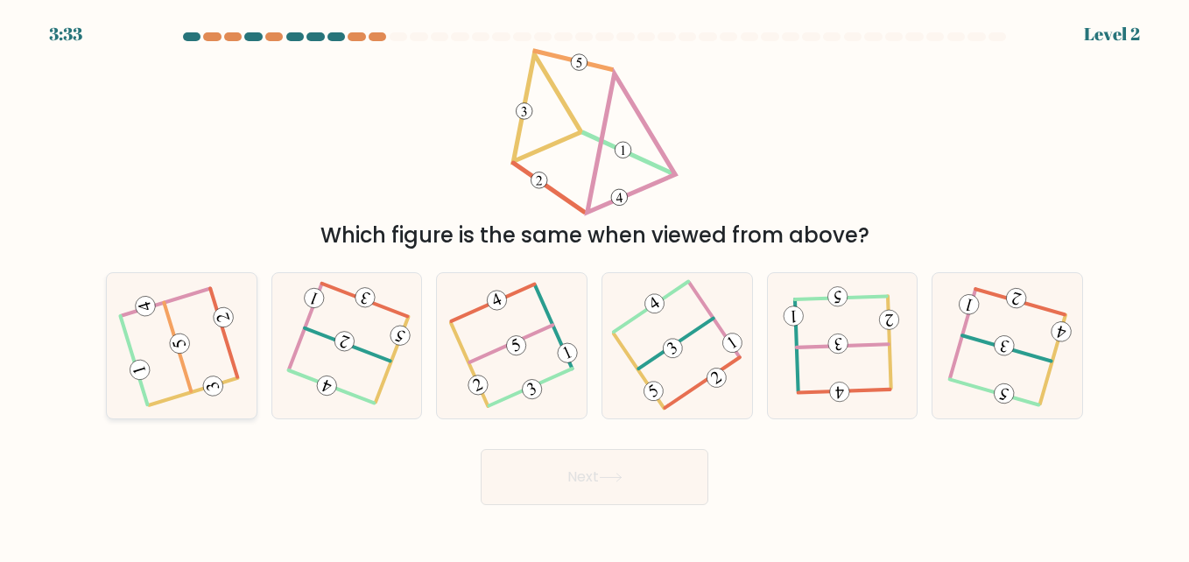
click at [207, 368] on icon at bounding box center [181, 345] width 116 height 116
click at [595, 285] on input "a." at bounding box center [595, 283] width 1 height 4
radio input "true"
click at [507, 485] on button "Next" at bounding box center [595, 477] width 228 height 56
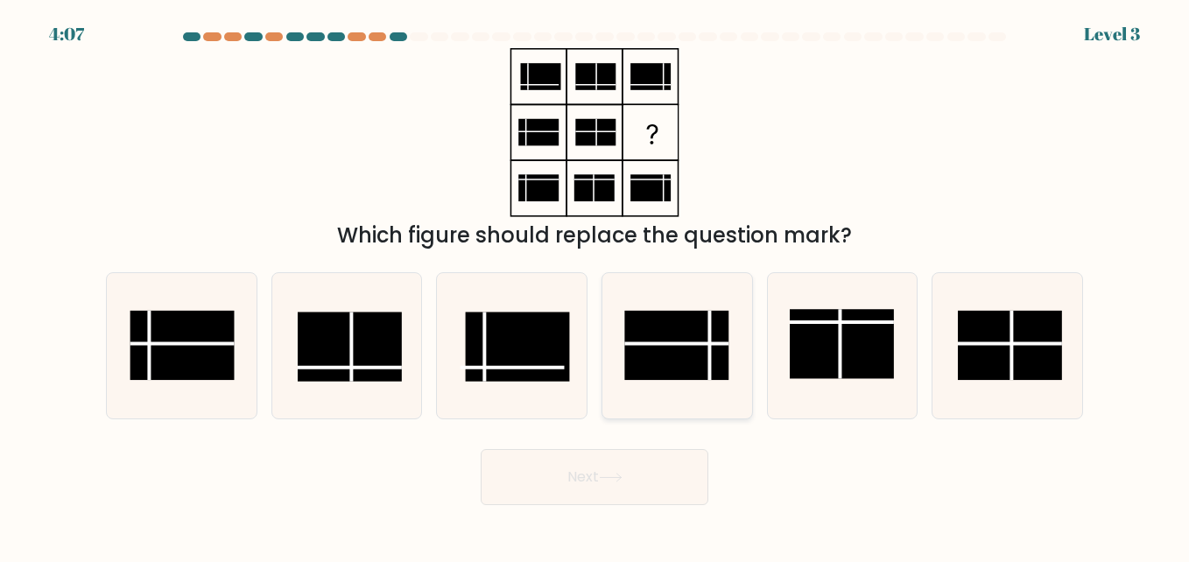
click at [653, 352] on rect at bounding box center [677, 345] width 104 height 69
click at [595, 285] on input "d." at bounding box center [595, 283] width 1 height 4
radio input "true"
click at [637, 471] on button "Next" at bounding box center [595, 477] width 228 height 56
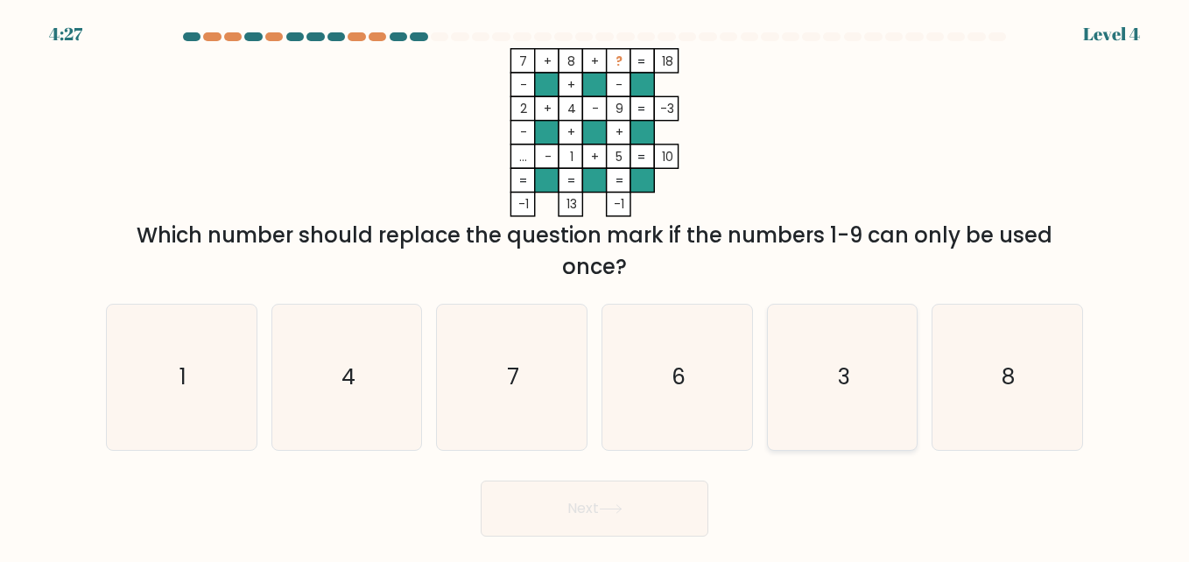
click at [866, 381] on icon "3" at bounding box center [842, 377] width 145 height 145
click at [595, 285] on input "e. 3" at bounding box center [595, 283] width 1 height 4
radio input "true"
click at [634, 506] on button "Next" at bounding box center [595, 509] width 228 height 56
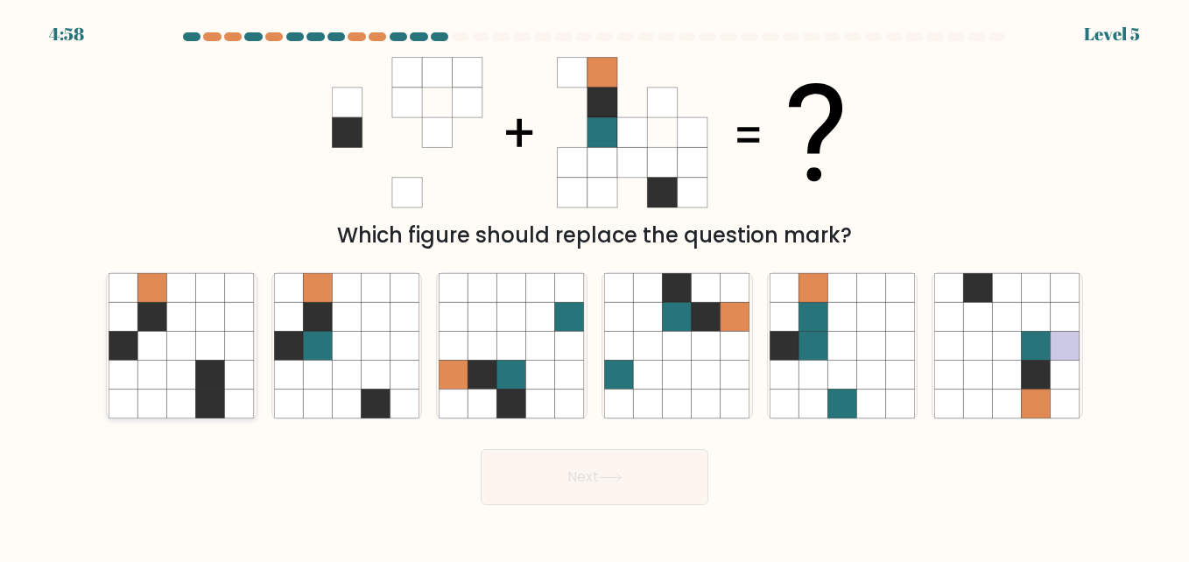
click at [213, 318] on icon at bounding box center [210, 316] width 29 height 29
click at [595, 285] on input "a." at bounding box center [595, 283] width 1 height 4
radio input "true"
click at [376, 355] on icon at bounding box center [376, 345] width 29 height 29
click at [595, 285] on input "b." at bounding box center [595, 283] width 1 height 4
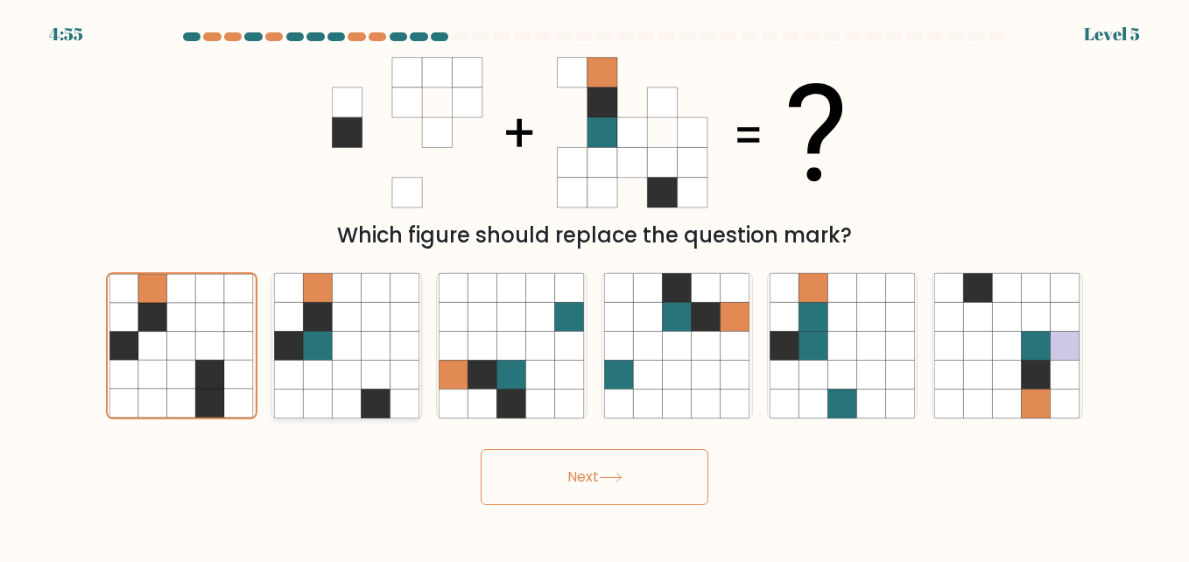
radio input "true"
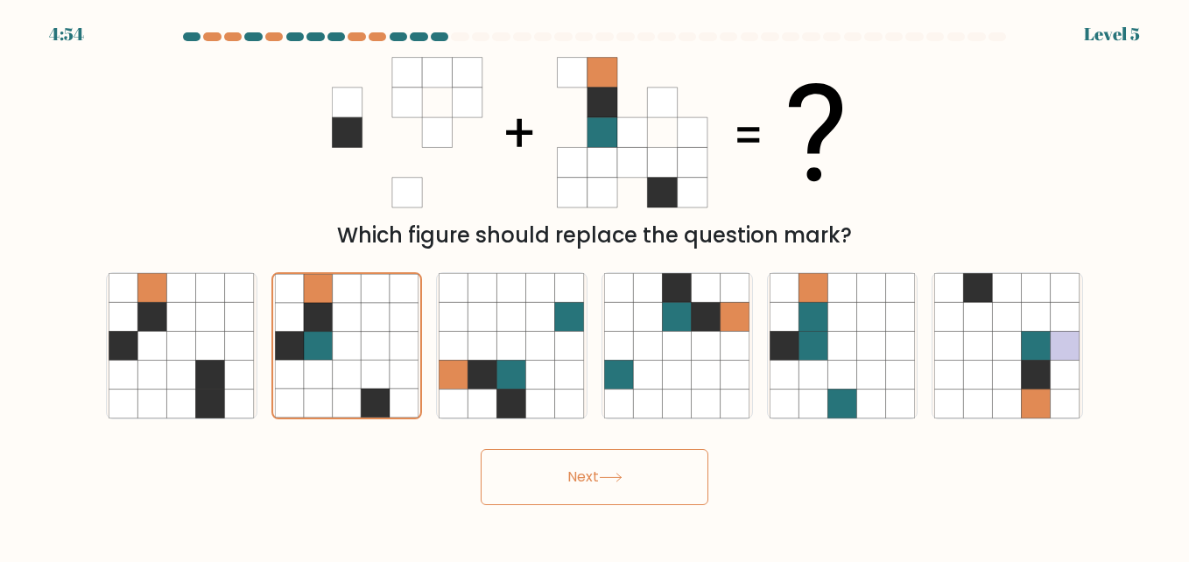
click at [599, 476] on button "Next" at bounding box center [595, 477] width 228 height 56
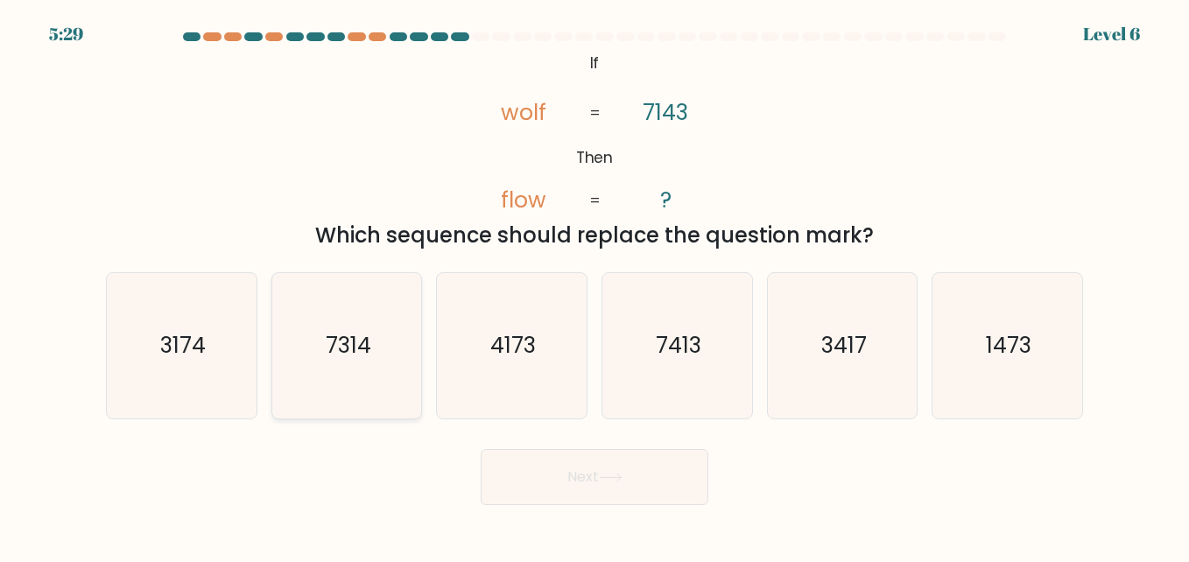
click at [327, 288] on icon "7314" at bounding box center [346, 345] width 145 height 145
click at [595, 285] on input "b. 7314" at bounding box center [595, 283] width 1 height 4
radio input "true"
click at [573, 487] on button "Next" at bounding box center [595, 477] width 228 height 56
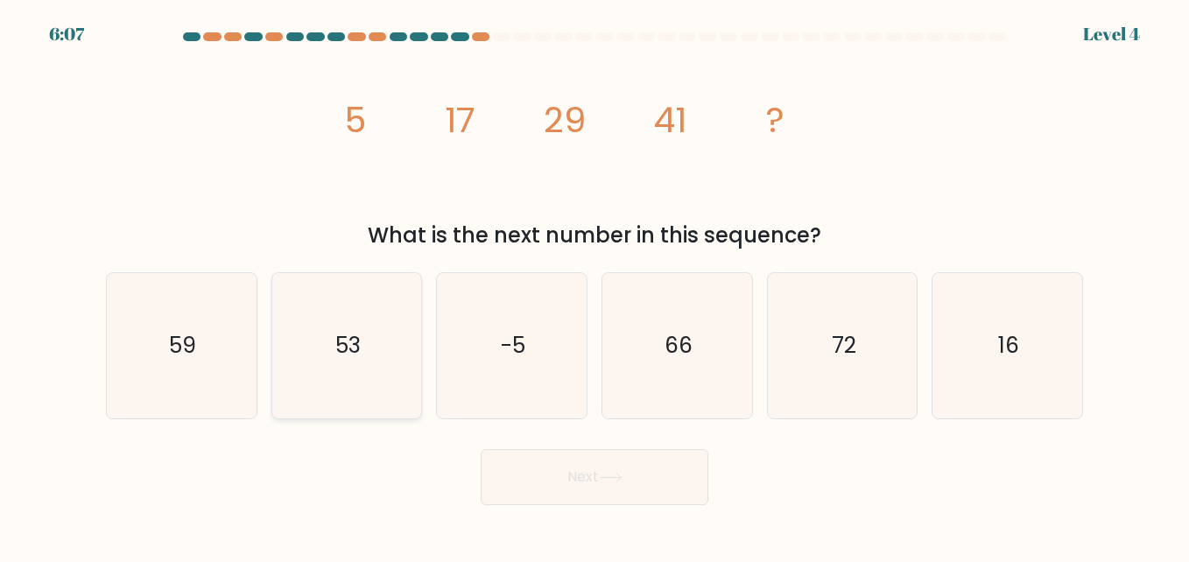
click at [309, 348] on icon "53" at bounding box center [346, 345] width 145 height 145
click at [595, 285] on input "b. 53" at bounding box center [595, 283] width 1 height 4
radio input "true"
click at [591, 469] on button "Next" at bounding box center [595, 477] width 228 height 56
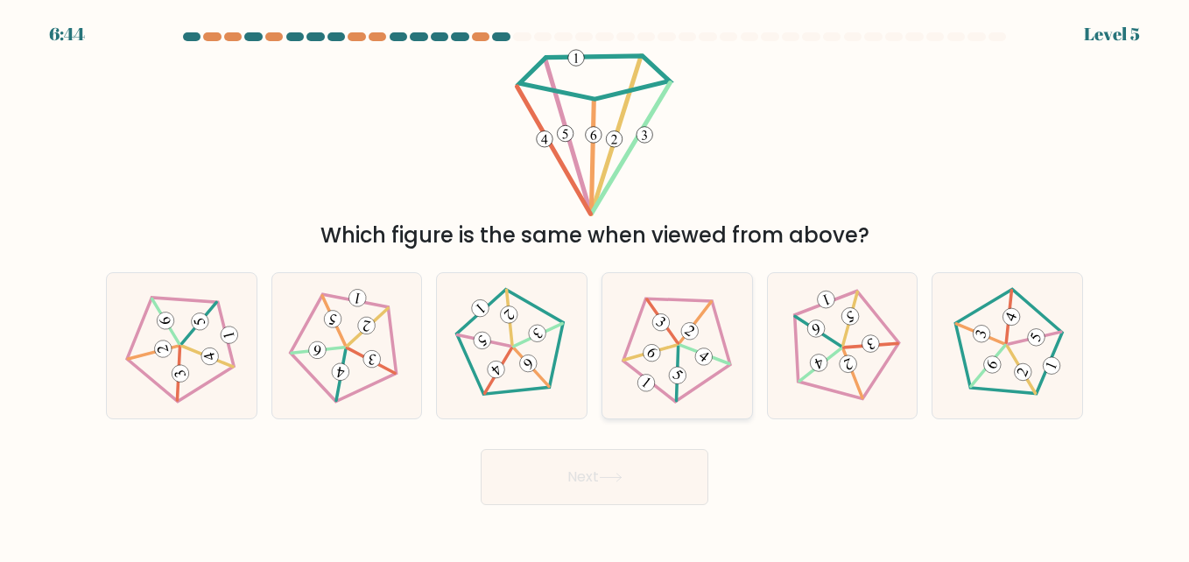
click at [636, 352] on icon at bounding box center [677, 345] width 116 height 116
click at [595, 285] on input "d." at bounding box center [595, 283] width 1 height 4
radio input "true"
click at [538, 365] on icon at bounding box center [512, 345] width 116 height 116
click at [595, 285] on input "c." at bounding box center [595, 283] width 1 height 4
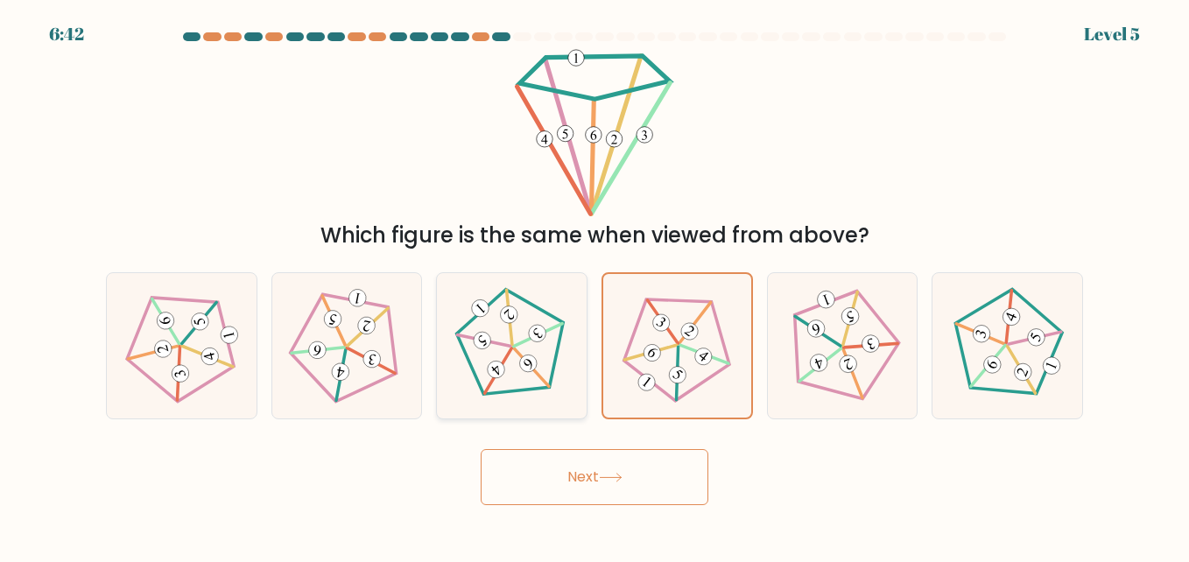
radio input "true"
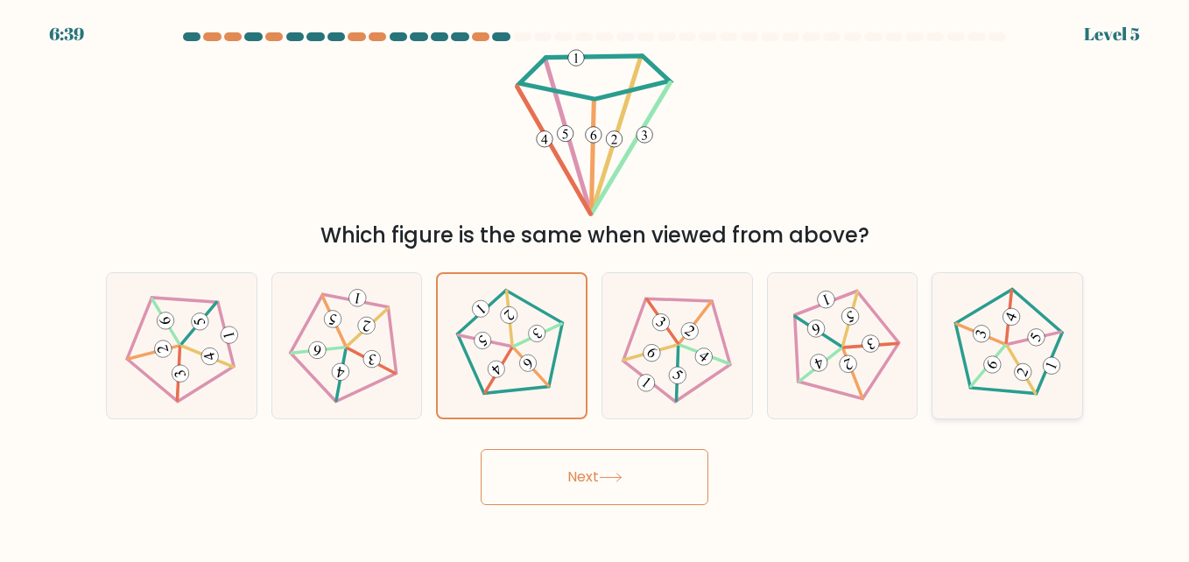
click at [1011, 358] on icon at bounding box center [1007, 345] width 116 height 116
click at [595, 285] on input "f." at bounding box center [595, 283] width 1 height 4
radio input "true"
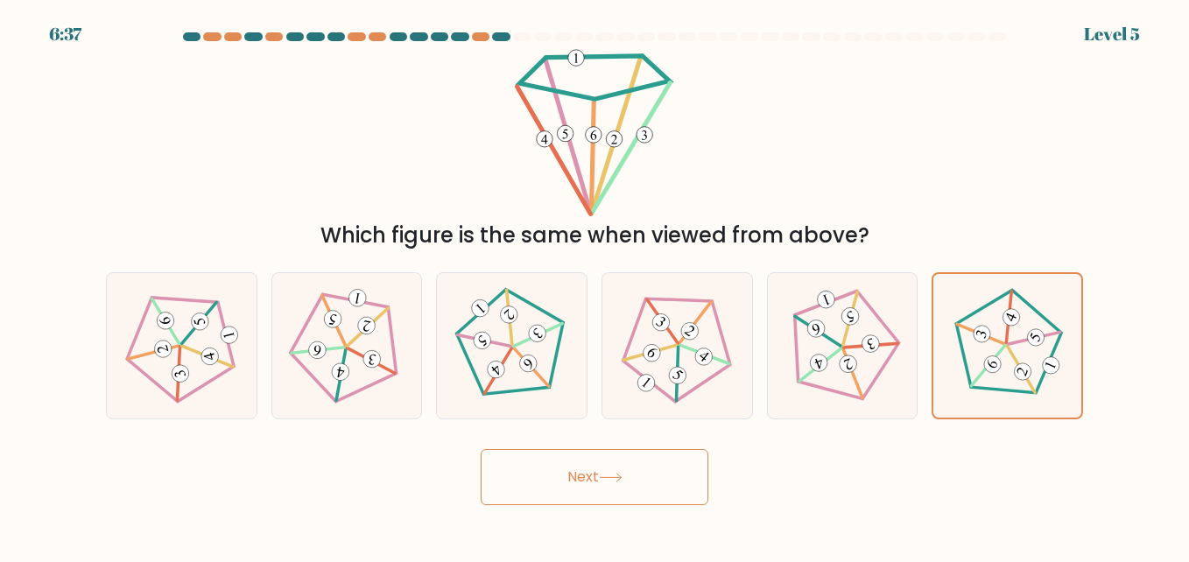
click at [667, 454] on button "Next" at bounding box center [595, 477] width 228 height 56
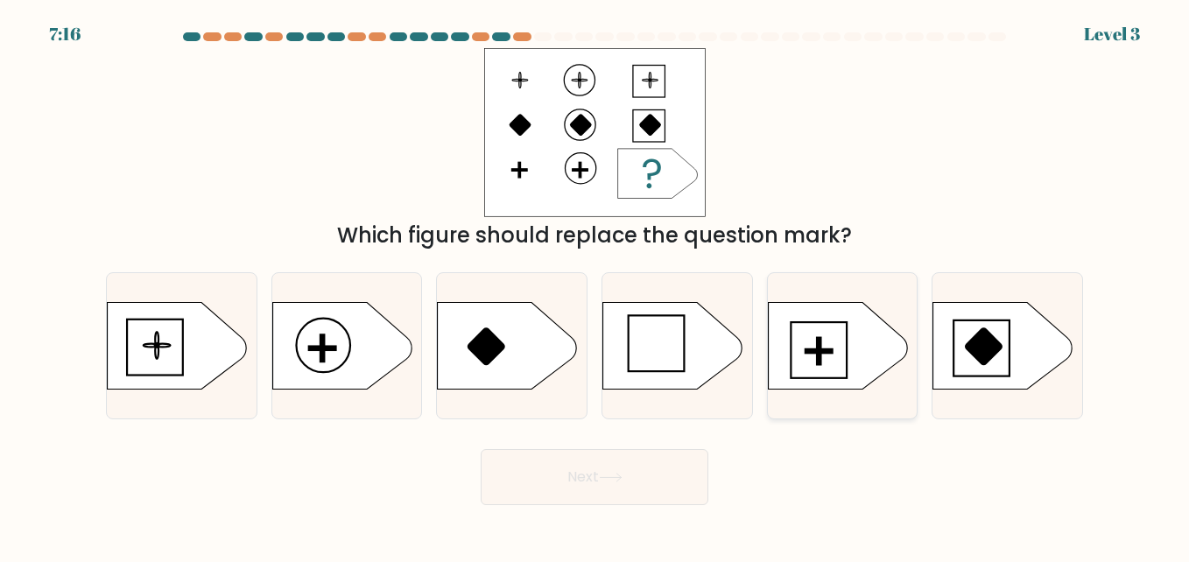
click at [806, 334] on icon at bounding box center [838, 346] width 140 height 88
click at [595, 285] on input "e." at bounding box center [595, 283] width 1 height 4
radio input "true"
click at [664, 485] on button "Next" at bounding box center [595, 477] width 228 height 56
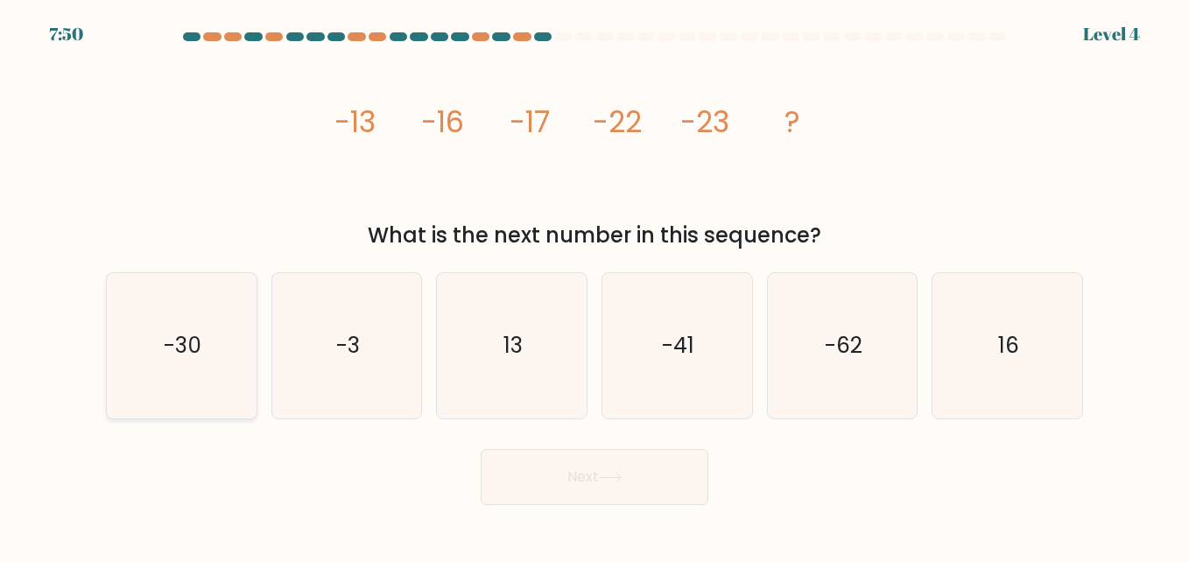
click at [208, 379] on icon "-30" at bounding box center [181, 345] width 145 height 145
click at [595, 285] on input "a. -30" at bounding box center [595, 283] width 1 height 4
radio input "true"
click at [621, 469] on button "Next" at bounding box center [595, 477] width 228 height 56
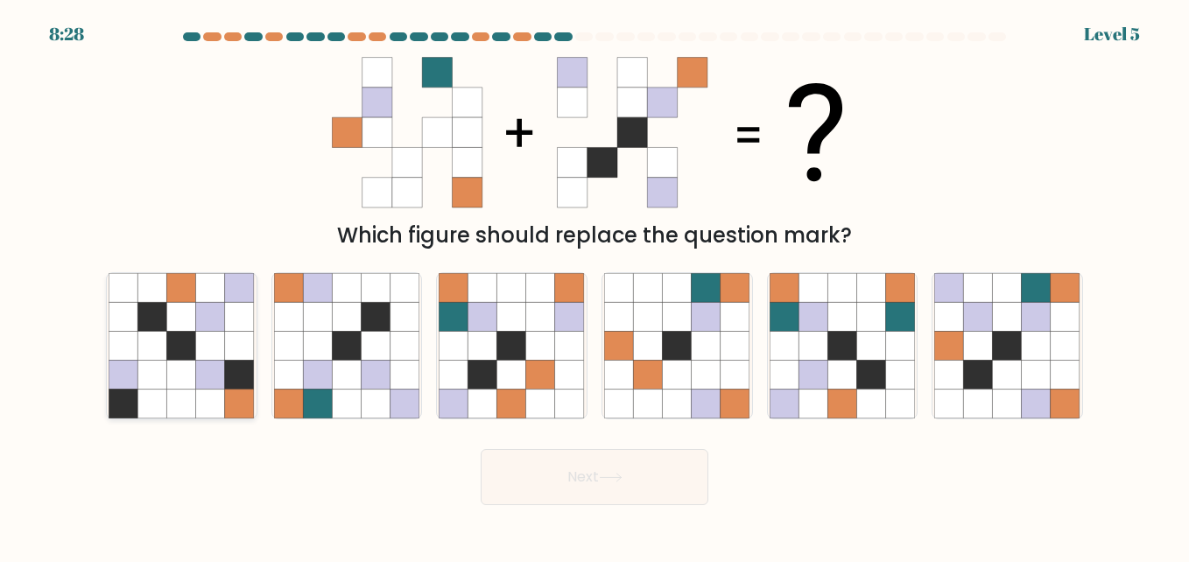
click at [229, 398] on icon at bounding box center [239, 404] width 29 height 29
click at [595, 285] on input "a." at bounding box center [595, 283] width 1 height 4
radio input "true"
click at [552, 476] on button "Next" at bounding box center [595, 477] width 228 height 56
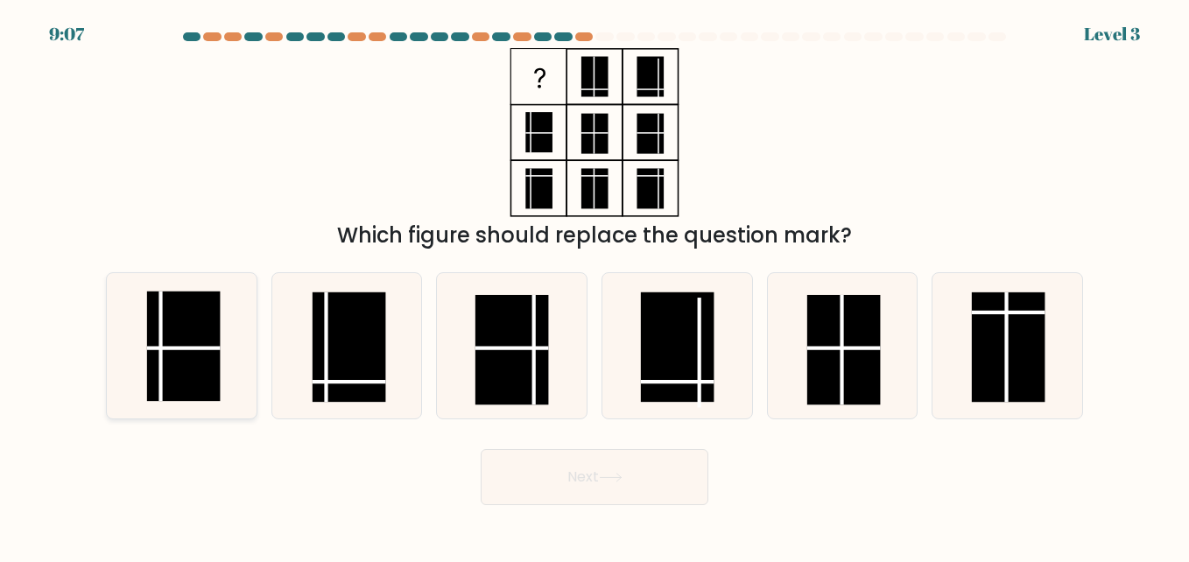
click at [209, 340] on rect at bounding box center [184, 347] width 74 height 110
click at [595, 285] on input "a." at bounding box center [595, 283] width 1 height 4
radio input "true"
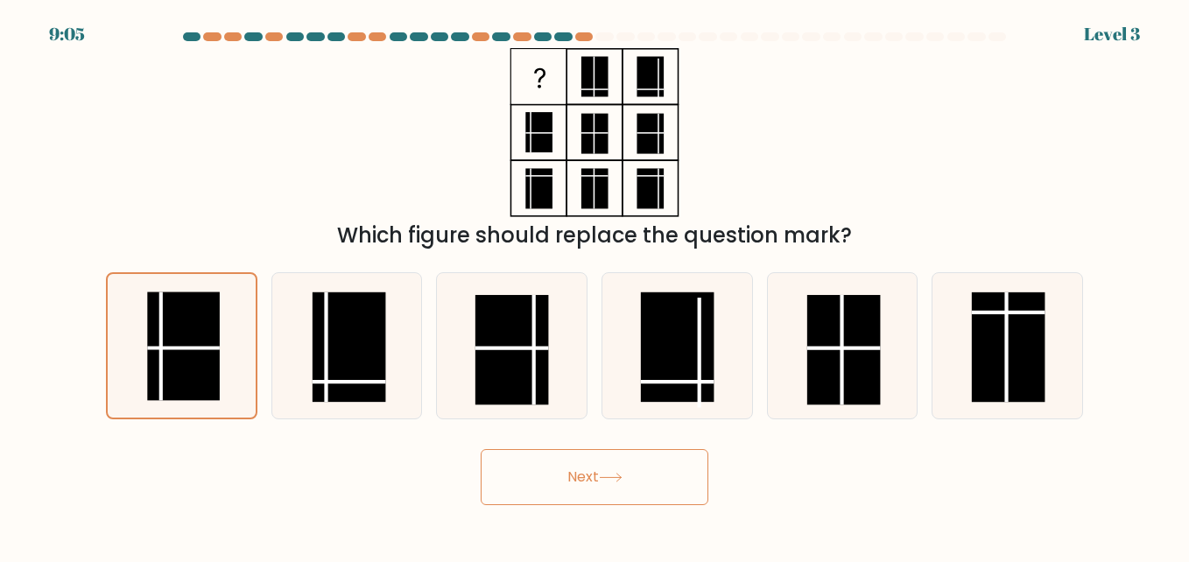
click at [518, 480] on button "Next" at bounding box center [595, 477] width 228 height 56
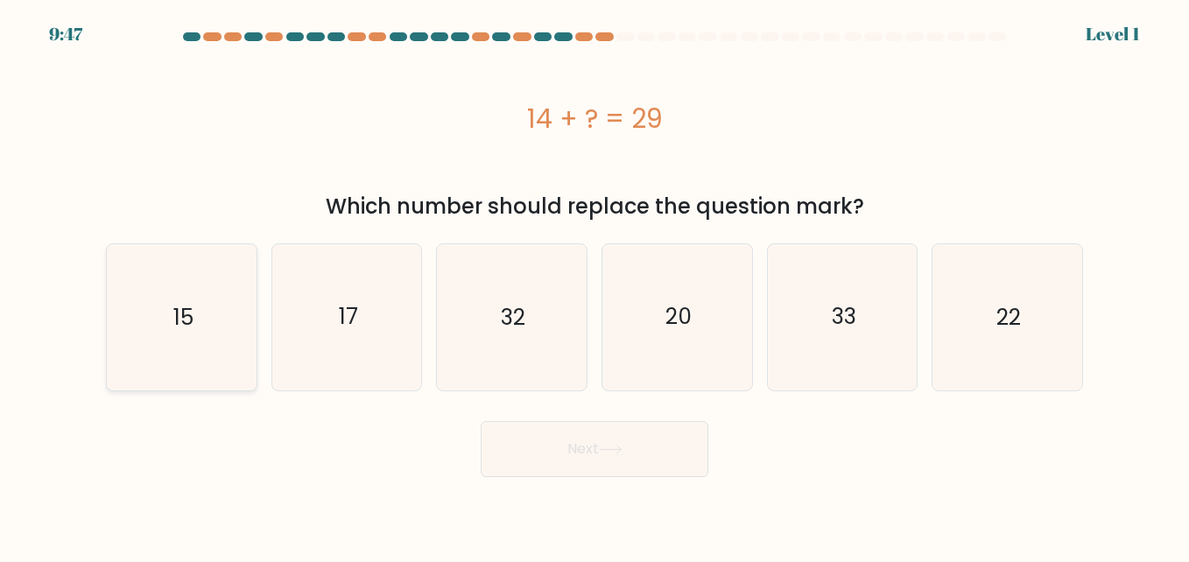
click at [141, 330] on icon "15" at bounding box center [181, 316] width 145 height 145
click at [595, 285] on input "a. 15" at bounding box center [595, 283] width 1 height 4
radio input "true"
click at [579, 471] on button "Next" at bounding box center [595, 449] width 228 height 56
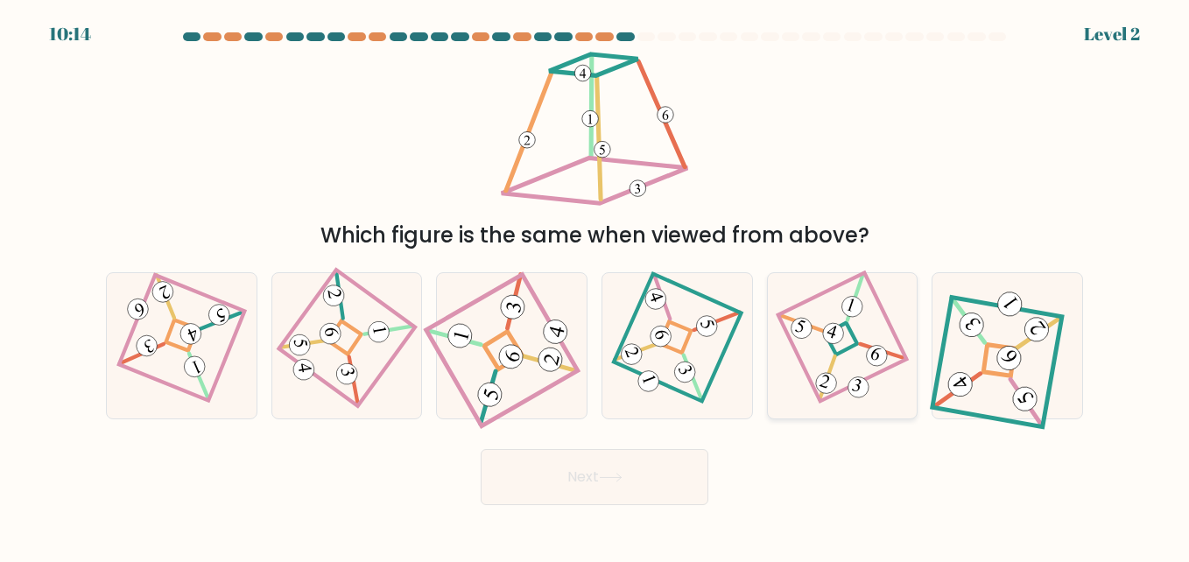
click at [822, 375] on 855 at bounding box center [826, 383] width 26 height 26
click at [595, 285] on input "e." at bounding box center [595, 283] width 1 height 4
radio input "true"
click at [525, 488] on button "Next" at bounding box center [595, 477] width 228 height 56
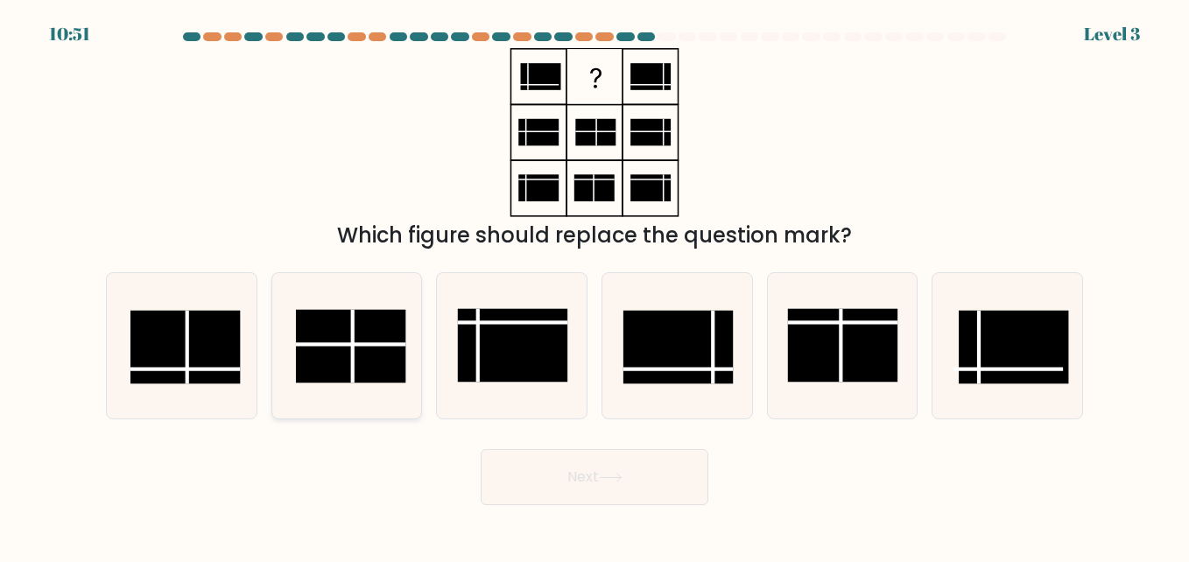
click at [376, 369] on rect at bounding box center [351, 347] width 110 height 74
click at [595, 285] on input "b." at bounding box center [595, 283] width 1 height 4
radio input "true"
click at [874, 327] on rect at bounding box center [843, 346] width 110 height 74
click at [595, 285] on input "e." at bounding box center [595, 283] width 1 height 4
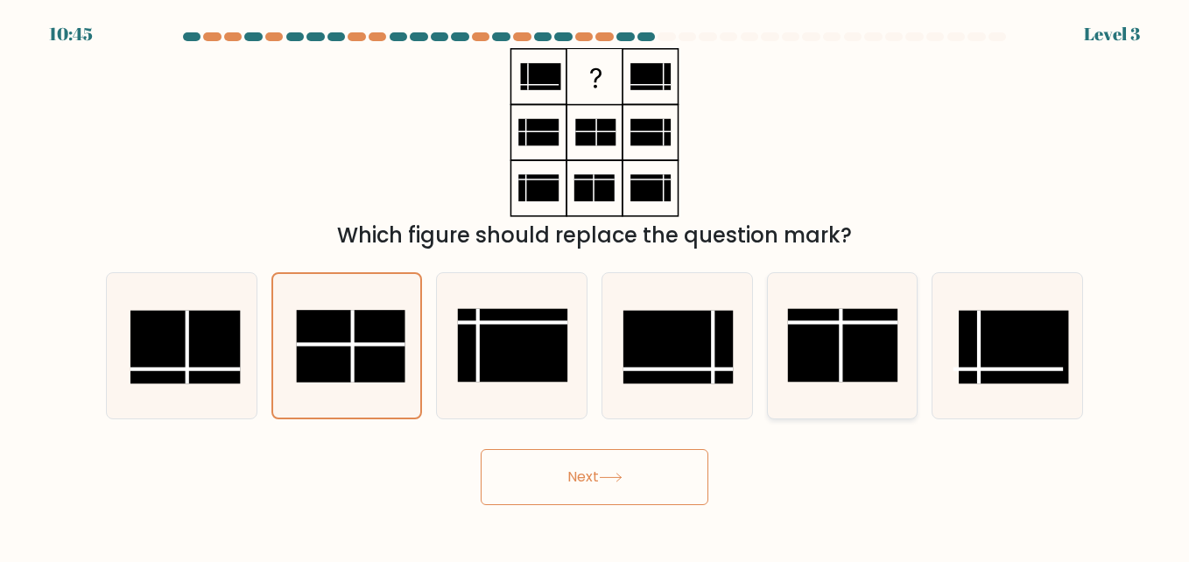
radio input "true"
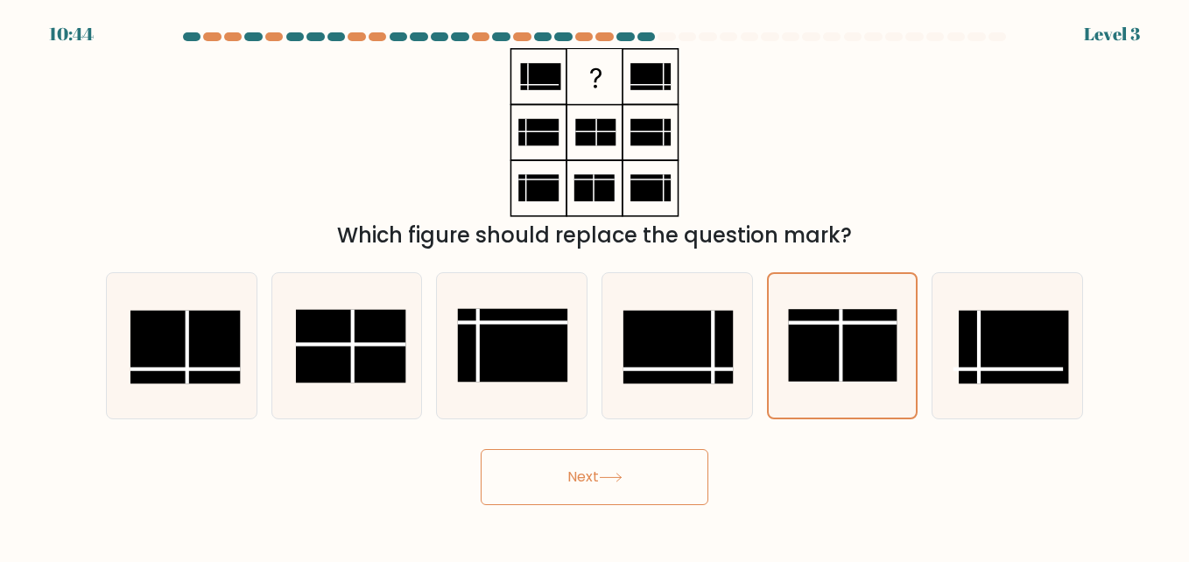
click at [669, 472] on button "Next" at bounding box center [595, 477] width 228 height 56
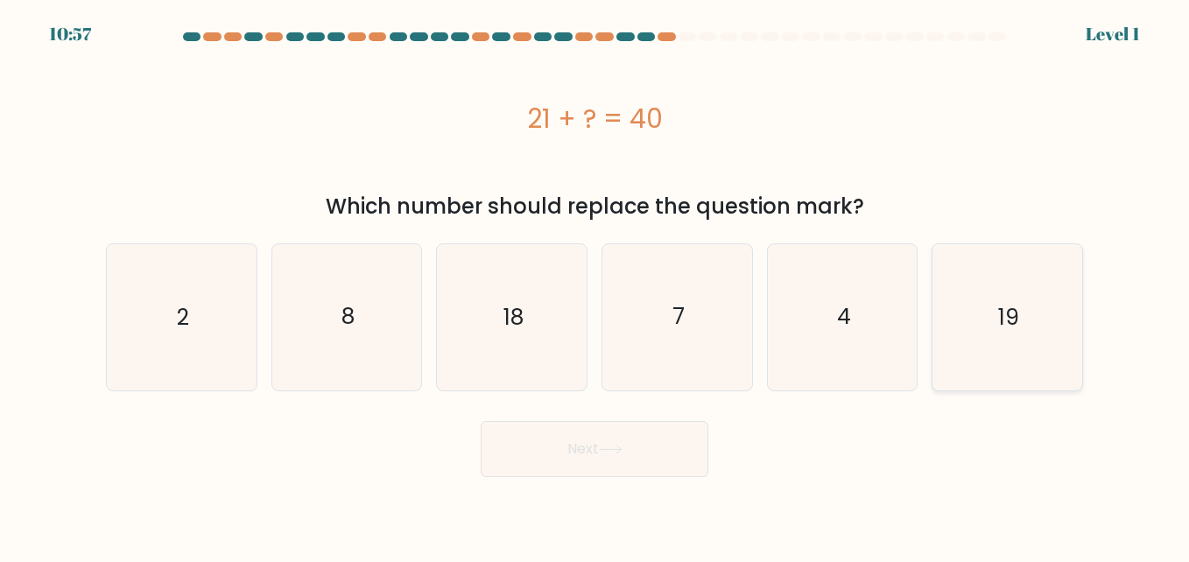
click at [972, 268] on icon "19" at bounding box center [1006, 316] width 145 height 145
click at [595, 281] on input "f. 19" at bounding box center [595, 283] width 1 height 4
radio input "true"
click at [644, 458] on button "Next" at bounding box center [595, 449] width 228 height 56
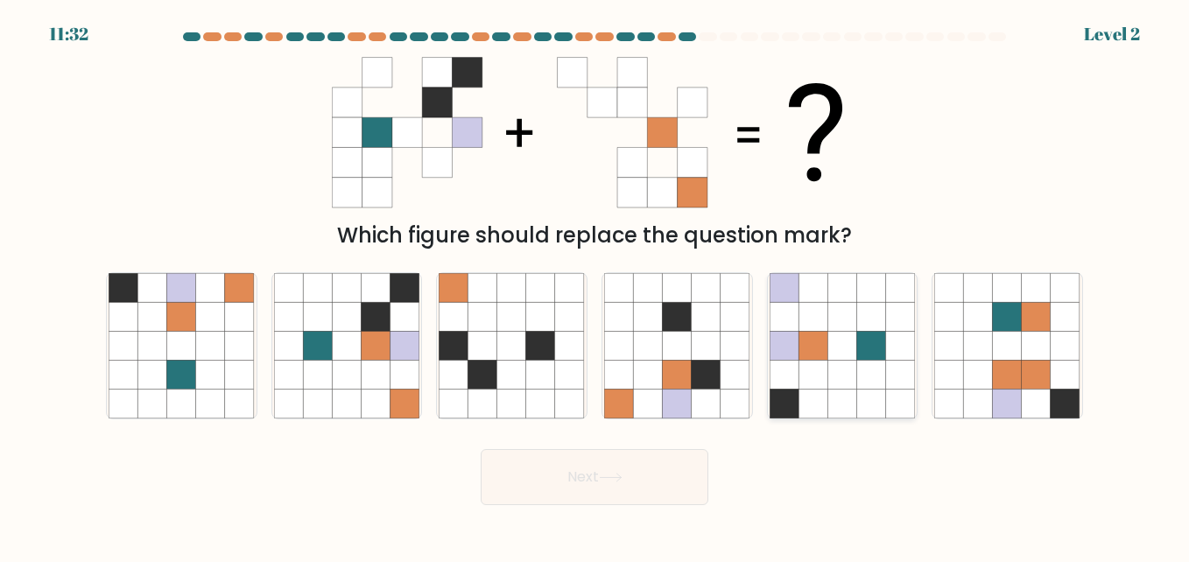
click at [792, 392] on icon at bounding box center [784, 404] width 29 height 29
click at [595, 285] on input "e." at bounding box center [595, 283] width 1 height 4
radio input "true"
click at [403, 374] on icon at bounding box center [405, 375] width 29 height 29
click at [595, 285] on input "b." at bounding box center [595, 283] width 1 height 4
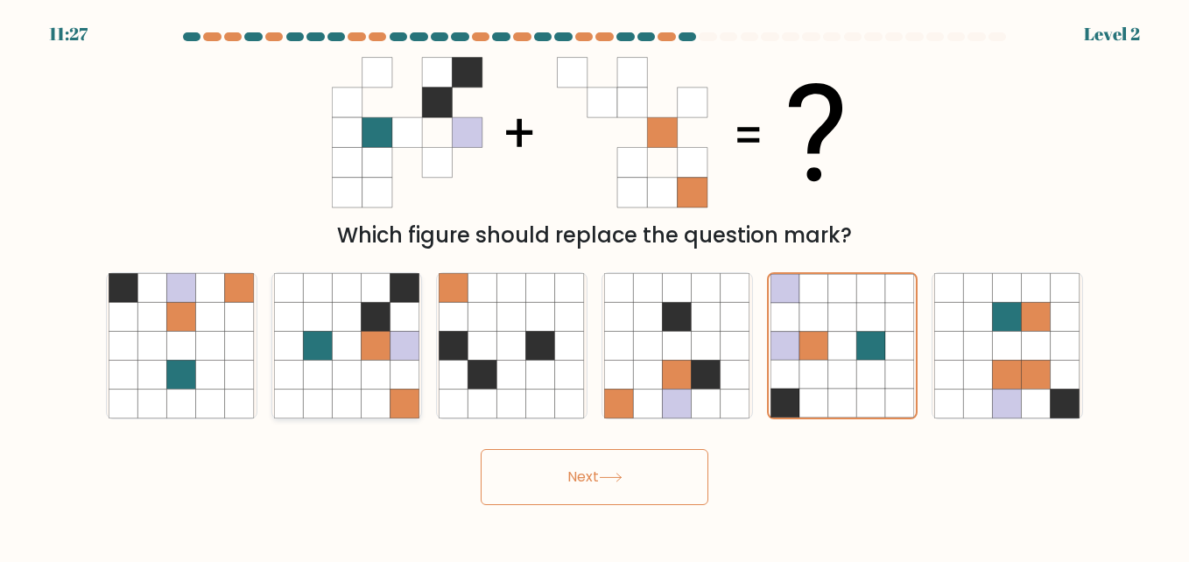
radio input "true"
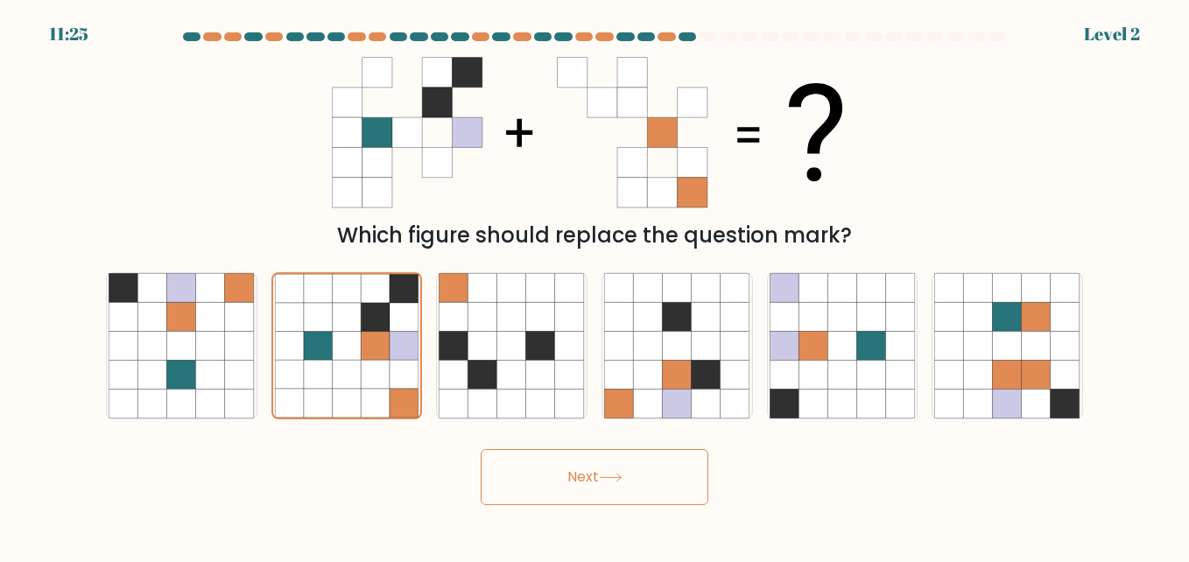
click at [577, 463] on button "Next" at bounding box center [595, 477] width 228 height 56
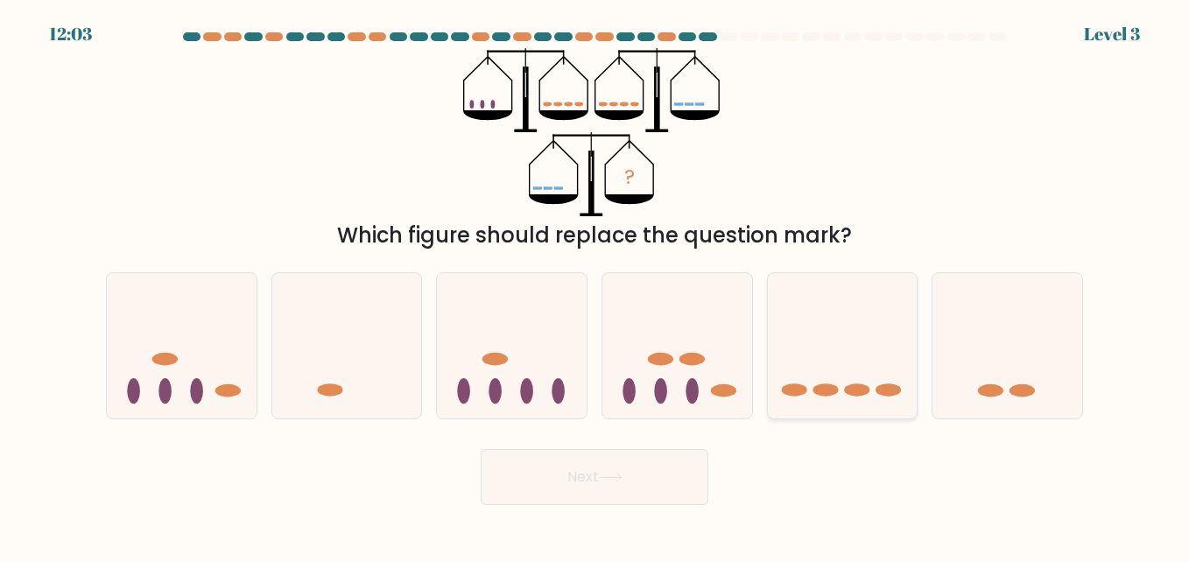
click at [881, 389] on ellipse at bounding box center [888, 390] width 25 height 13
click at [595, 285] on input "e." at bounding box center [595, 283] width 1 height 4
radio input "true"
click at [602, 503] on button "Next" at bounding box center [595, 477] width 228 height 56
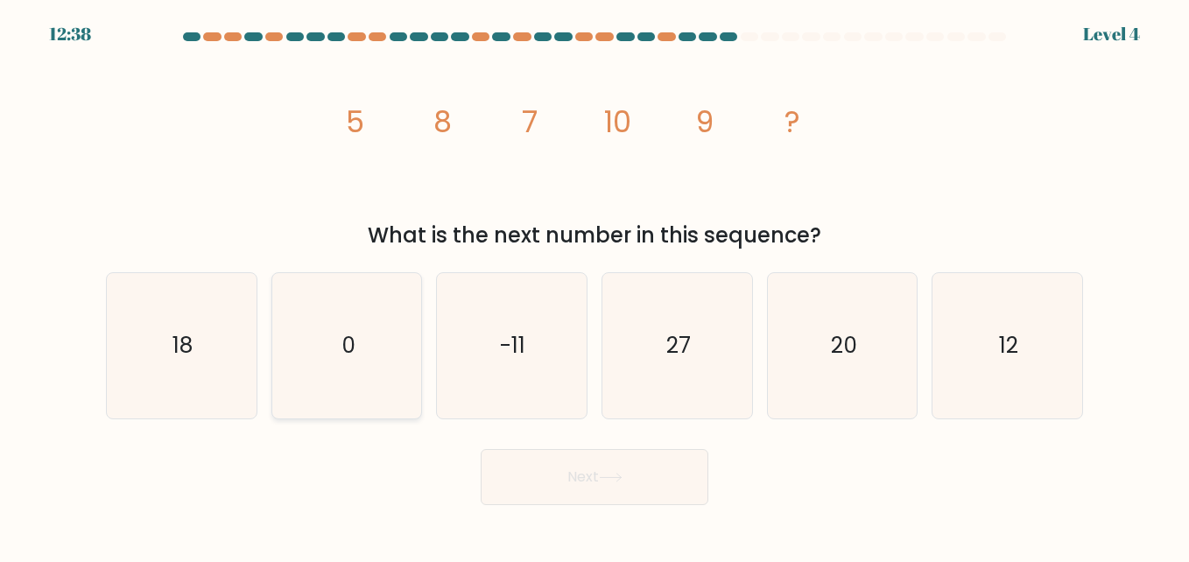
click at [353, 366] on icon "0" at bounding box center [346, 345] width 145 height 145
click at [595, 285] on input "b. 0" at bounding box center [595, 283] width 1 height 4
radio input "true"
click at [597, 487] on button "Next" at bounding box center [595, 477] width 228 height 56
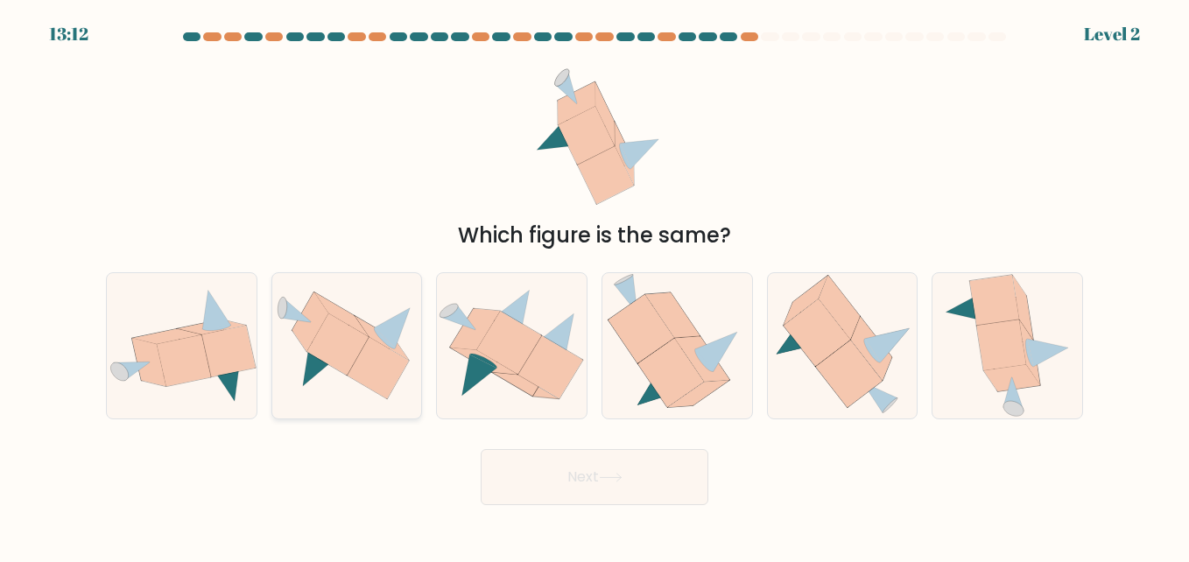
click at [303, 328] on icon at bounding box center [310, 322] width 36 height 60
click at [595, 285] on input "b." at bounding box center [595, 283] width 1 height 4
radio input "true"
click at [592, 470] on button "Next" at bounding box center [595, 477] width 228 height 56
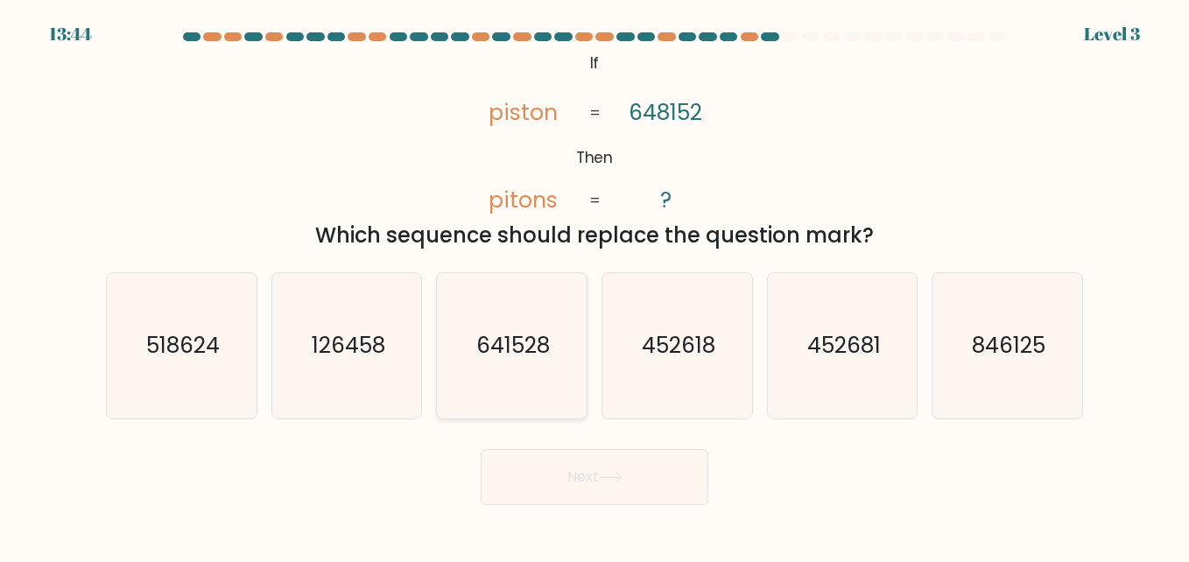
click at [498, 374] on icon "641528" at bounding box center [511, 345] width 145 height 145
click at [595, 285] on input "c. 641528" at bounding box center [595, 283] width 1 height 4
radio input "true"
click at [549, 496] on button "Next" at bounding box center [595, 477] width 228 height 56
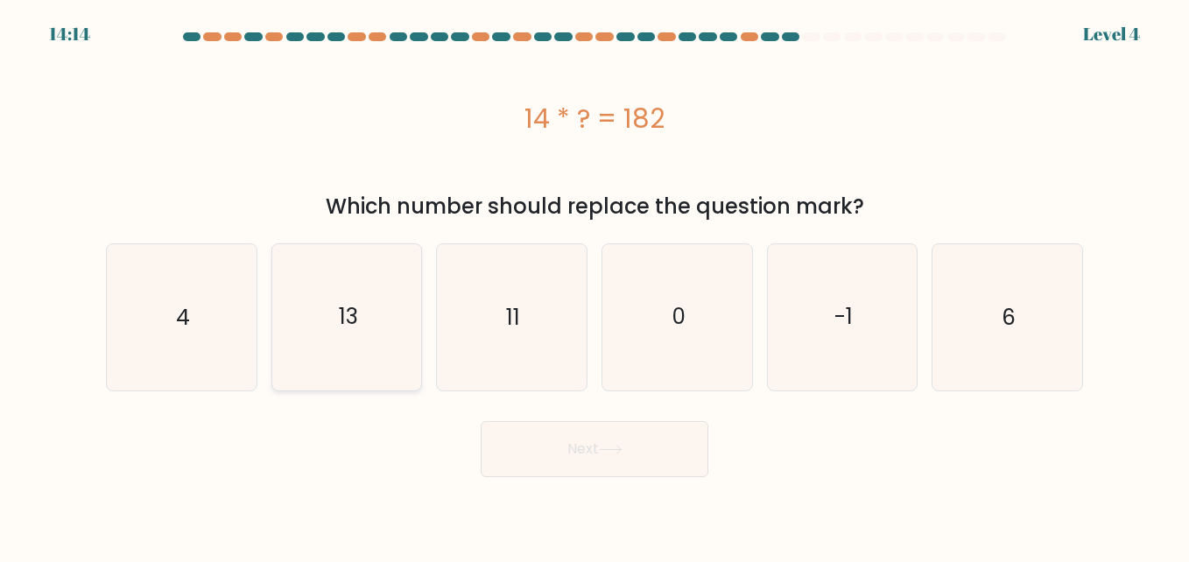
click at [381, 319] on icon "13" at bounding box center [346, 316] width 145 height 145
click at [595, 285] on input "b. 13" at bounding box center [595, 283] width 1 height 4
radio input "true"
click at [635, 469] on button "Next" at bounding box center [595, 449] width 228 height 56
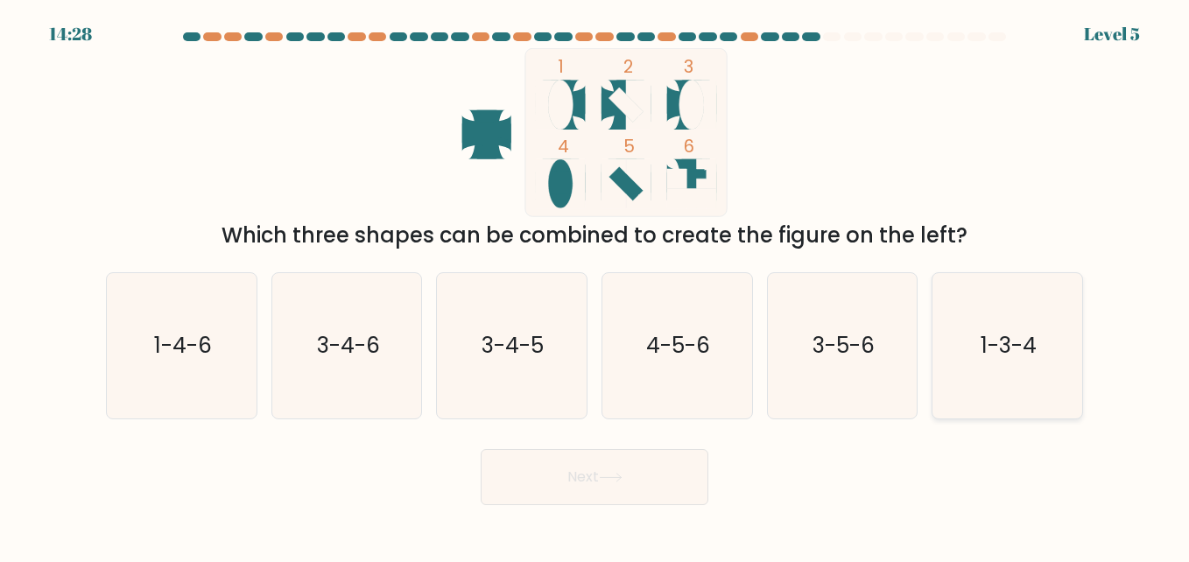
click at [943, 382] on icon "1-3-4" at bounding box center [1006, 345] width 145 height 145
click at [595, 285] on input "f. 1-3-4" at bounding box center [595, 283] width 1 height 4
radio input "true"
click at [594, 489] on button "Next" at bounding box center [595, 477] width 228 height 56
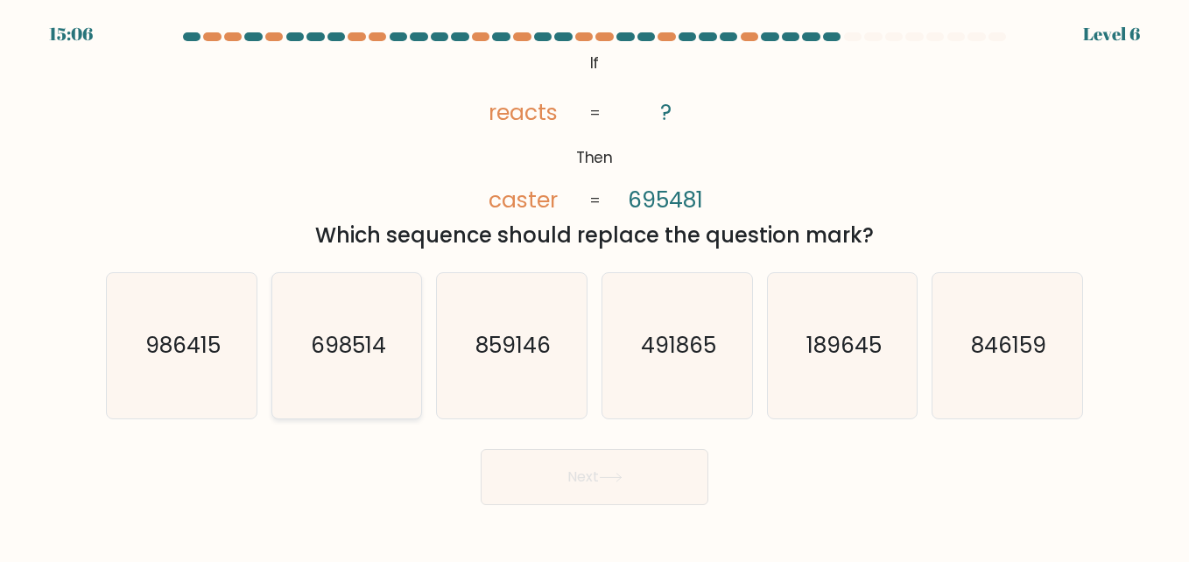
click at [384, 362] on icon "698514" at bounding box center [346, 345] width 145 height 145
click at [595, 285] on input "b. 698514" at bounding box center [595, 283] width 1 height 4
radio input "true"
click at [565, 482] on button "Next" at bounding box center [595, 477] width 228 height 56
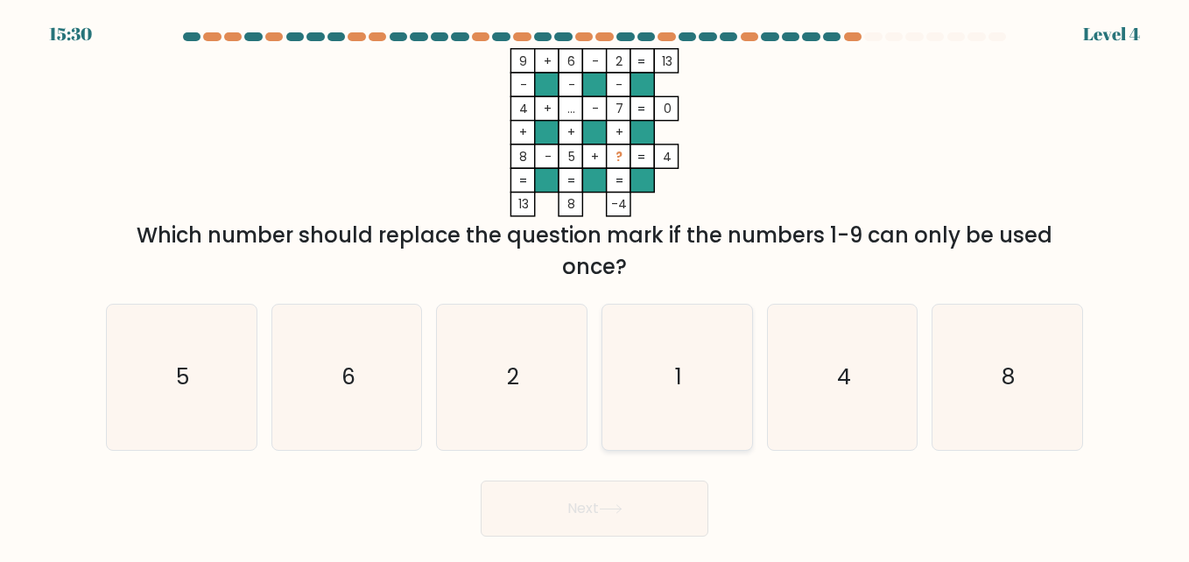
click at [651, 412] on icon "1" at bounding box center [676, 377] width 145 height 145
click at [595, 285] on input "d. 1" at bounding box center [595, 283] width 1 height 4
radio input "true"
click at [630, 490] on button "Next" at bounding box center [595, 509] width 228 height 56
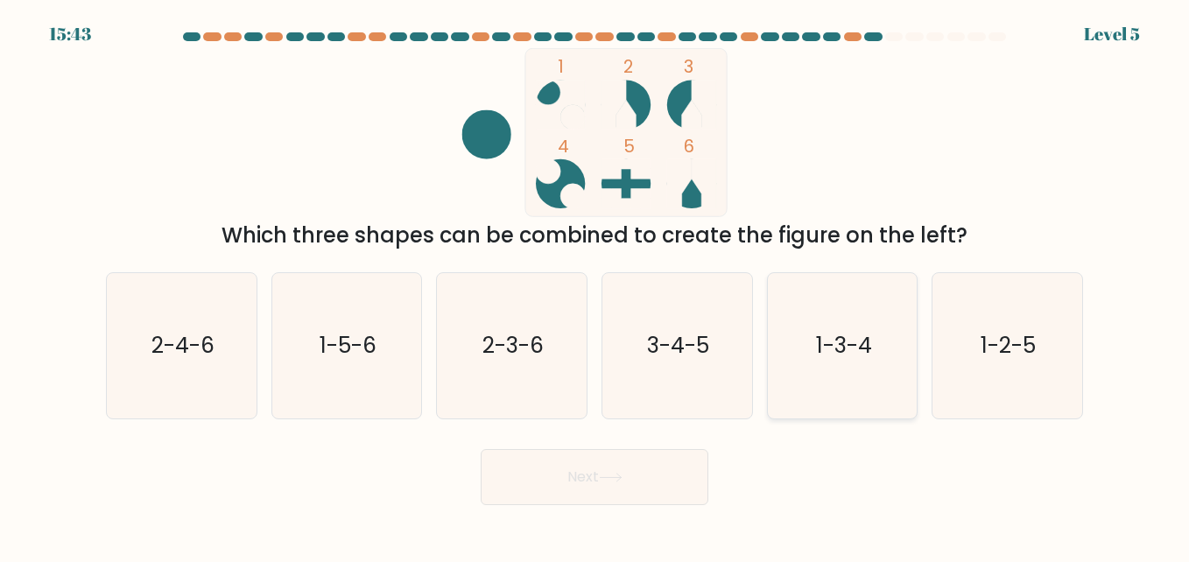
click at [907, 376] on icon "1-3-4" at bounding box center [842, 345] width 145 height 145
click at [595, 285] on input "e. 1-3-4" at bounding box center [595, 283] width 1 height 4
radio input "true"
click at [620, 479] on icon at bounding box center [611, 478] width 24 height 10
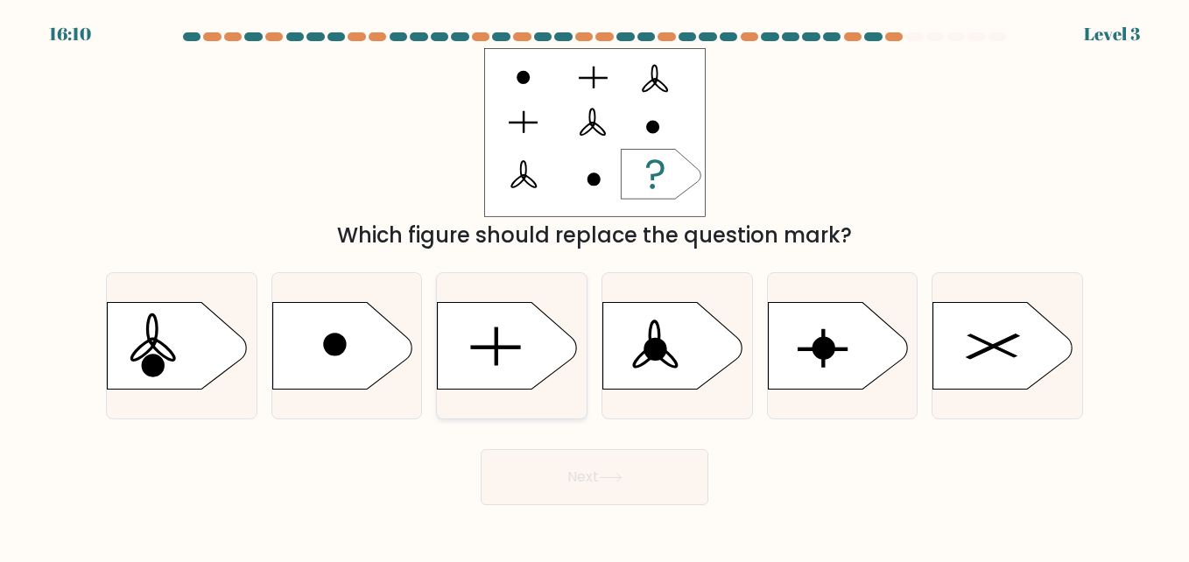
click at [535, 349] on icon at bounding box center [508, 346] width 140 height 88
click at [595, 285] on input "c." at bounding box center [595, 283] width 1 height 4
radio input "true"
click at [617, 468] on button "Next" at bounding box center [595, 477] width 228 height 56
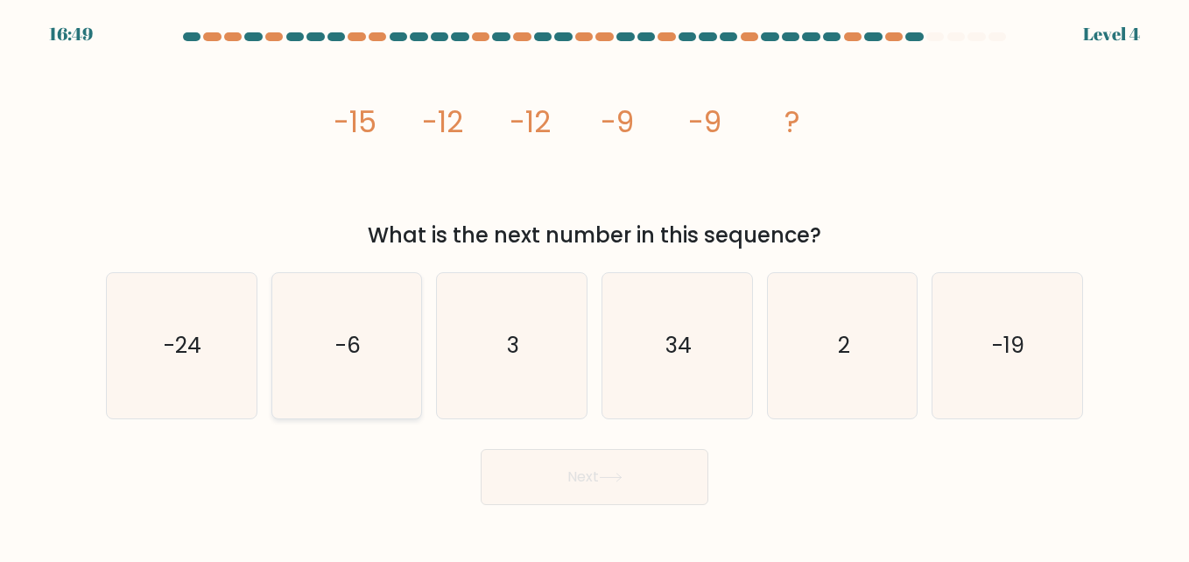
click at [388, 352] on icon "-6" at bounding box center [346, 345] width 145 height 145
click at [595, 285] on input "b. -6" at bounding box center [595, 283] width 1 height 4
radio input "true"
click at [545, 466] on button "Next" at bounding box center [595, 477] width 228 height 56
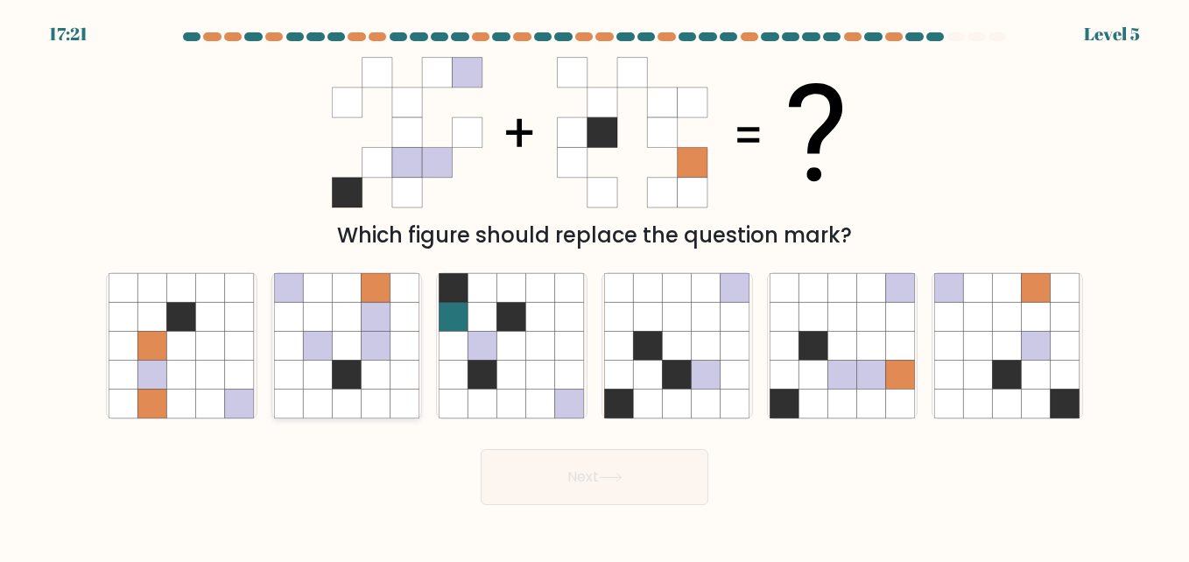
click at [378, 354] on icon at bounding box center [376, 345] width 29 height 29
click at [595, 285] on input "b." at bounding box center [595, 283] width 1 height 4
radio input "true"
click at [504, 483] on button "Next" at bounding box center [595, 477] width 228 height 56
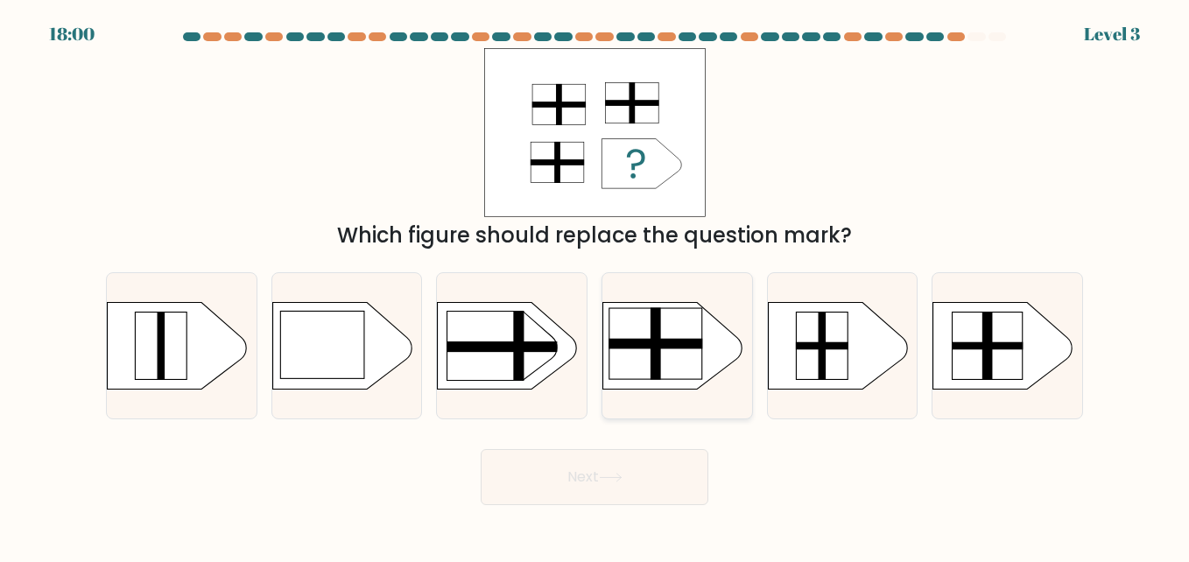
click at [708, 376] on rect at bounding box center [591, 291] width 389 height 296
click at [595, 285] on input "d." at bounding box center [595, 283] width 1 height 4
radio input "true"
click at [659, 481] on button "Next" at bounding box center [595, 477] width 228 height 56
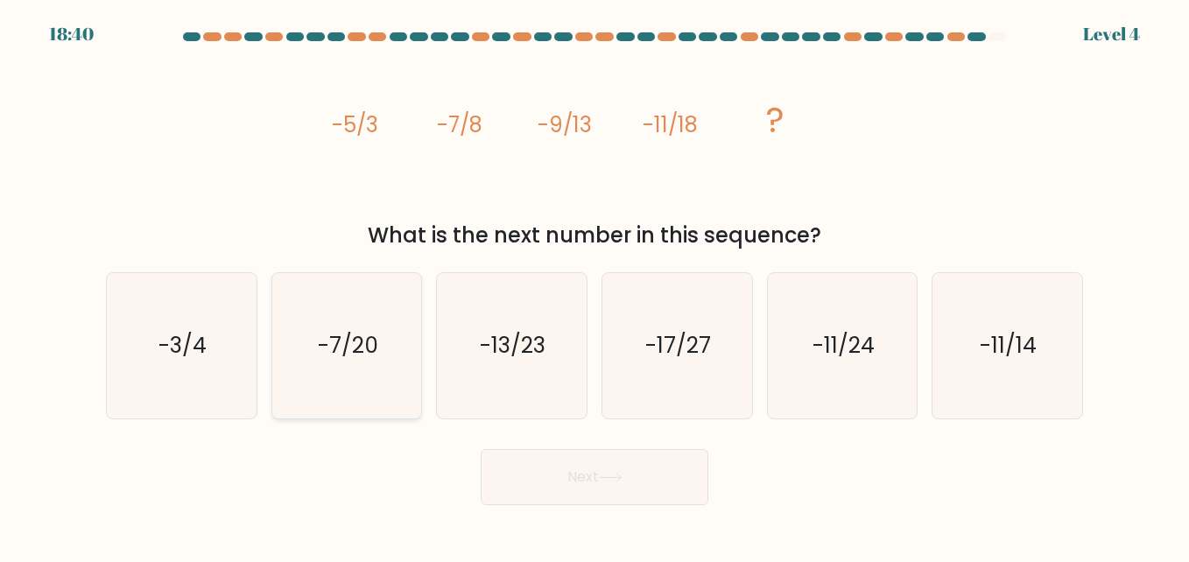
click at [389, 355] on icon "-7/20" at bounding box center [346, 345] width 145 height 145
click at [595, 285] on input "b. -7/20" at bounding box center [595, 283] width 1 height 4
radio input "true"
click at [576, 481] on button "Next" at bounding box center [595, 477] width 228 height 56
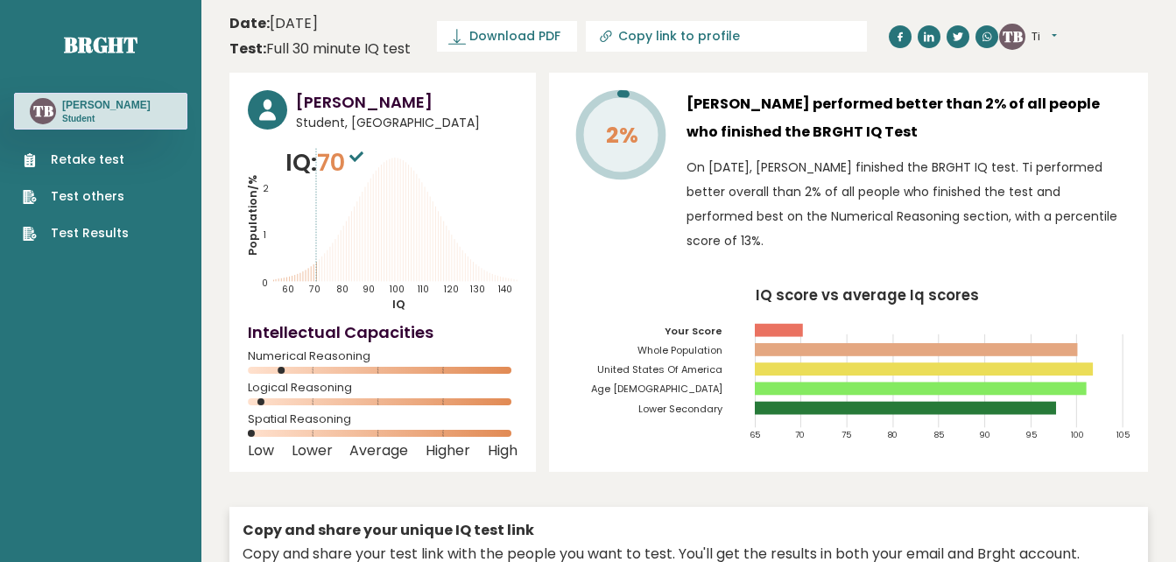
click at [1053, 37] on button "Ti" at bounding box center [1044, 37] width 25 height 18
click at [553, 41] on span "Download PDF" at bounding box center [514, 36] width 91 height 18
